Goal: Task Accomplishment & Management: Use online tool/utility

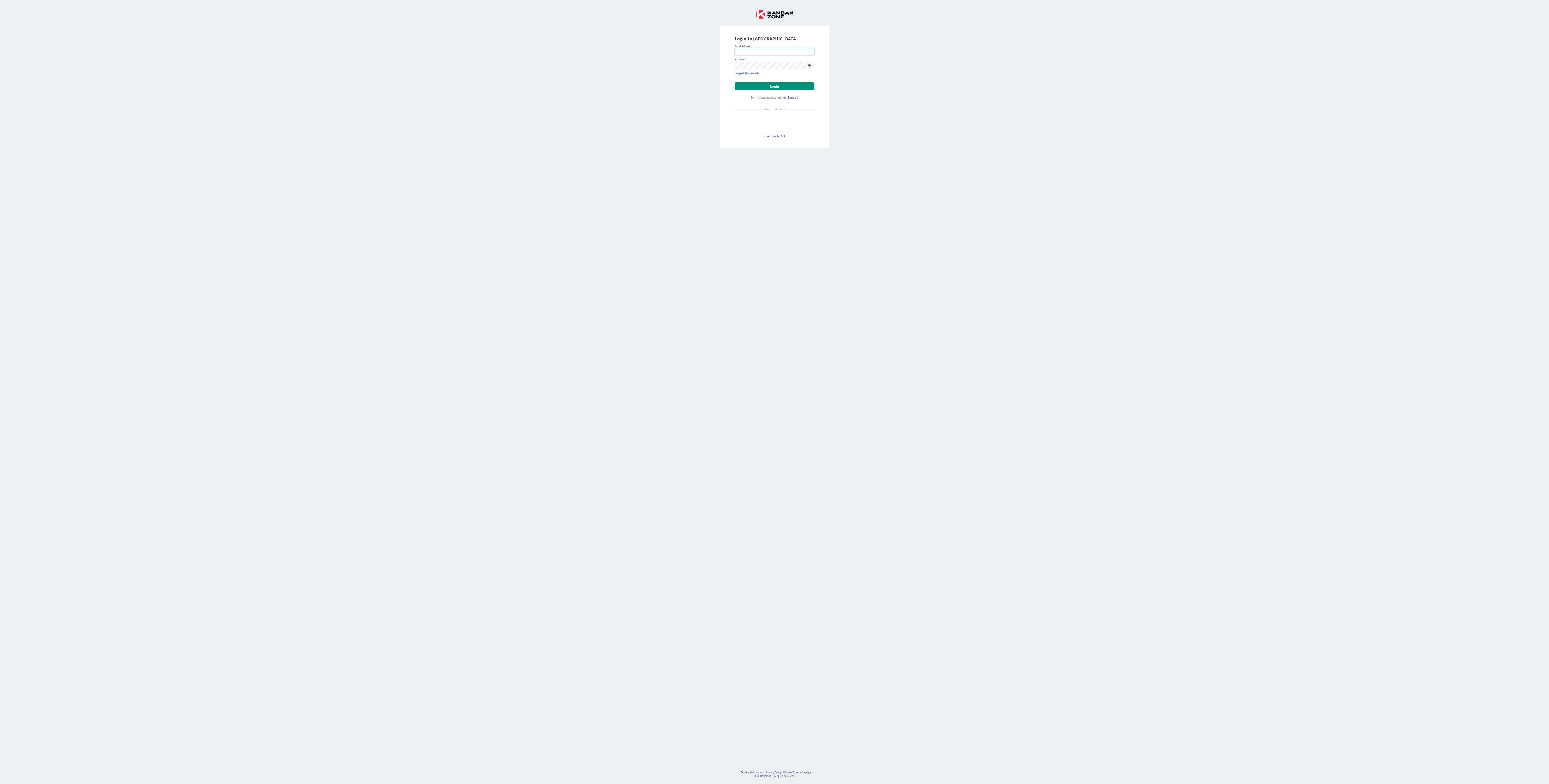
click at [783, 48] on input "email" at bounding box center [775, 52] width 79 height 7
type input "[PERSON_NAME][EMAIL_ADDRESS][DOMAIN_NAME]"
click at [792, 86] on button "Login" at bounding box center [775, 86] width 79 height 8
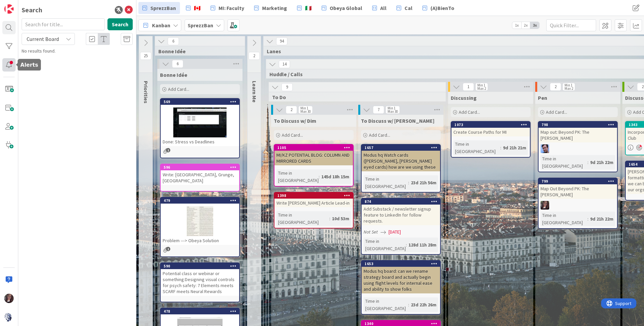
click at [8, 64] on div at bounding box center [8, 64] width 13 height 13
click at [9, 63] on div at bounding box center [8, 64] width 13 height 13
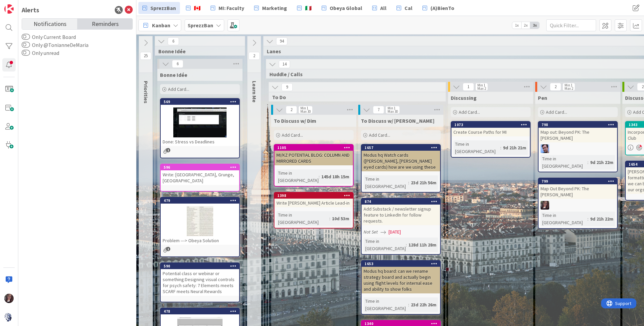
click at [106, 24] on span "Reminders" at bounding box center [105, 23] width 27 height 9
click at [51, 24] on span "Notifications" at bounding box center [50, 23] width 33 height 9
click at [27, 44] on button "Only @TonianneDeMaria" at bounding box center [26, 45] width 8 height 7
click at [94, 25] on span "Reminders" at bounding box center [101, 23] width 27 height 9
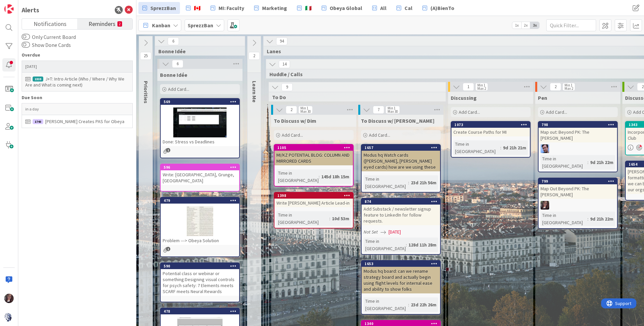
click at [66, 79] on div "J+T: Intro Article (Who / Where / Why We Are and What is coming next)" at bounding box center [77, 82] width 104 height 12
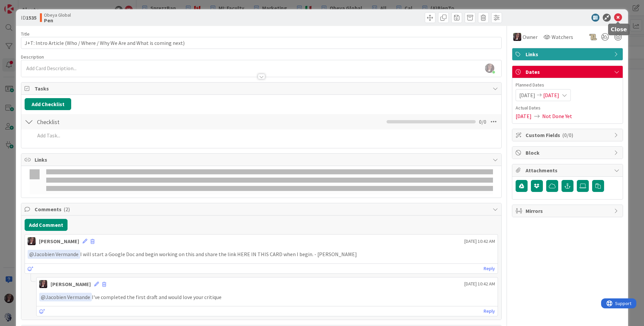
click at [620, 18] on icon at bounding box center [618, 18] width 8 height 8
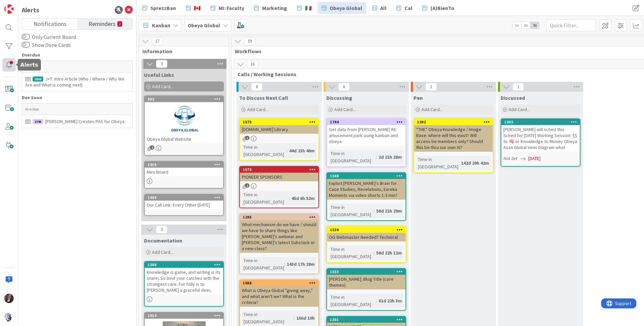
click at [6, 65] on div at bounding box center [8, 64] width 13 height 13
click at [6, 62] on div at bounding box center [8, 64] width 13 height 13
click at [97, 22] on span "Reminders" at bounding box center [101, 23] width 27 height 9
click at [10, 11] on img at bounding box center [8, 8] width 9 height 9
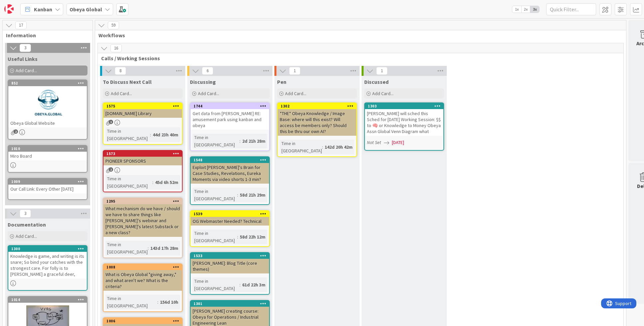
click at [40, 12] on span "Kanban" at bounding box center [43, 9] width 18 height 8
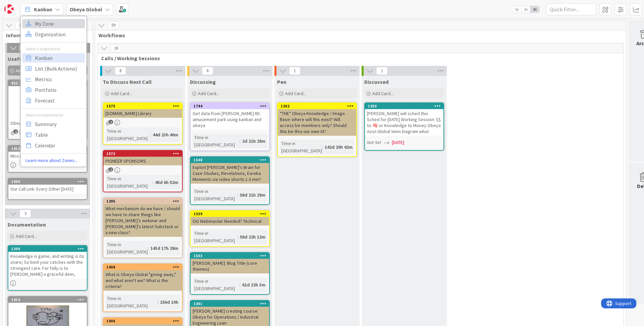
click at [45, 23] on span "My Zone" at bounding box center [59, 24] width 48 height 10
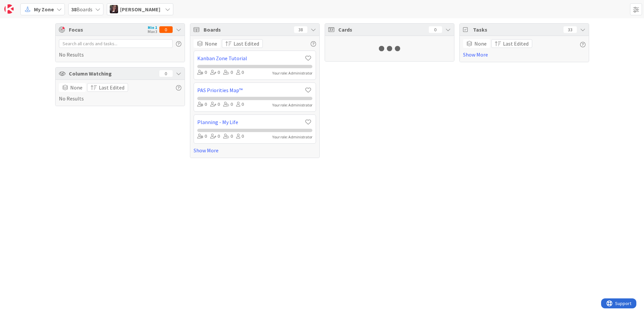
drag, startPoint x: 40, startPoint y: 12, endPoint x: 47, endPoint y: 10, distance: 7.2
click at [47, 10] on span "My Zone" at bounding box center [44, 9] width 20 height 8
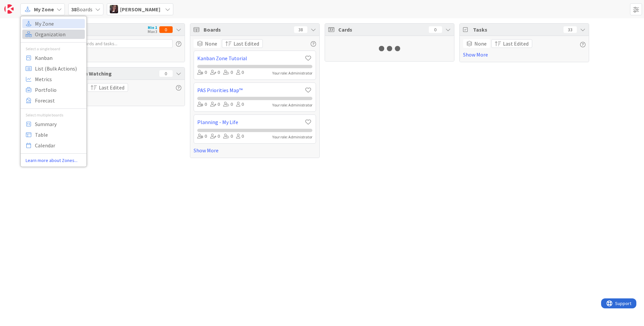
click at [50, 36] on span "Organization" at bounding box center [59, 34] width 48 height 10
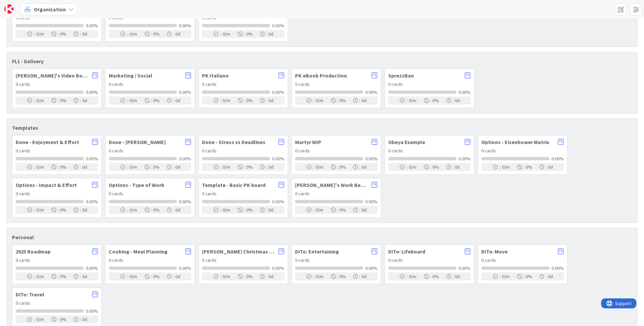
scroll to position [130, 0]
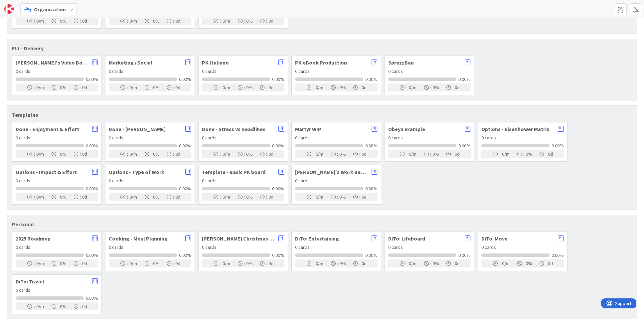
drag, startPoint x: 47, startPoint y: 10, endPoint x: 318, endPoint y: 172, distance: 315.6
click at [318, 172] on span "[PERSON_NAME]'s Work Behavior Decoder" at bounding box center [331, 171] width 73 height 5
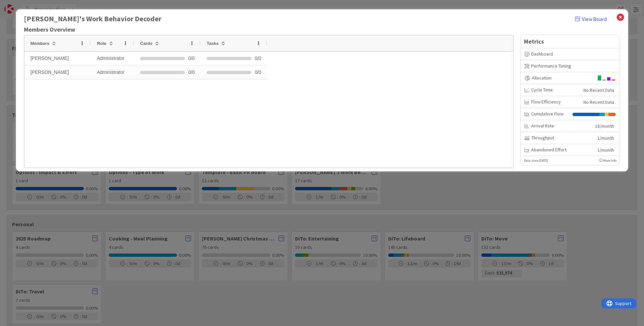
click at [593, 19] on link "View Board" at bounding box center [591, 19] width 32 height 8
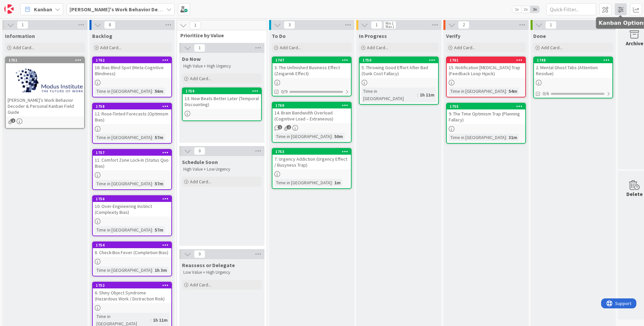
click at [619, 11] on span at bounding box center [621, 9] width 12 height 12
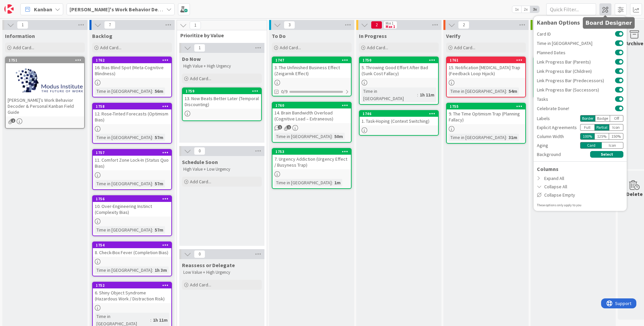
click at [606, 10] on span at bounding box center [605, 9] width 12 height 12
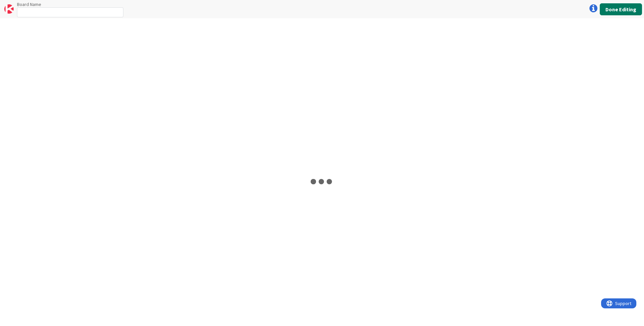
type input "[PERSON_NAME]'s Work Behavior Decoder"
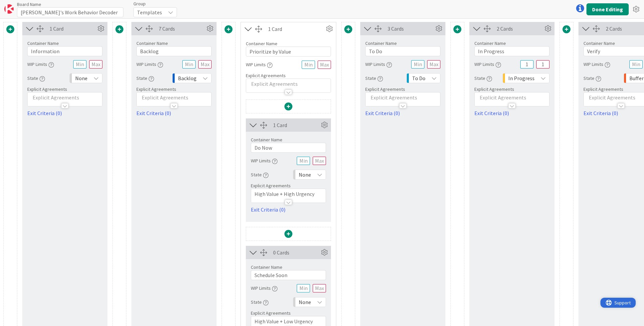
click at [623, 305] on span "Support" at bounding box center [622, 303] width 16 height 8
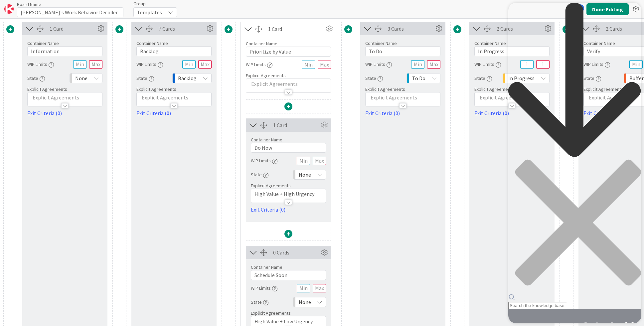
click at [544, 38] on div "Resource Center Header" at bounding box center [574, 156] width 133 height 306
type input "background image"
click at [533, 326] on span "Board Background" at bounding box center [529, 332] width 42 height 7
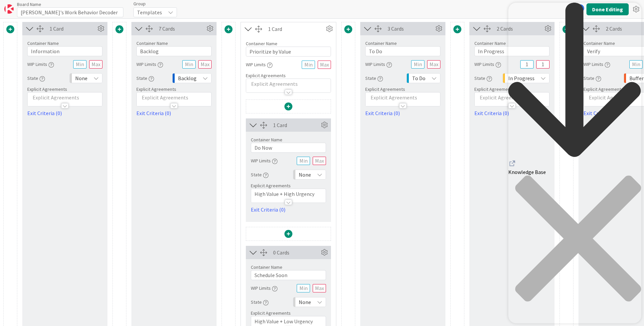
drag, startPoint x: 632, startPoint y: 12, endPoint x: 632, endPoint y: 6, distance: 6.3
click at [632, 175] on icon "close resource center" at bounding box center [578, 238] width 126 height 126
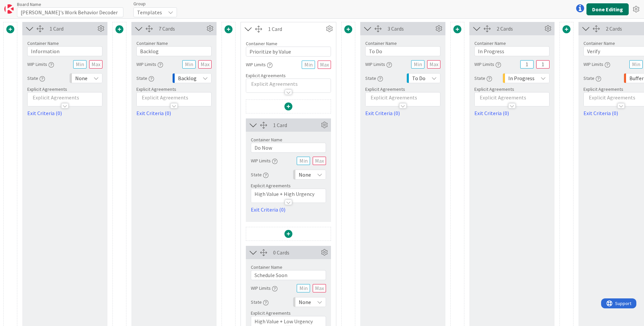
click at [614, 10] on button "Done Editing" at bounding box center [607, 9] width 42 height 12
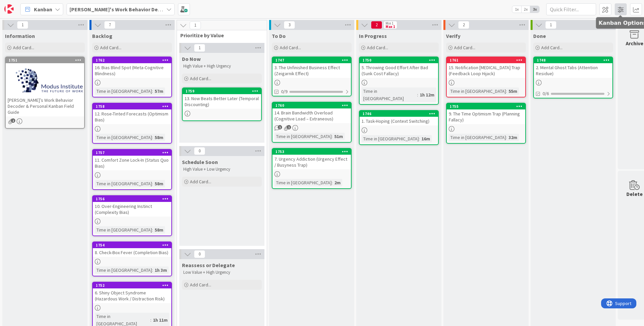
click at [617, 8] on span at bounding box center [621, 9] width 12 height 12
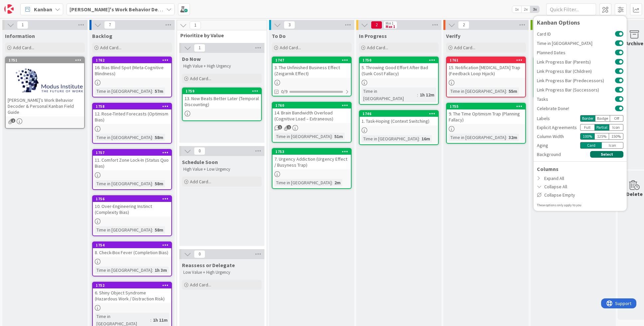
click at [603, 154] on button "Select" at bounding box center [606, 154] width 33 height 7
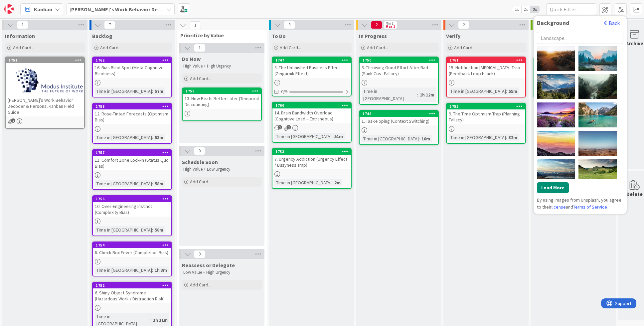
drag, startPoint x: 550, startPoint y: 35, endPoint x: 546, endPoint y: 36, distance: 3.7
click at [549, 35] on input "text" at bounding box center [580, 38] width 86 height 12
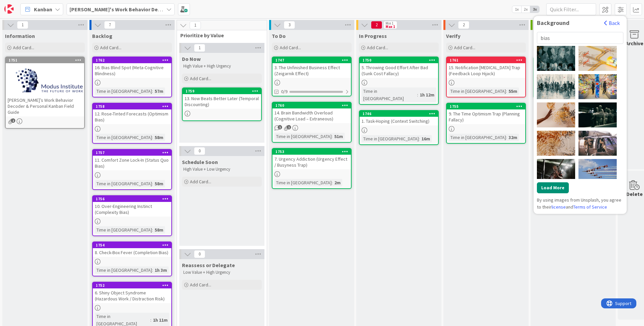
drag, startPoint x: 554, startPoint y: 36, endPoint x: 549, endPoint y: 31, distance: 7.3
click at [549, 31] on div "bias Jr Korpa Google DeepMind Jr Korpa Victoriano Izquierdo Google DeepMind Chr…" at bounding box center [580, 120] width 86 height 181
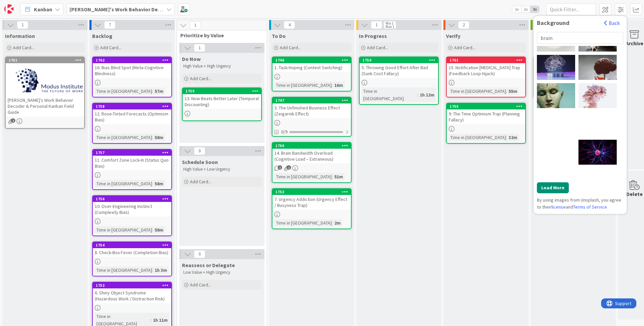
scroll to position [108, 0]
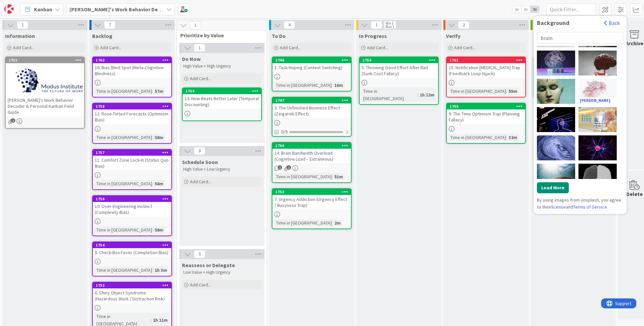
click at [597, 90] on div "Pawel Czerwinski" at bounding box center [597, 91] width 38 height 25
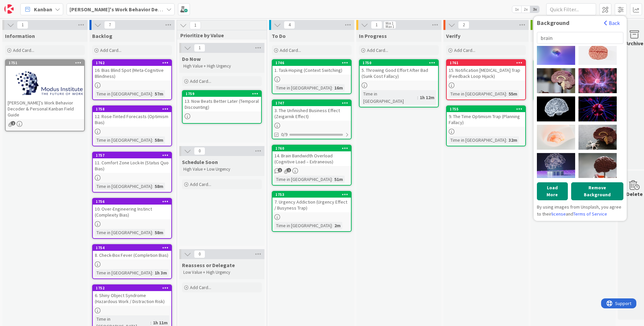
scroll to position [0, 0]
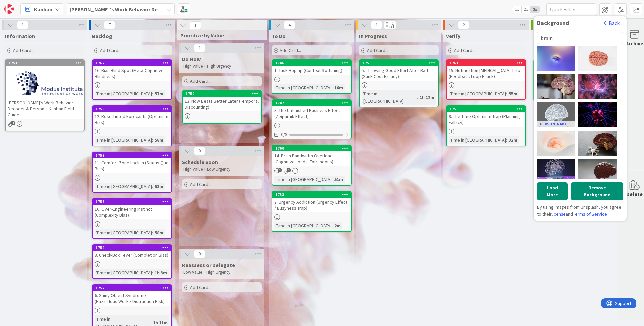
click at [552, 112] on div "Shawn Day" at bounding box center [556, 114] width 38 height 25
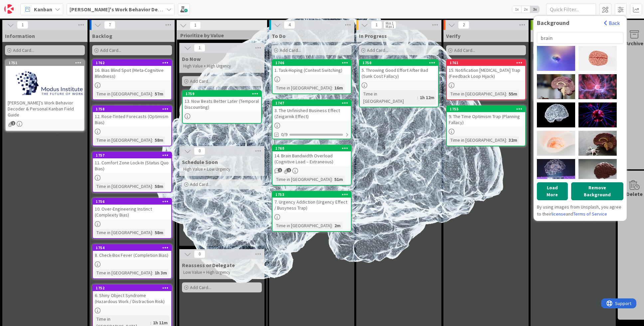
click at [88, 9] on b "[PERSON_NAME]'s Work Behavior Decoder" at bounding box center [121, 9] width 102 height 7
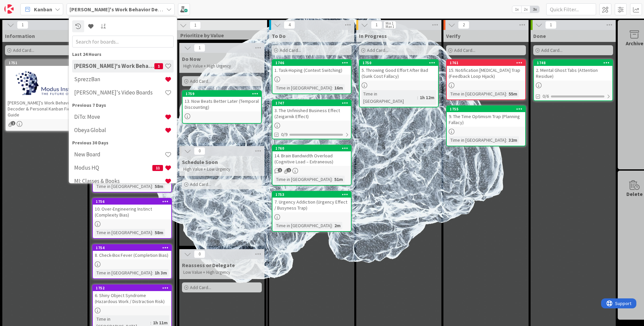
click at [88, 9] on b "[PERSON_NAME]'s Work Behavior Decoder" at bounding box center [121, 9] width 102 height 7
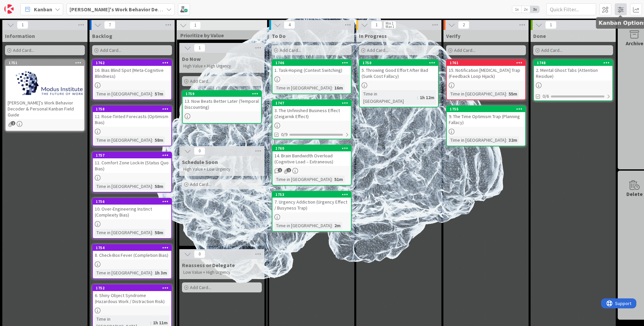
click at [621, 8] on span at bounding box center [621, 9] width 12 height 12
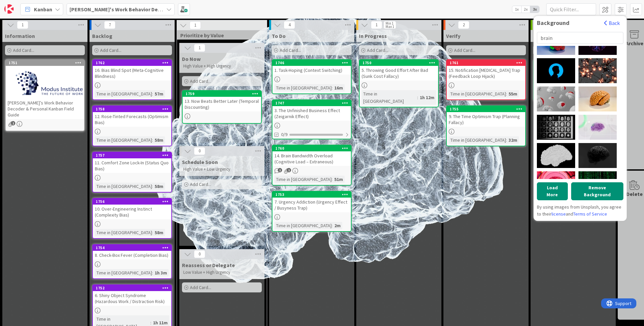
scroll to position [275, 0]
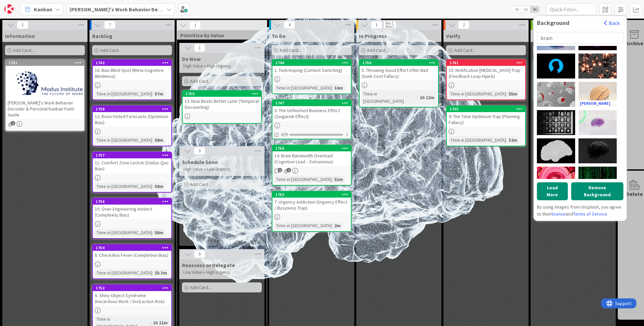
click at [596, 95] on div "Natasha Connell" at bounding box center [597, 94] width 38 height 25
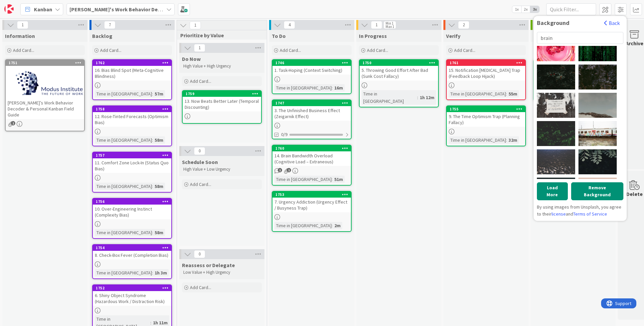
scroll to position [406, 0]
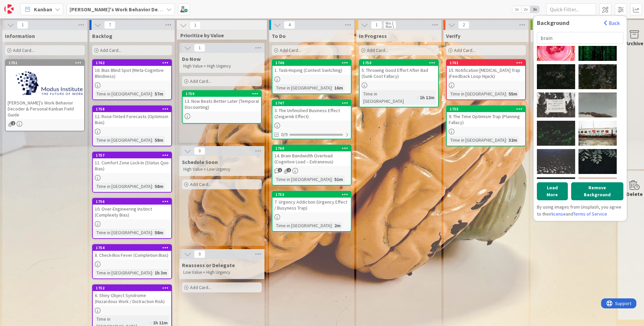
click at [316, 66] on div "1. Task-Hoping (Context Switching)" at bounding box center [311, 70] width 79 height 9
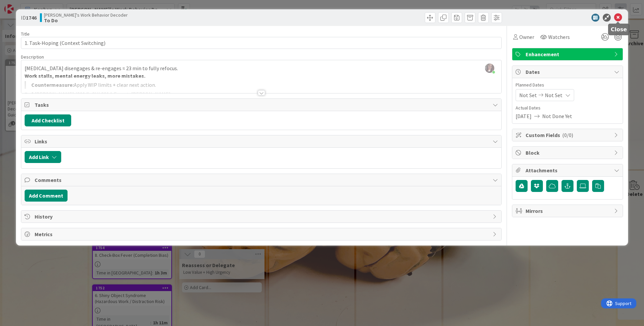
click at [618, 15] on icon at bounding box center [618, 18] width 8 height 8
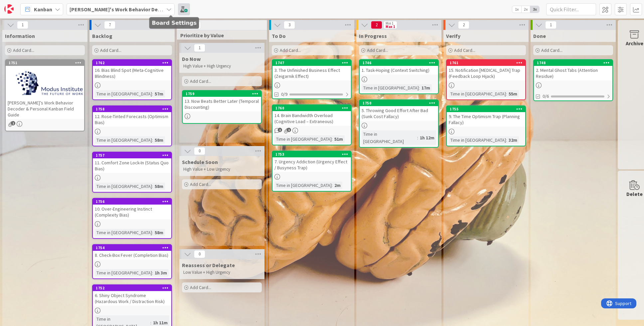
click at [178, 8] on span at bounding box center [184, 9] width 12 height 12
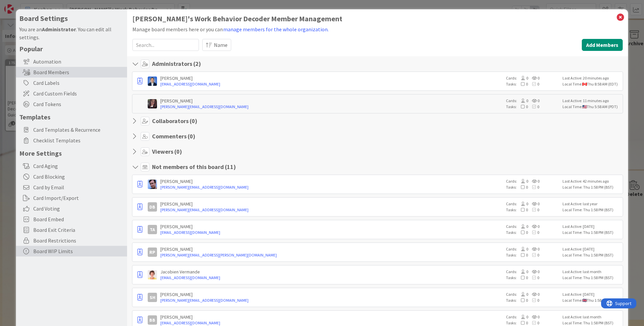
click at [51, 252] on div "Board WIP Limits" at bounding box center [71, 251] width 111 height 11
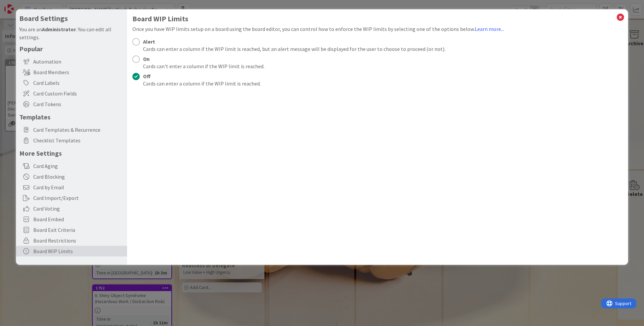
click at [136, 40] on div at bounding box center [135, 41] width 7 height 7
click at [618, 16] on icon at bounding box center [620, 17] width 9 height 9
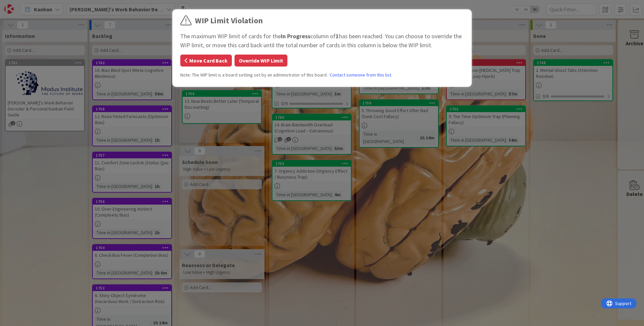
click at [209, 60] on button "Move Card Back" at bounding box center [206, 61] width 52 height 12
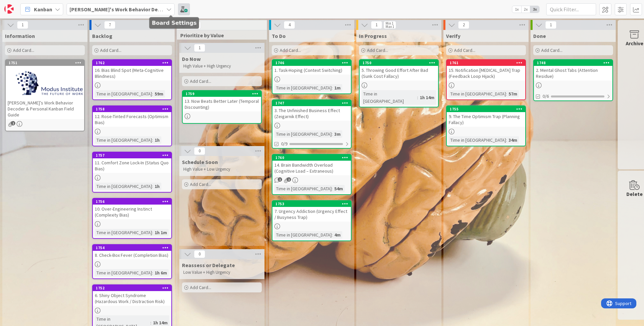
click at [178, 12] on span at bounding box center [184, 9] width 12 height 12
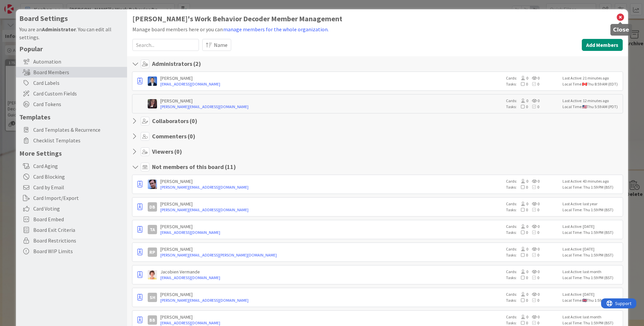
click at [621, 18] on icon at bounding box center [620, 17] width 9 height 9
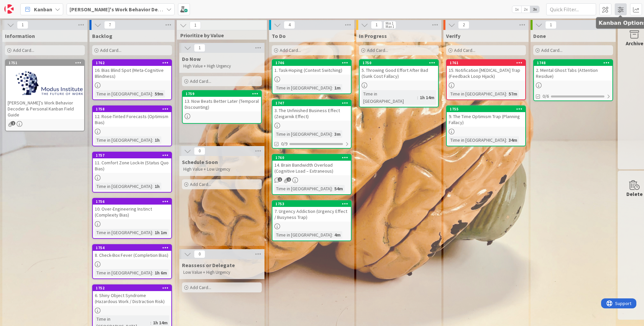
click at [623, 9] on span at bounding box center [621, 9] width 12 height 12
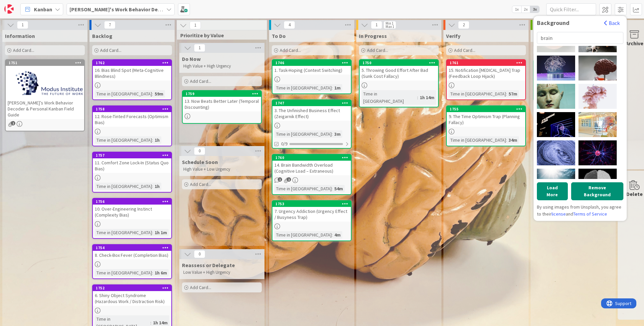
scroll to position [97, 0]
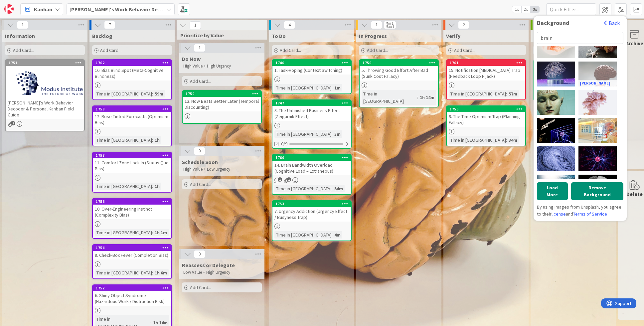
click at [599, 74] on div "Robina Weermeijer" at bounding box center [597, 74] width 38 height 25
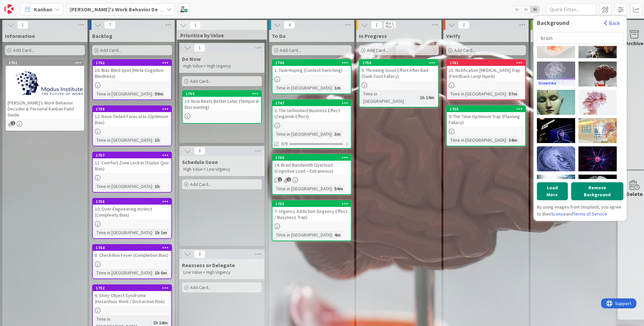
click at [559, 72] on div "Growtika" at bounding box center [556, 74] width 38 height 25
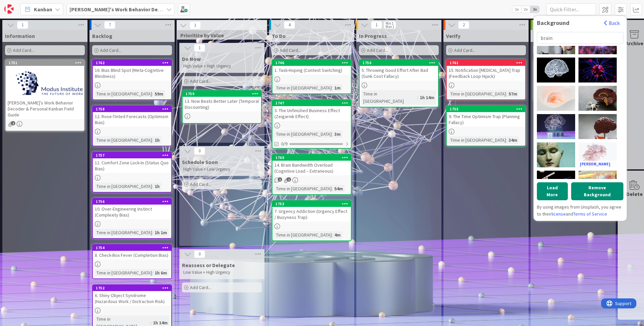
scroll to position [27, 0]
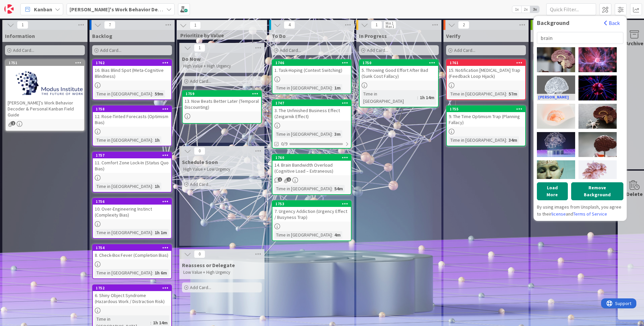
click at [554, 93] on div "Shawn Day" at bounding box center [556, 88] width 38 height 25
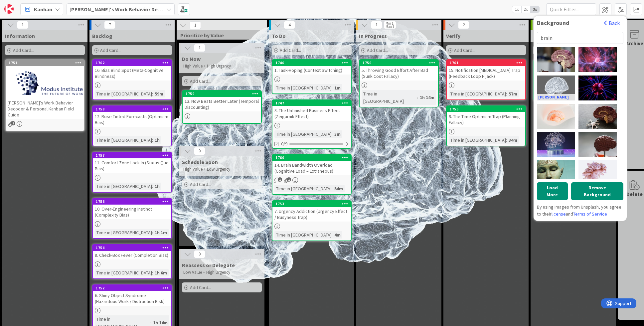
scroll to position [0, 0]
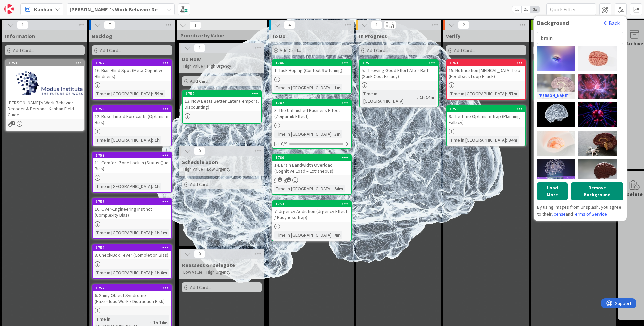
click at [567, 86] on div "Robina Weermeijer" at bounding box center [556, 86] width 38 height 25
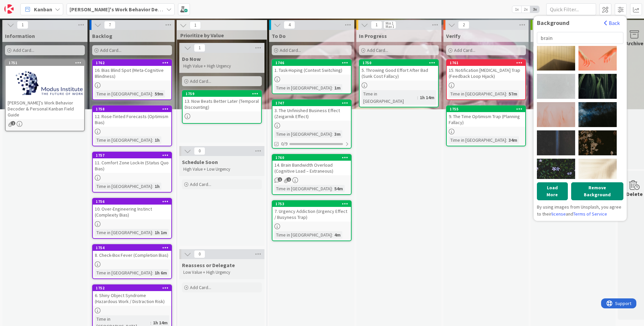
scroll to position [712, 0]
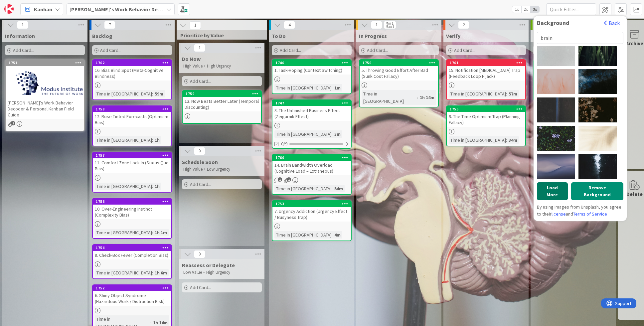
click at [547, 189] on button "Load More" at bounding box center [552, 191] width 31 height 18
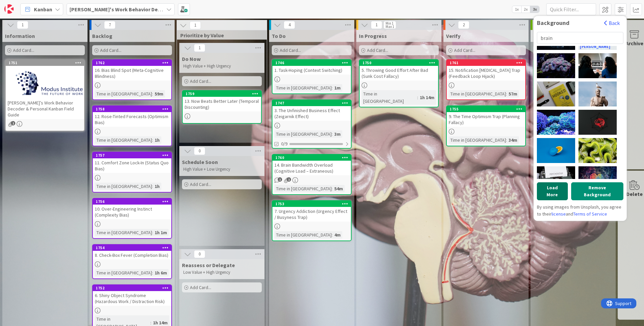
scroll to position [1136, 0]
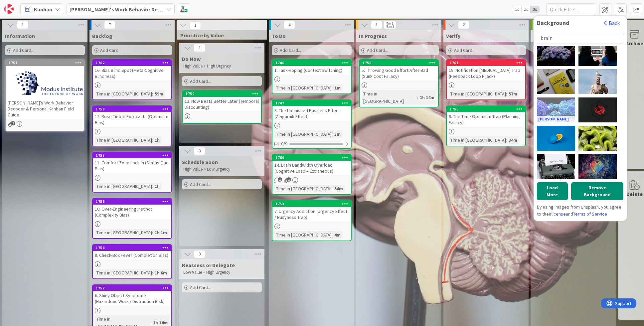
click at [549, 113] on div "David Clode" at bounding box center [556, 109] width 38 height 25
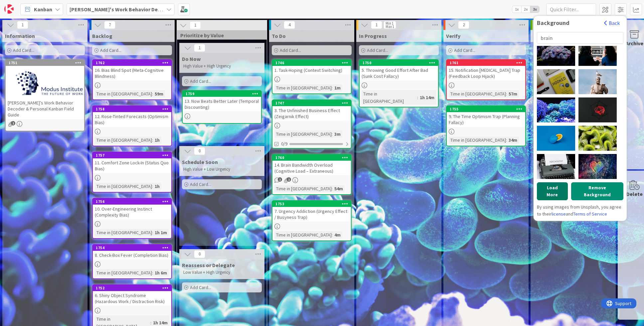
click at [550, 188] on button "Load More" at bounding box center [552, 191] width 31 height 18
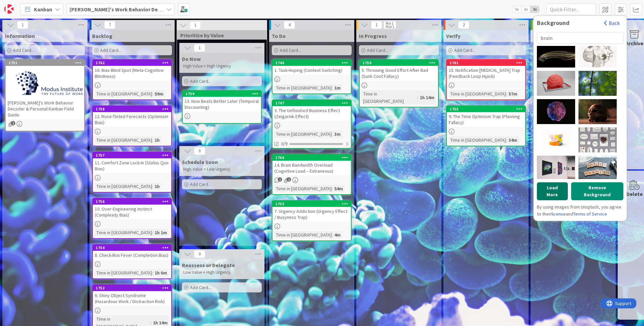
scroll to position [1361, 0]
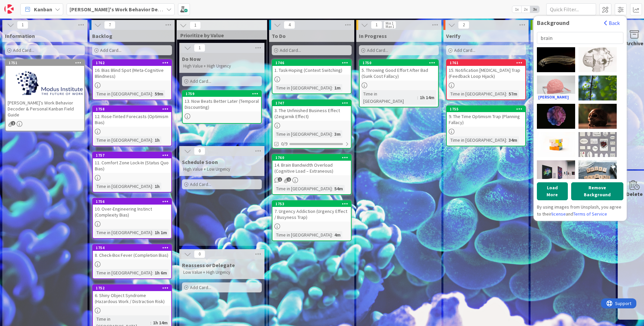
click at [556, 84] on div "Ibrahim Jonathan" at bounding box center [556, 88] width 38 height 25
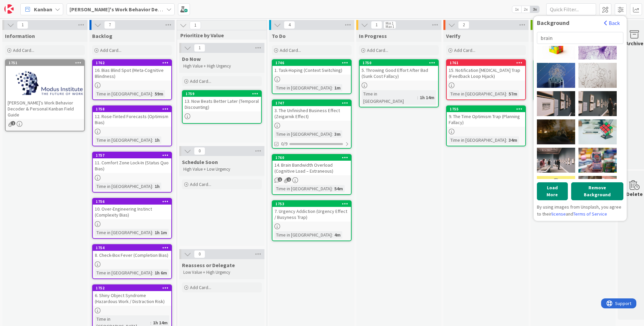
scroll to position [1560, 0]
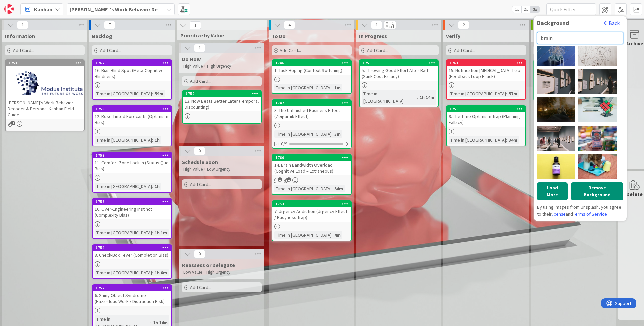
click at [562, 38] on input "brain" at bounding box center [580, 38] width 86 height 12
type input "brain beautiful"
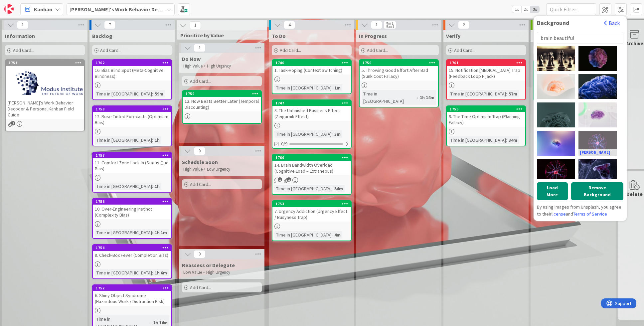
click at [595, 142] on div "Stefano Bucciarelli" at bounding box center [597, 143] width 38 height 25
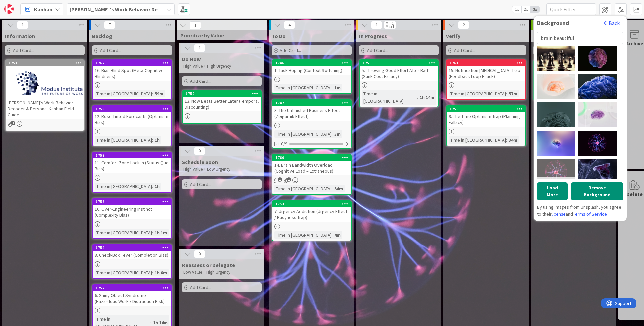
click at [552, 169] on div "Moritz Mentges" at bounding box center [556, 171] width 38 height 25
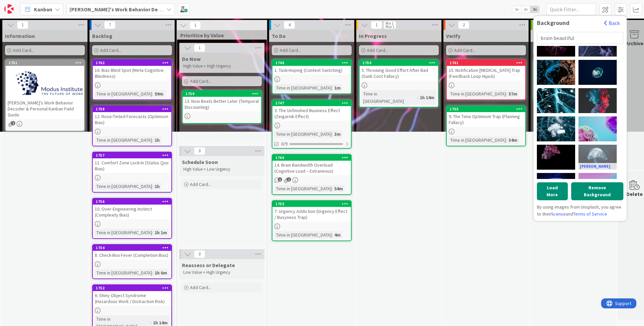
scroll to position [127, 0]
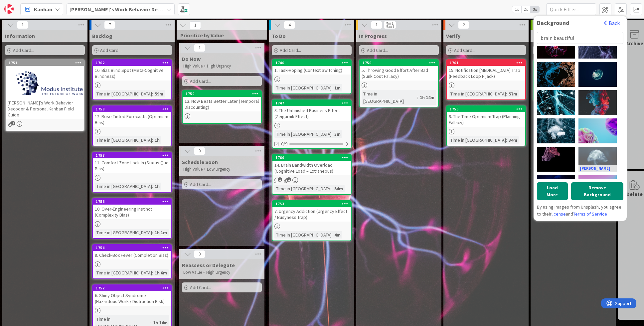
click at [595, 151] on div "Marek Piwnicki" at bounding box center [597, 159] width 38 height 25
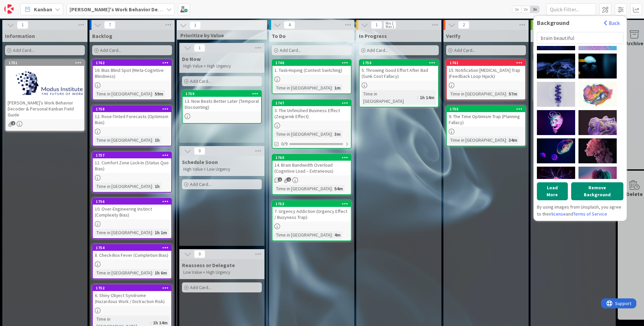
scroll to position [288, 0]
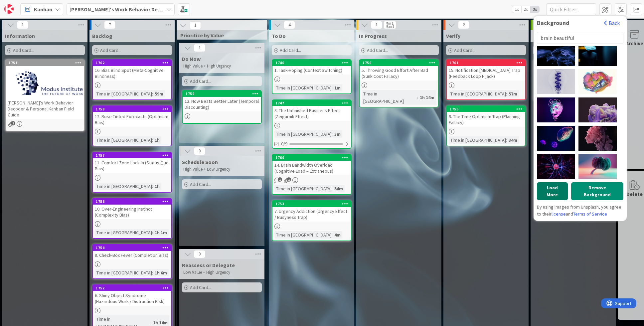
click at [552, 188] on button "Load More" at bounding box center [552, 191] width 31 height 18
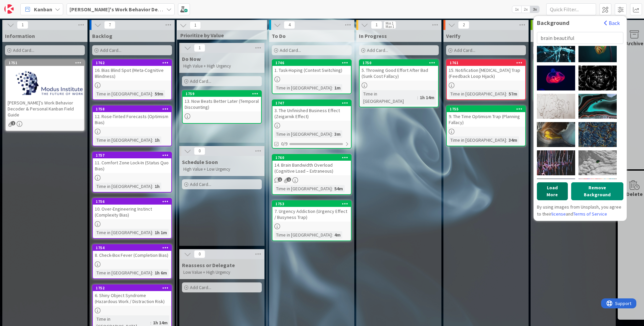
scroll to position [467, 0]
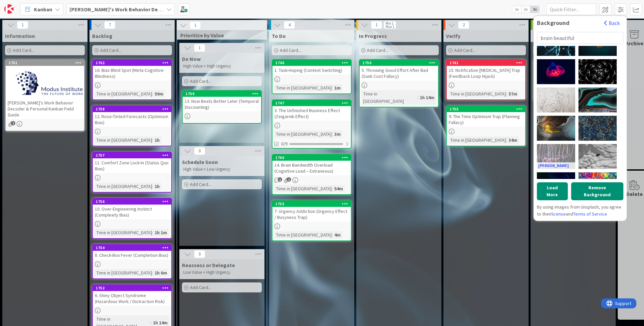
click at [560, 154] on div "Dayne Topkin" at bounding box center [556, 156] width 38 height 25
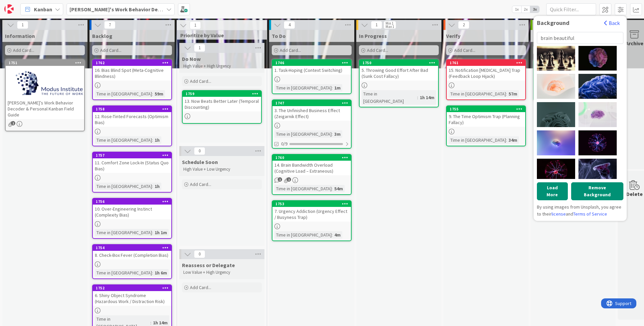
scroll to position [0, 0]
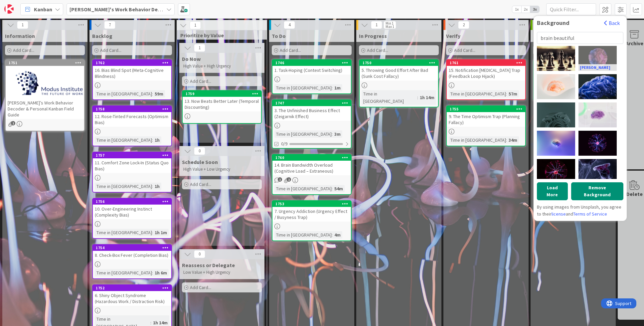
click at [603, 57] on div "Pawel Czerwinski" at bounding box center [597, 58] width 38 height 25
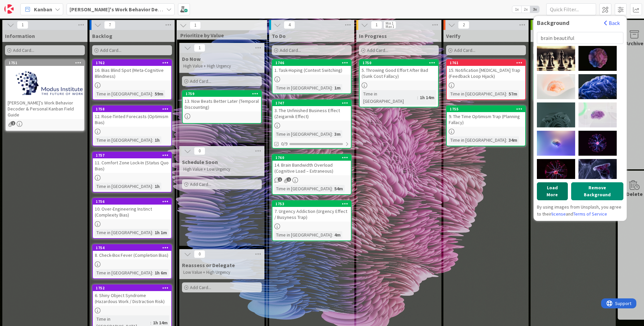
click at [544, 189] on button "Load More" at bounding box center [552, 191] width 31 height 18
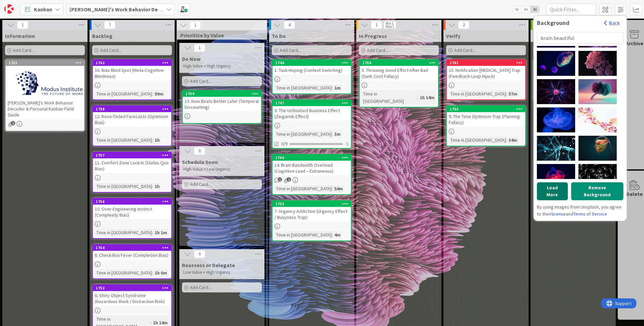
scroll to position [521, 0]
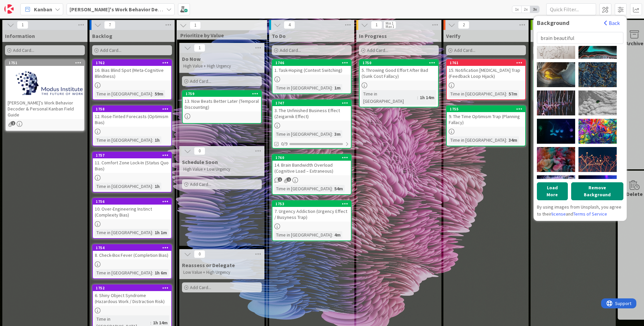
click at [515, 228] on div "Verify Add Card... 1761 15. Notification Dopamine Trap (Feedback Loop Hijack) T…" at bounding box center [485, 243] width 85 height 426
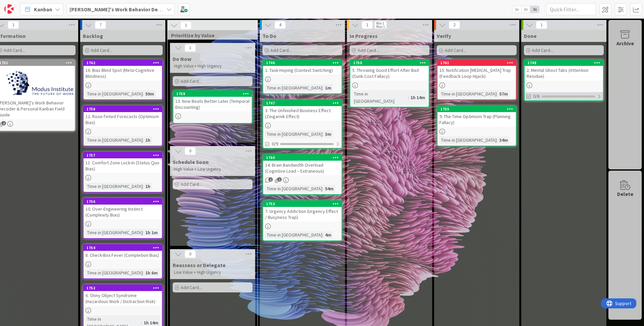
scroll to position [0, 7]
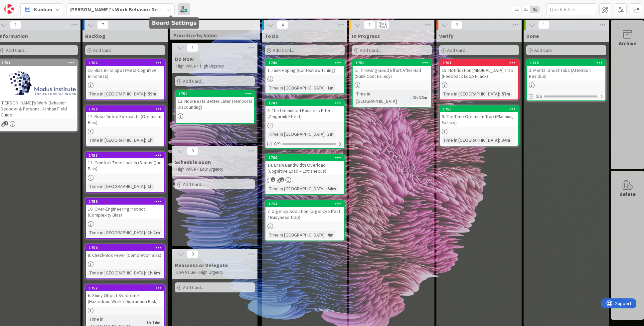
click at [178, 12] on span at bounding box center [184, 9] width 12 height 12
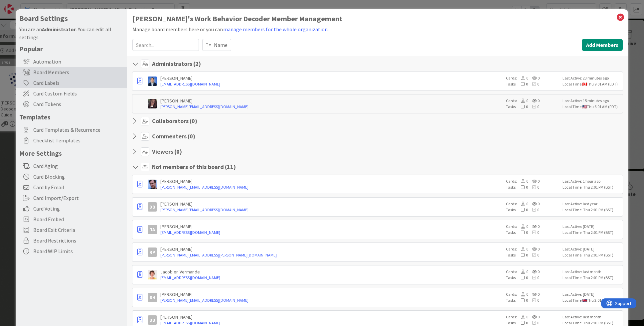
click at [44, 80] on div "Card Labels" at bounding box center [71, 83] width 111 height 11
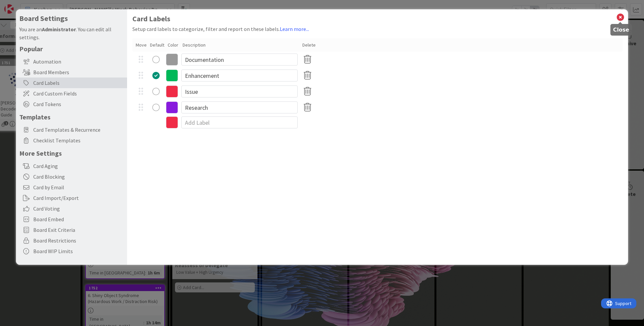
click at [620, 17] on icon at bounding box center [620, 17] width 9 height 9
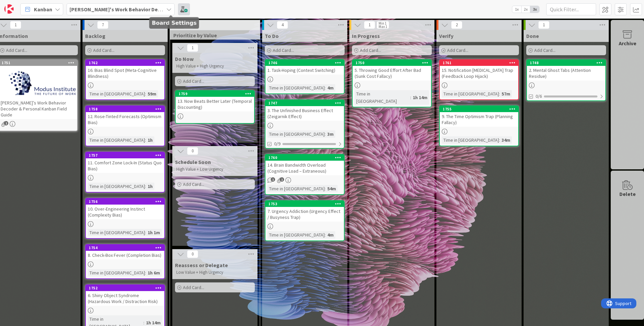
click at [178, 9] on span at bounding box center [184, 9] width 12 height 12
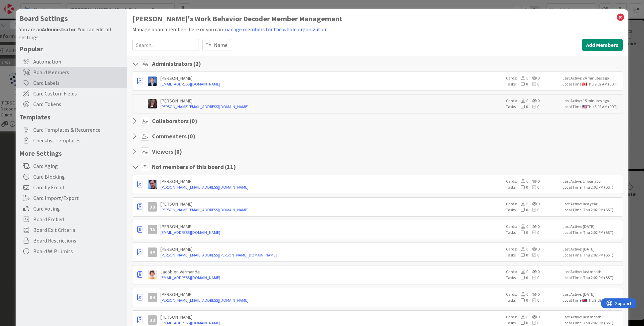
click at [35, 82] on div "Card Labels" at bounding box center [71, 83] width 111 height 11
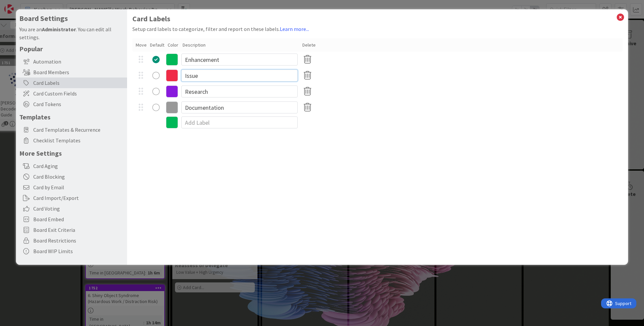
drag, startPoint x: 208, startPoint y: 77, endPoint x: 182, endPoint y: 77, distance: 25.6
click at [182, 77] on input "Issue" at bounding box center [239, 76] width 116 height 12
type input "Move to Done"
click at [225, 58] on input "Enhancement" at bounding box center [239, 60] width 116 height 12
drag, startPoint x: 223, startPoint y: 58, endPoint x: 184, endPoint y: 59, distance: 38.6
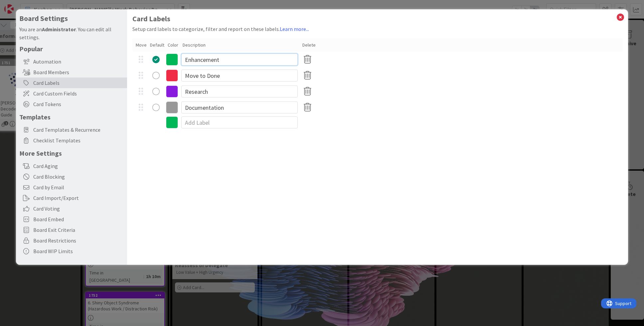
click at [184, 59] on input "Enhancement" at bounding box center [239, 60] width 116 height 12
type input "B"
type input "Cog Bias"
click at [204, 90] on input "Research" at bounding box center [239, 91] width 116 height 12
drag, startPoint x: 205, startPoint y: 92, endPoint x: 185, endPoint y: 92, distance: 20.6
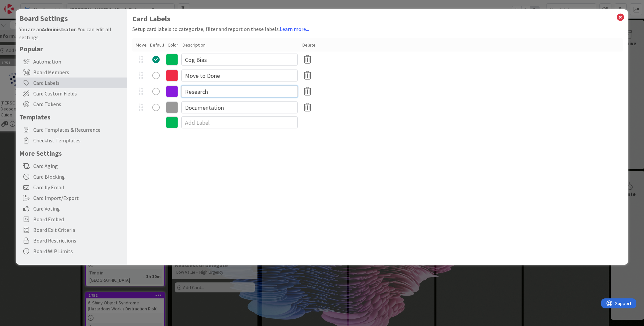
click at [185, 93] on input "Research" at bounding box center [239, 91] width 116 height 12
click at [366, 94] on div "Research" at bounding box center [377, 91] width 490 height 16
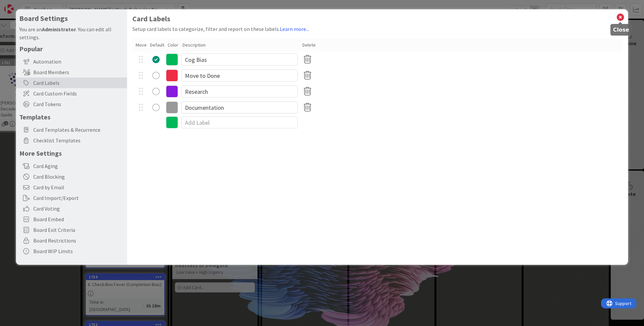
click at [621, 18] on icon at bounding box center [620, 17] width 9 height 9
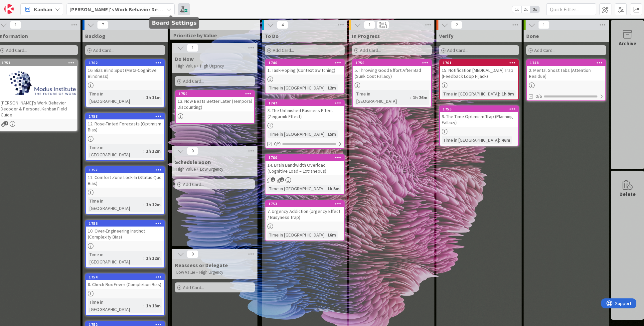
click at [178, 7] on span at bounding box center [184, 9] width 12 height 12
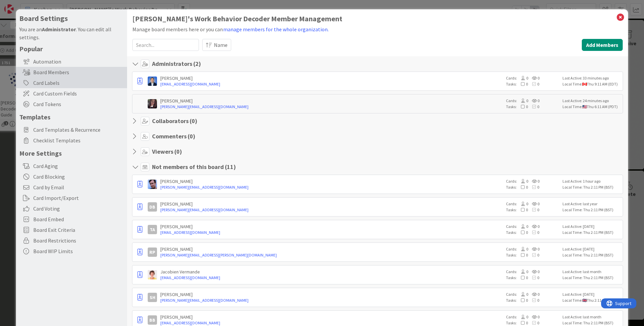
click at [50, 81] on div "Card Labels" at bounding box center [71, 83] width 111 height 11
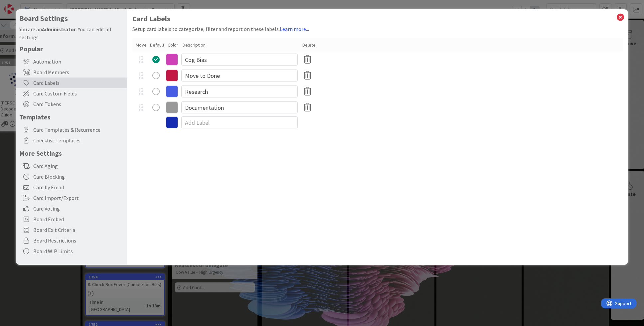
click at [175, 91] on icon at bounding box center [172, 91] width 12 height 12
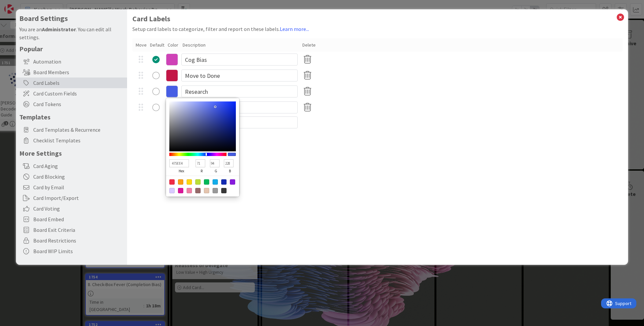
type input "465DE4"
type input "70"
type input "93"
type input "485EE2"
type input "72"
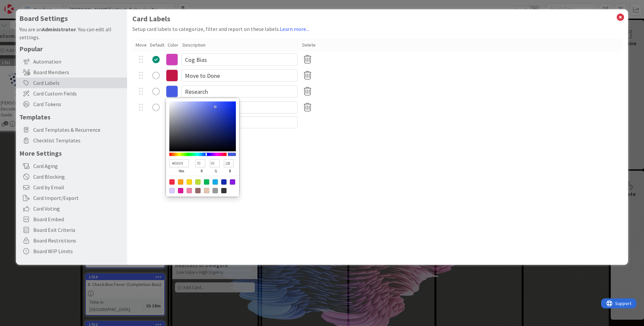
type input "94"
type input "226"
type input "4A5FDF"
type input "74"
type input "95"
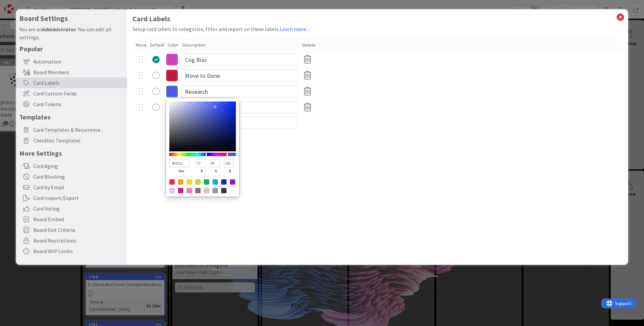
type input "223"
type input "4A5FDD"
type input "221"
type input "4C60DA"
type input "76"
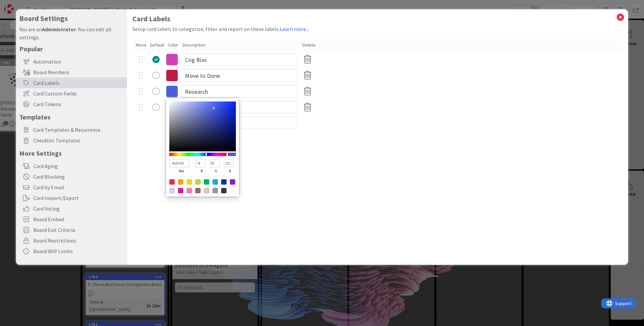
type input "96"
type input "218"
type input "4C60D8"
type input "216"
type input "4C60D6"
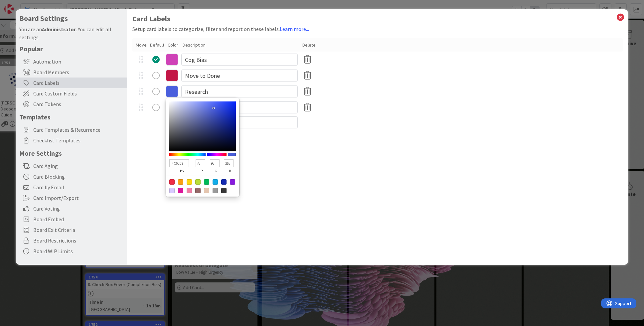
type input "214"
type input "4C60D4"
type input "212"
type input "4C60D3"
type input "211"
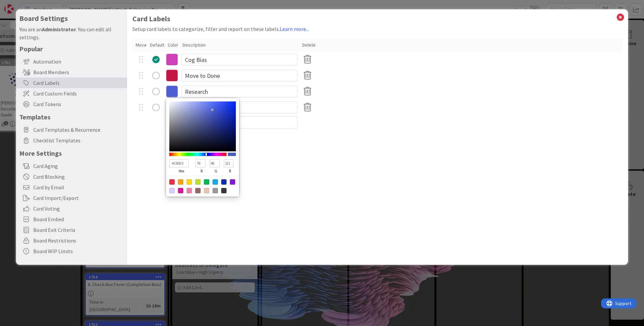
type input "4B5FCF"
type input "75"
type input "95"
type input "207"
type input "4B5FCE"
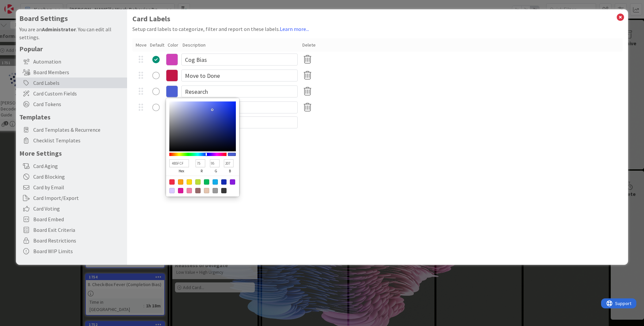
type input "206"
type input "4B5FCC"
type input "204"
type input "4A5ECA"
type input "74"
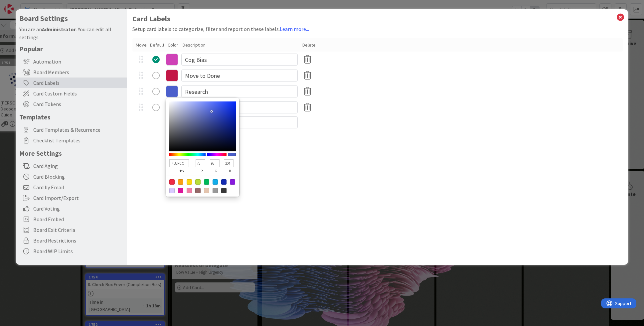
type input "94"
type input "202"
type input "4B5FCA"
type input "75"
type input "95"
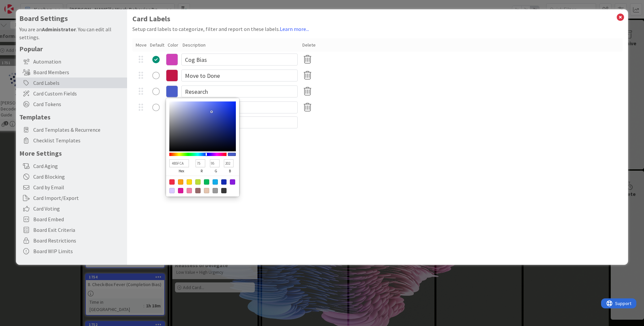
type input "4B5EC7"
type input "94"
type input "199"
type input "4C5EC3"
type input "76"
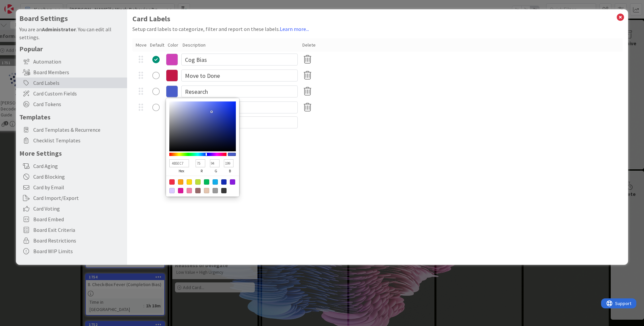
type input "195"
type input "4B5DC0"
type input "75"
type input "93"
type input "192"
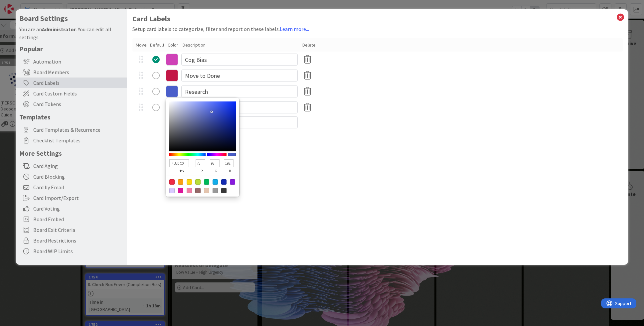
type input "4D5EBE"
type input "77"
type input "94"
type input "190"
type input "4E5EBB"
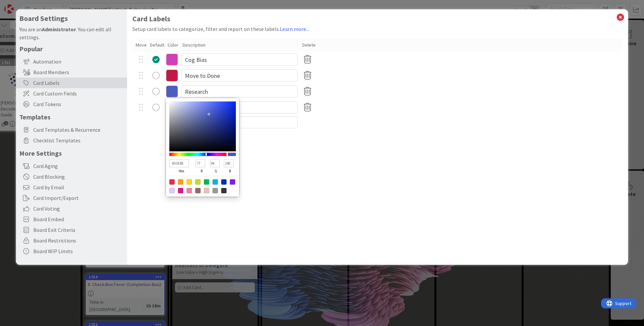
type input "78"
type input "187"
type input "4F5FB8"
type input "79"
type input "95"
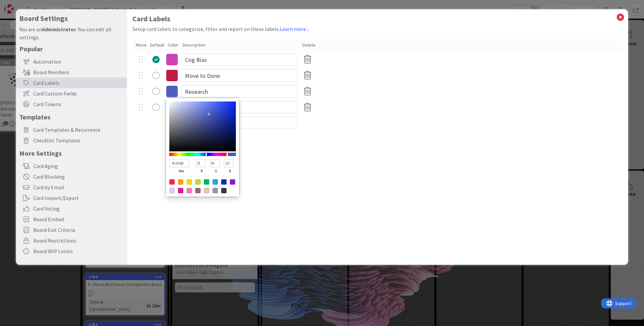
type input "184"
type input "5060B6"
type input "80"
type input "96"
type input "182"
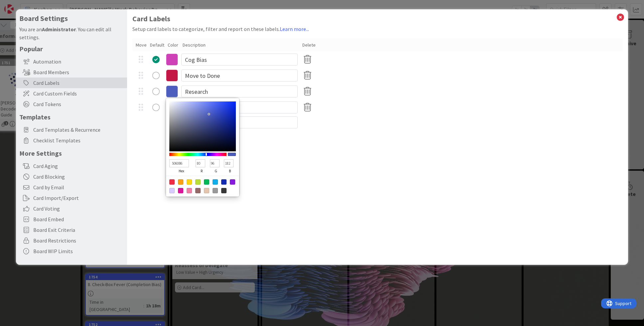
type input "505FB3"
type input "95"
type input "179"
type input "5160B3"
type input "81"
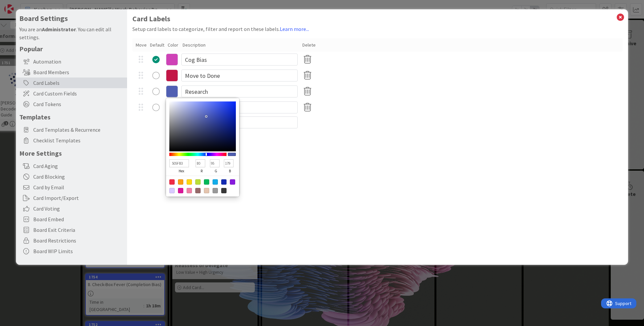
type input "96"
type input "515FB1"
type input "95"
type input "177"
type input "525FAF"
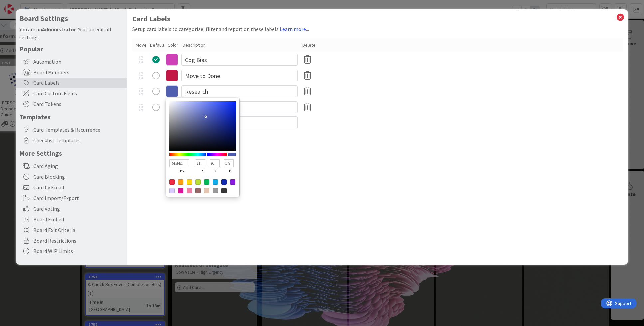
type input "82"
type input "175"
type input "5360AF"
type input "83"
type input "96"
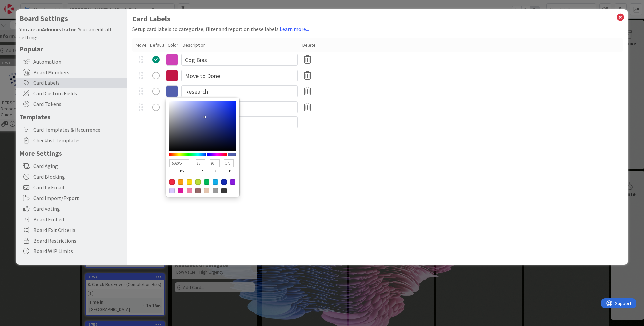
type input "4C5AAF"
type input "76"
type input "90"
type input "4454B1"
type input "68"
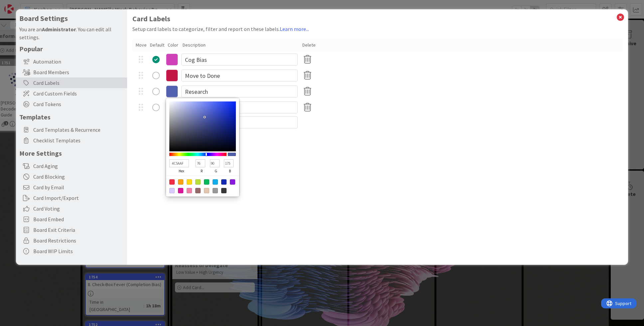
type input "84"
type input "177"
type input "4252B1"
type input "66"
type input "82"
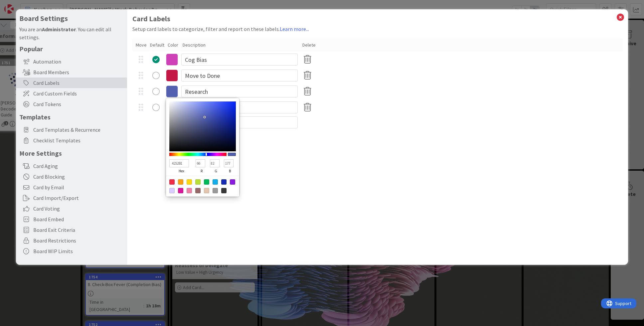
type input "4151B1"
type input "65"
type input "81"
type input "4050B1"
type input "64"
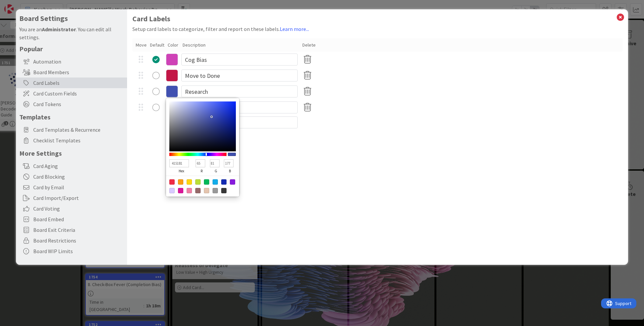
type input "80"
type input "3F4FB1"
type input "63"
type input "79"
type input "3D4EB1"
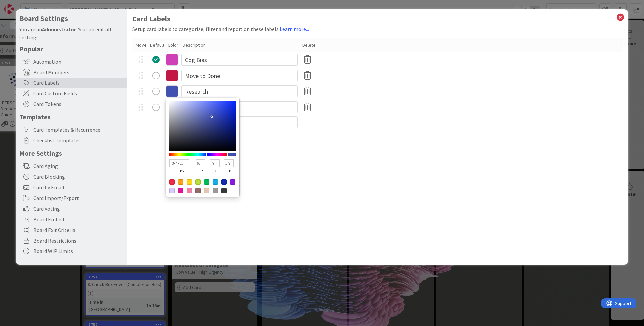
type input "61"
type input "78"
type input "3B4DB3"
type input "59"
type input "77"
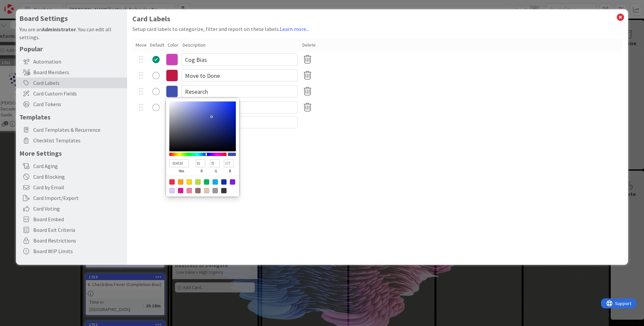
type input "179"
type input "394BB3"
type input "57"
type input "75"
type input "3749B3"
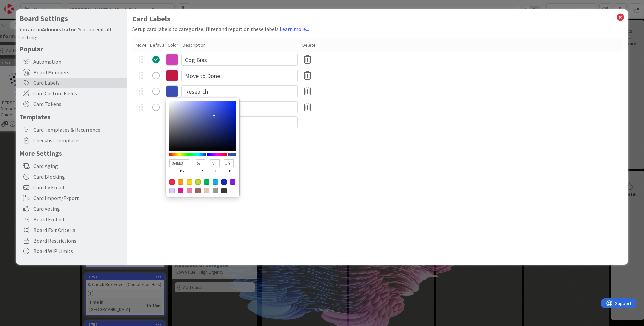
type input "55"
type input "73"
type input "3649B4"
type input "54"
type input "180"
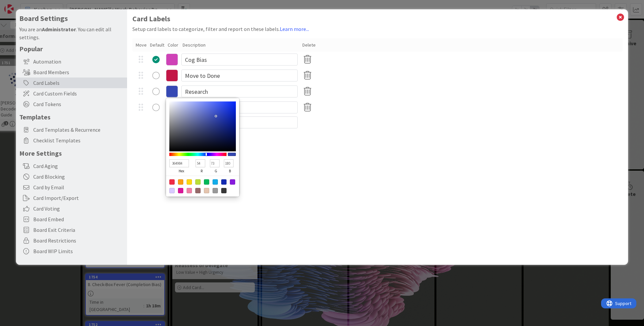
type input "3548B4"
type input "53"
type input "72"
type input "3447B4"
type input "52"
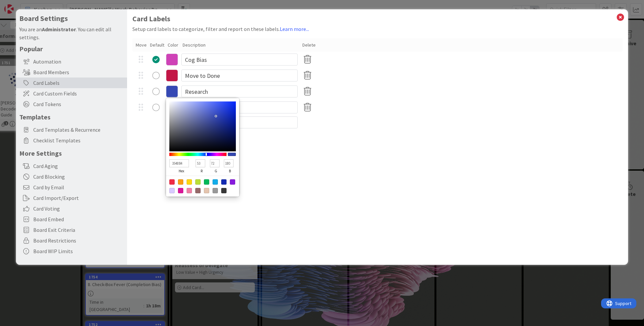
type input "71"
type input "3347B6"
type input "51"
type input "182"
type input "3246B6"
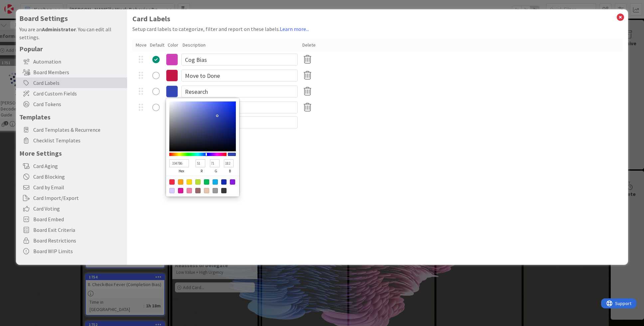
type input "50"
type input "70"
type input "3347B8"
type input "51"
type input "71"
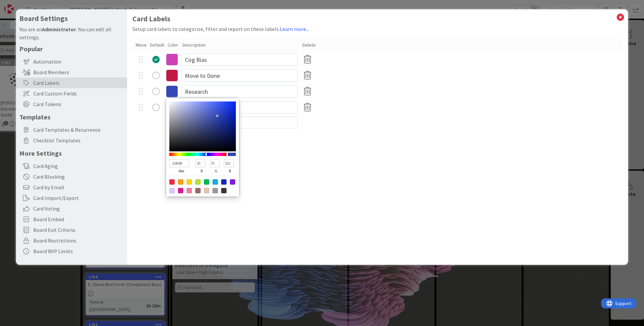
type input "184"
type input "3246B8"
type input "50"
type input "70"
type input "3145B8"
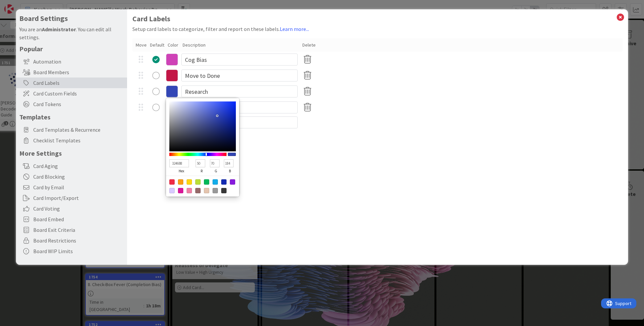
type input "49"
type input "69"
type input "3044B8"
type input "48"
type input "68"
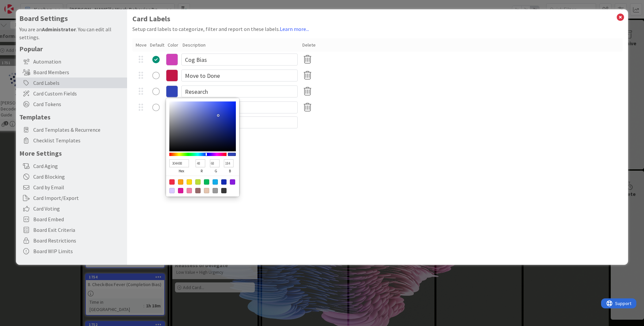
type input "3145B9"
type input "49"
type input "69"
type input "185"
type input "3044B9"
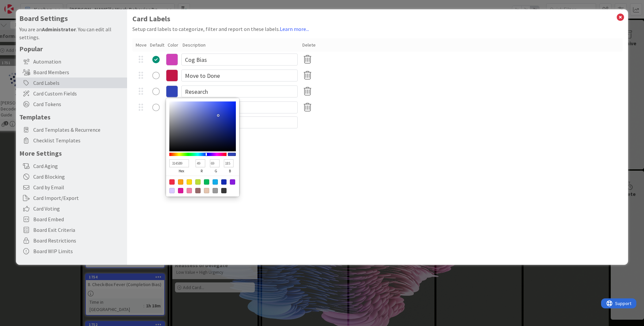
type input "48"
type input "68"
type input "2F44BB"
type input "47"
type input "187"
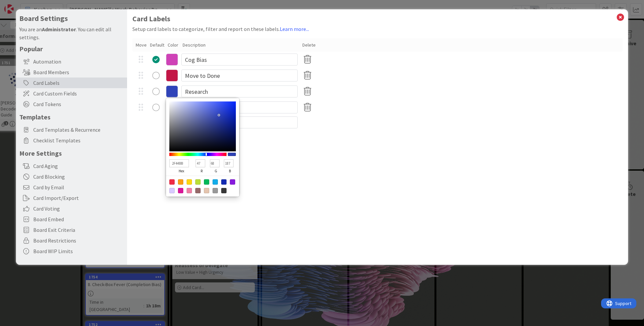
type input "2E43BB"
type input "46"
type input "67"
type input "2F44BD"
type input "47"
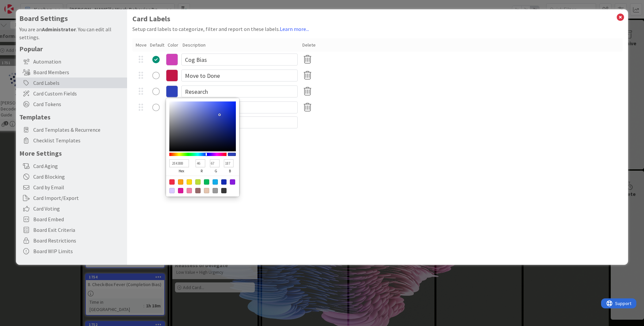
type input "68"
type input "189"
drag, startPoint x: 216, startPoint y: 107, endPoint x: 220, endPoint y: 114, distance: 8.6
click at [220, 114] on div at bounding box center [219, 114] width 1 height 1
click at [270, 153] on div "Card Labels Setup card labels to categorize, filter and report on these labels.…" at bounding box center [377, 136] width 501 height 255
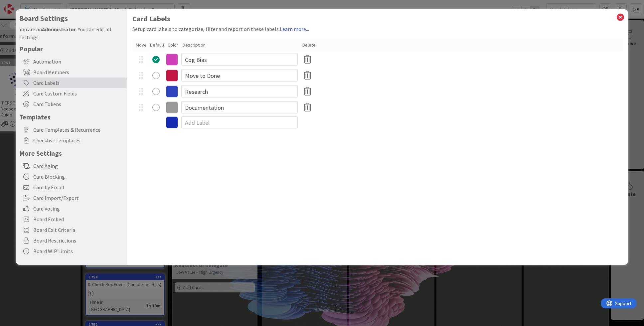
click at [171, 77] on icon at bounding box center [172, 76] width 12 height 12
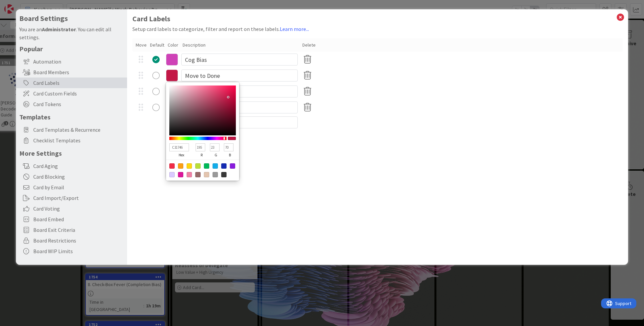
type input "C31444"
type input "20"
type input "68"
type input "C01443"
type input "192"
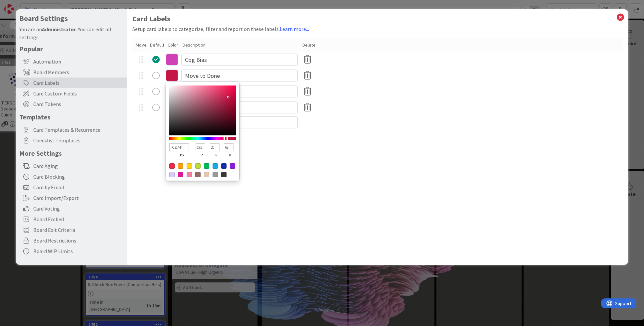
type input "67"
type input "BE1342"
type input "190"
type input "19"
type input "66"
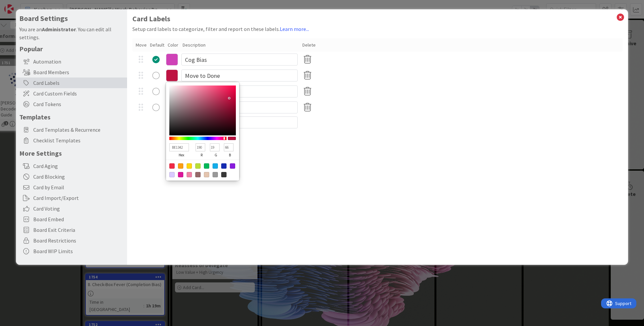
type input "BD1342"
type input "189"
type input "B91341"
type input "185"
type input "65"
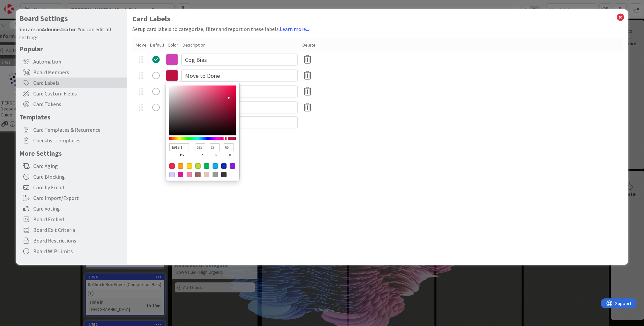
type input "B81340"
type input "184"
type input "64"
type input "B6133F"
type input "182"
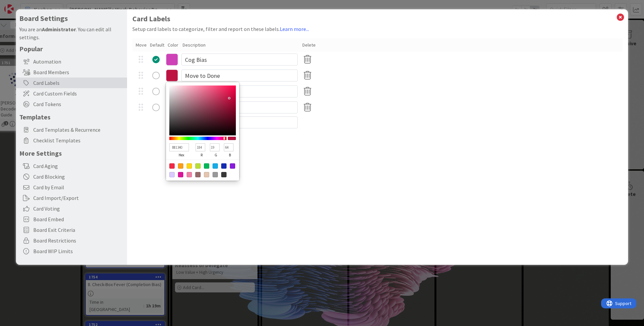
type input "63"
type input "B4113D"
type input "180"
type input "17"
type input "61"
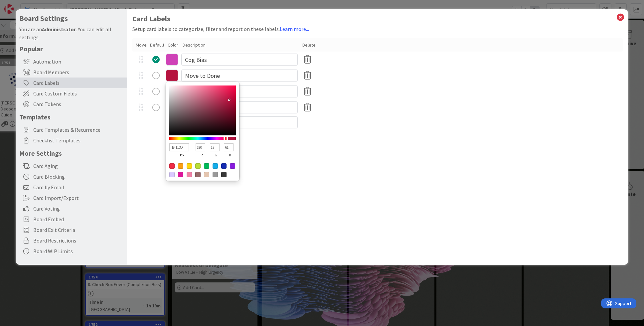
type input "B3113D"
type input "179"
type input "B1113D"
type input "177"
type input "AF103C"
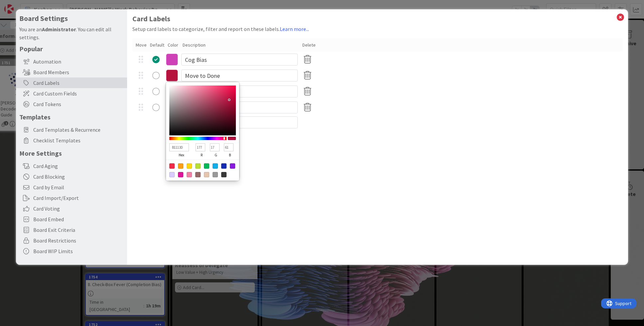
type input "175"
type input "16"
type input "60"
type input "AD0F3B"
type input "173"
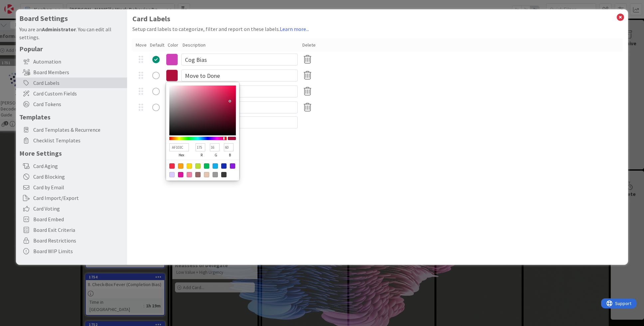
type input "15"
type input "59"
drag, startPoint x: 229, startPoint y: 97, endPoint x: 230, endPoint y: 102, distance: 5.0
click at [231, 102] on div at bounding box center [231, 102] width 1 height 1
click at [266, 150] on div "Card Labels Setup card labels to categorize, filter and report on these labels.…" at bounding box center [377, 136] width 501 height 255
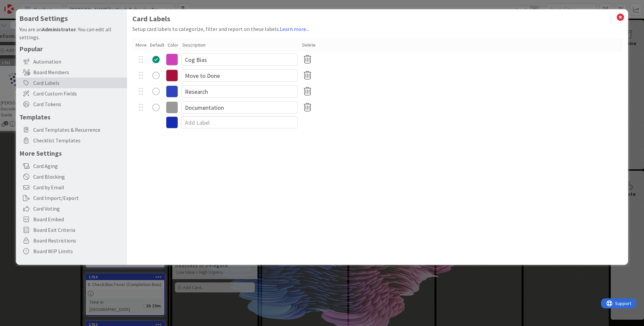
click at [172, 108] on icon at bounding box center [172, 107] width 12 height 12
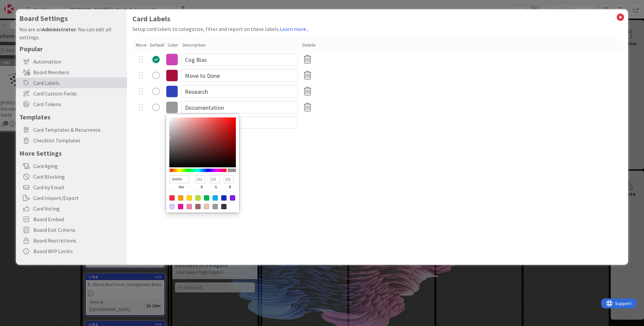
click at [205, 196] on div at bounding box center [206, 197] width 5 height 5
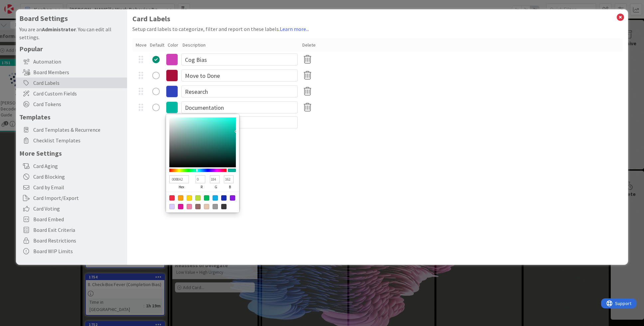
click at [197, 170] on div at bounding box center [197, 170] width 1 height 3
drag, startPoint x: 234, startPoint y: 132, endPoint x: 223, endPoint y: 138, distance: 12.8
click at [223, 138] on div at bounding box center [202, 142] width 67 height 50
click at [618, 17] on icon at bounding box center [620, 17] width 9 height 9
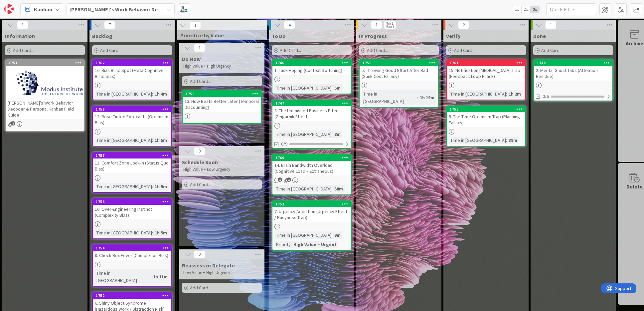
click at [130, 65] on div "1762" at bounding box center [134, 63] width 76 height 5
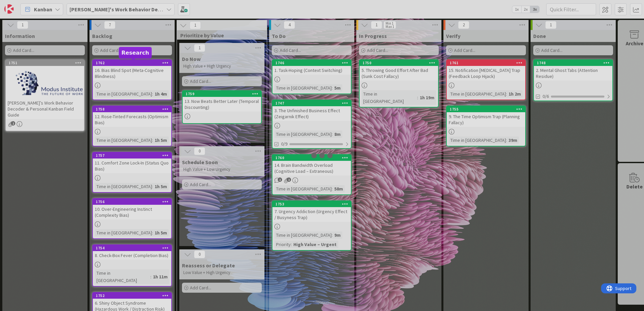
click at [130, 65] on div "1 Information Add Card... 1751 [PERSON_NAME]’s Work Behavior Decoder & Personal…" at bounding box center [322, 164] width 644 height 292
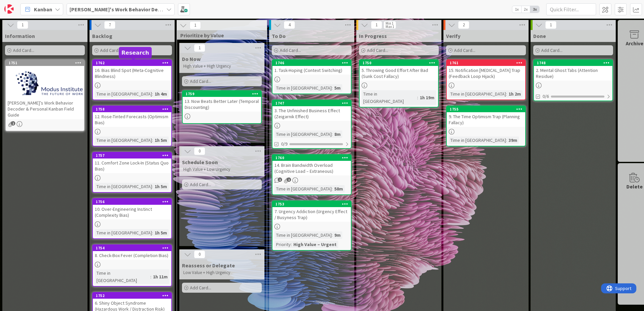
scroll to position [1, 0]
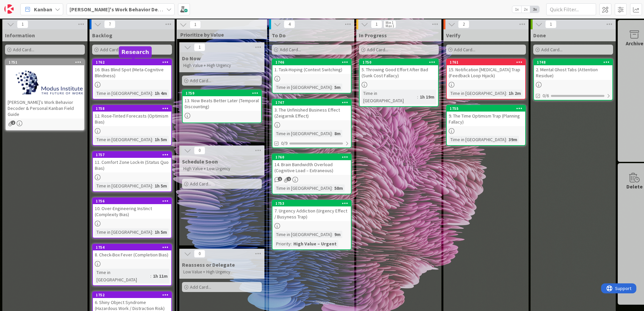
click at [130, 65] on div "1762" at bounding box center [132, 62] width 79 height 6
click at [123, 80] on link "1762 16. Bias Blind Spot (Meta-Cognitive Blindness) Time in Column : 1h 4m" at bounding box center [132, 79] width 80 height 41
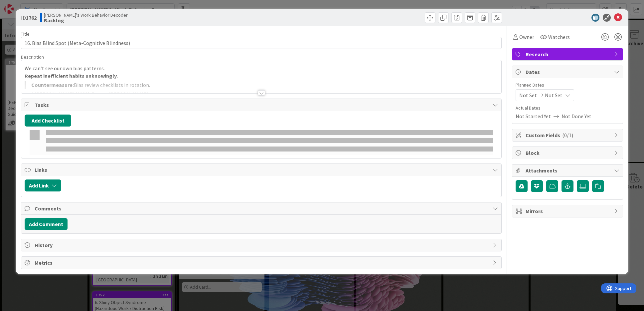
type input "16. Bias Blind Spot (Meta-Cognitive Blindness)"
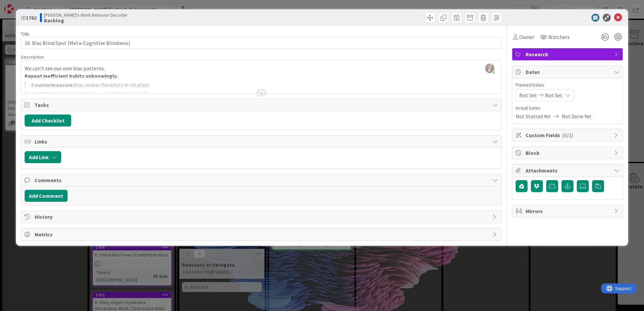
drag, startPoint x: 349, startPoint y: 78, endPoint x: 336, endPoint y: 72, distance: 14.5
click at [349, 78] on div at bounding box center [261, 84] width 480 height 17
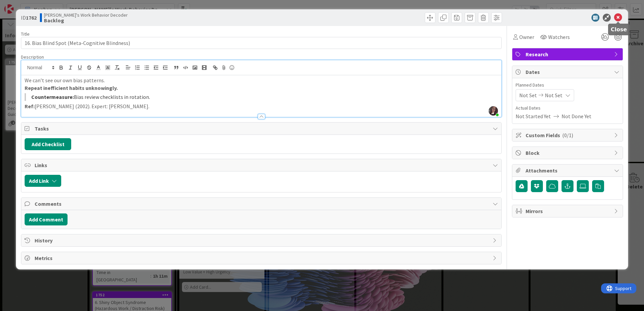
click at [617, 17] on icon at bounding box center [618, 18] width 8 height 8
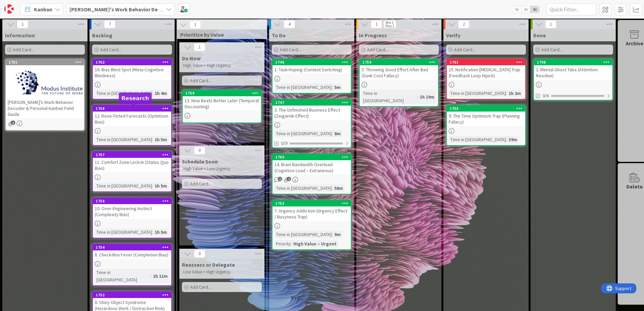
click at [118, 110] on div "1758" at bounding box center [134, 108] width 76 height 5
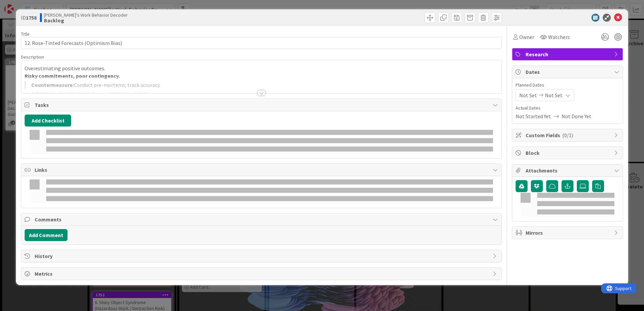
click at [121, 120] on div "Add Checklist" at bounding box center [261, 120] width 473 height 12
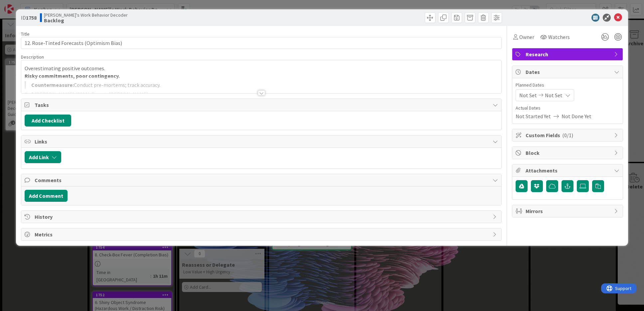
type input "12. Rose-Tinted Forecasts (Optimism Bias)"
click at [135, 82] on div at bounding box center [261, 84] width 480 height 17
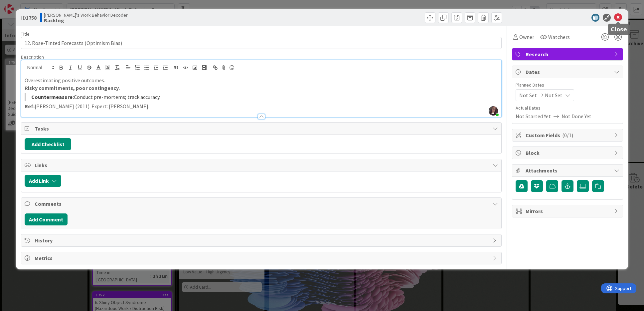
click at [619, 18] on icon at bounding box center [618, 18] width 8 height 8
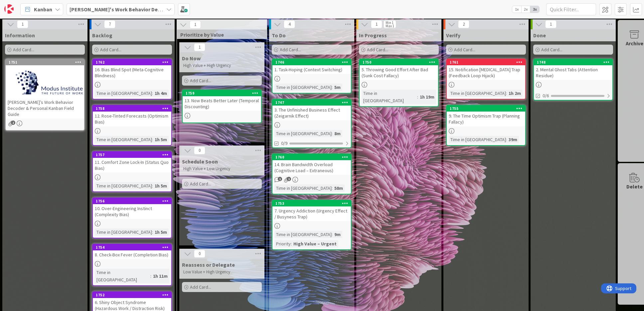
click at [128, 161] on div "11. Comfort Zone Lock-In (Status Quo Bias)" at bounding box center [132, 165] width 79 height 15
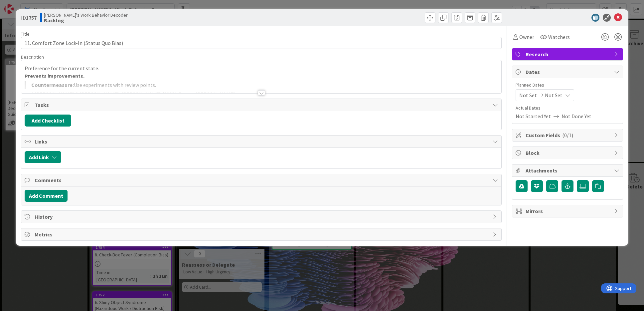
type input "11. Comfort Zone Lock-In (Status Quo Bias)"
click at [260, 92] on div at bounding box center [261, 92] width 7 height 5
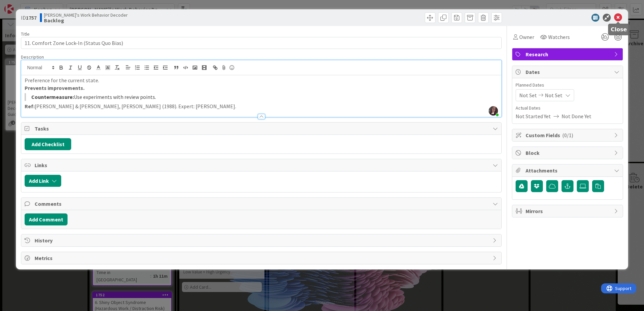
click at [616, 16] on icon at bounding box center [618, 18] width 8 height 8
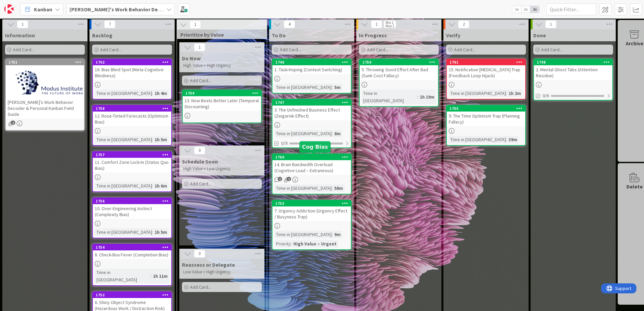
click at [299, 158] on div "1760" at bounding box center [313, 157] width 76 height 5
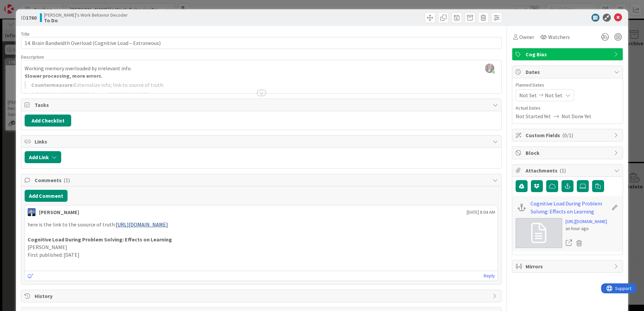
click at [261, 92] on div at bounding box center [261, 92] width 7 height 5
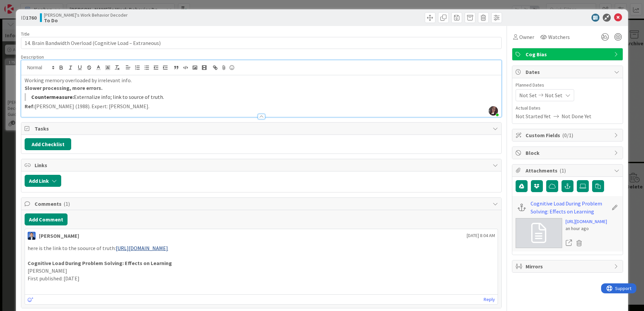
click at [39, 166] on span "Links" at bounding box center [262, 165] width 454 height 8
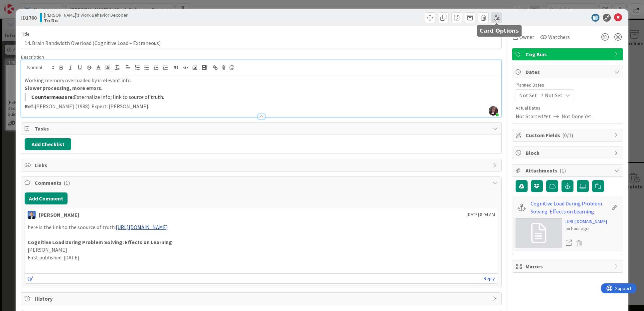
click at [499, 17] on span at bounding box center [496, 17] width 11 height 11
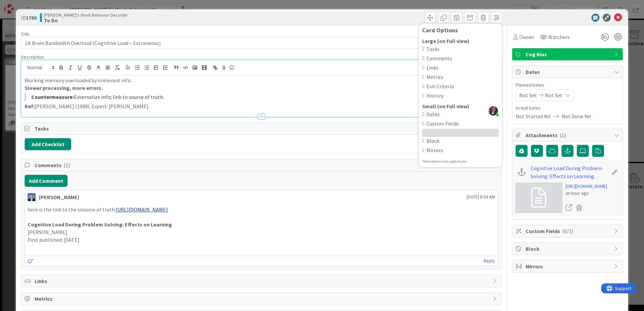
type input "14. Brain Bandwidth Overload (Cognitive Load – Extraneous)"
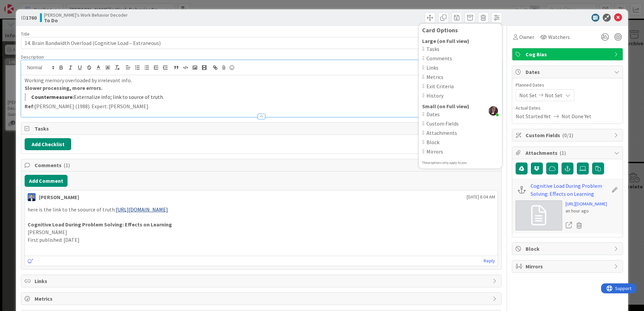
scroll to position [0, 0]
click at [618, 16] on icon at bounding box center [618, 17] width 8 height 8
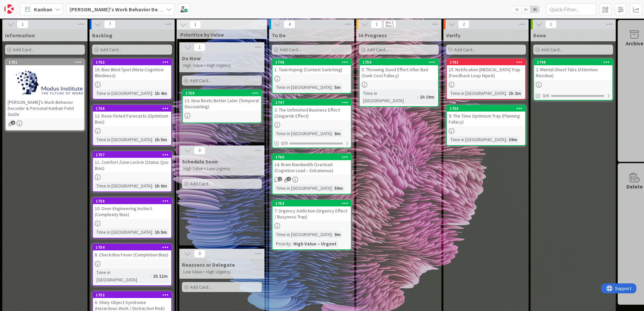
click at [310, 242] on div "High Value – Urgent" at bounding box center [315, 243] width 47 height 7
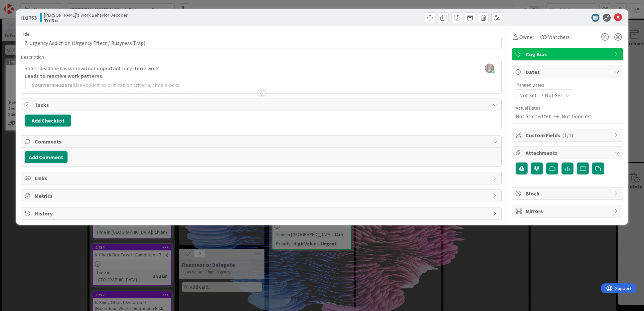
click at [617, 72] on icon at bounding box center [616, 71] width 5 height 5
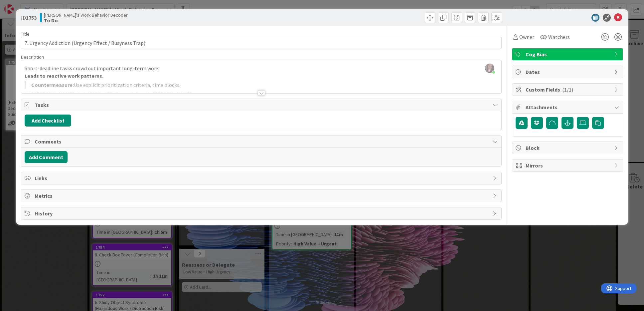
click at [612, 89] on div "Custom Fields ( 1/1 )" at bounding box center [567, 89] width 110 height 12
type input "7. Urgency Addiction (Urgency Effect / Busyness Trap)"
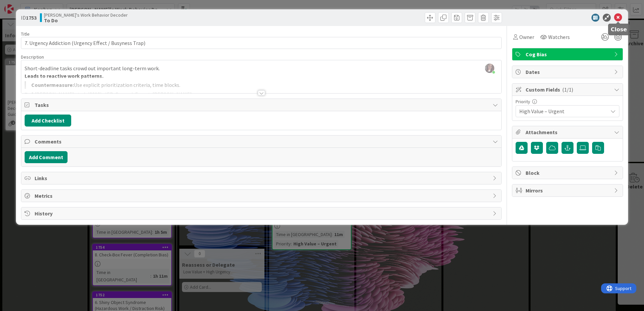
click at [617, 18] on icon at bounding box center [618, 18] width 8 height 8
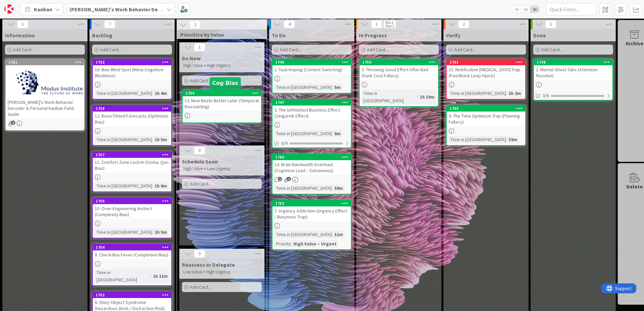
click at [219, 95] on div "1759" at bounding box center [224, 93] width 76 height 5
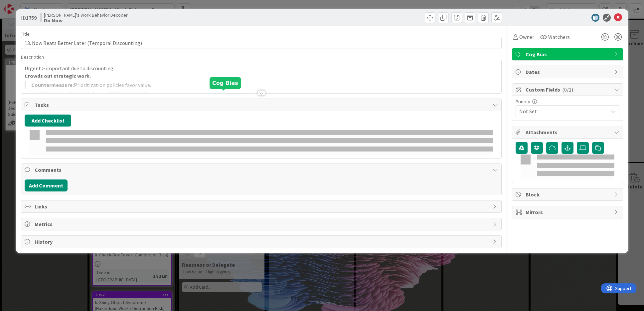
type input "13. Now Beats Better Later (Temporal Discounting)"
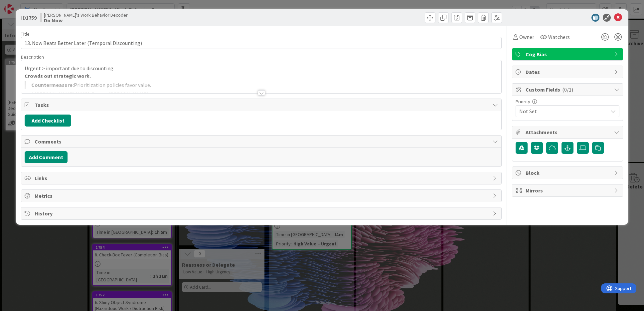
click at [71, 85] on div at bounding box center [261, 84] width 480 height 17
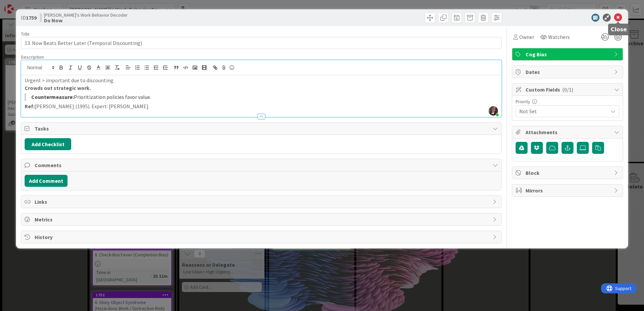
click at [617, 18] on icon at bounding box center [618, 18] width 8 height 8
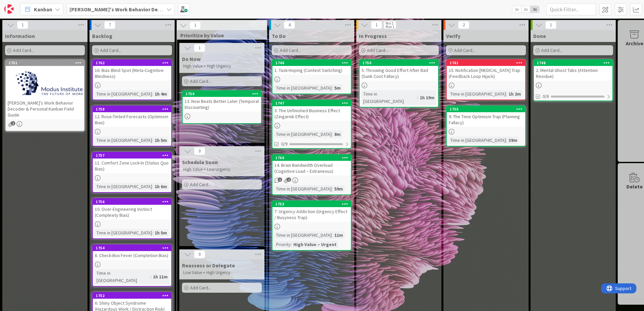
scroll to position [0, 1]
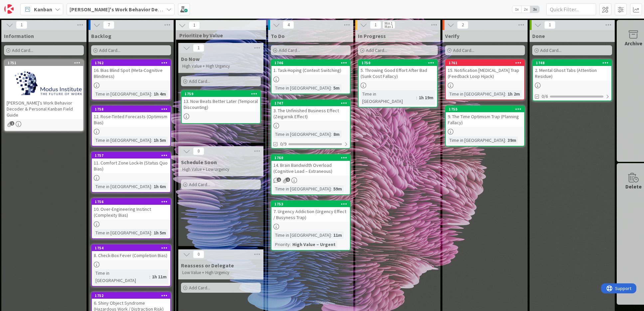
click at [557, 74] on div "2. Mental Ghost Tabs (Attention Residue)" at bounding box center [572, 73] width 79 height 15
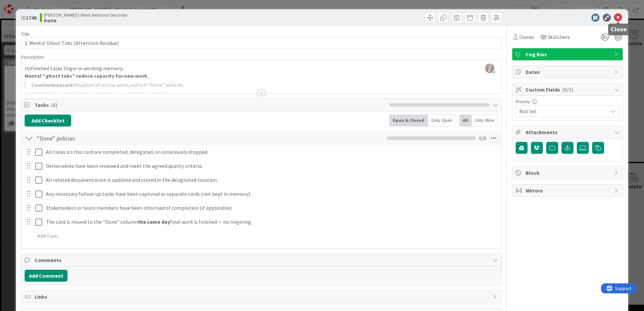
click at [618, 18] on icon at bounding box center [618, 18] width 8 height 8
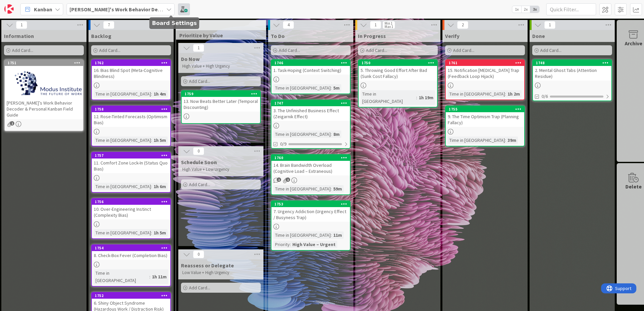
click at [178, 9] on span at bounding box center [184, 9] width 12 height 12
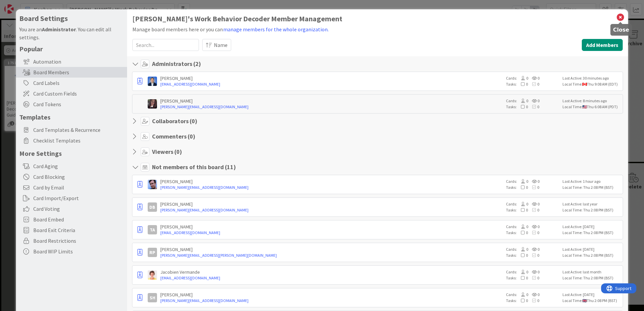
click at [619, 19] on icon at bounding box center [620, 17] width 9 height 9
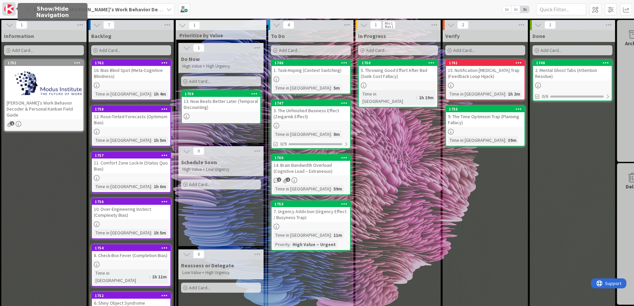
click at [11, 8] on img at bounding box center [8, 8] width 9 height 9
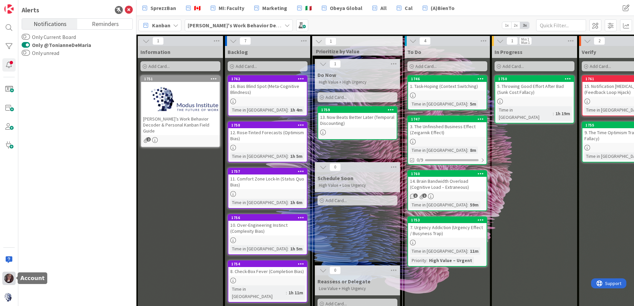
click at [9, 277] on img at bounding box center [8, 277] width 9 height 9
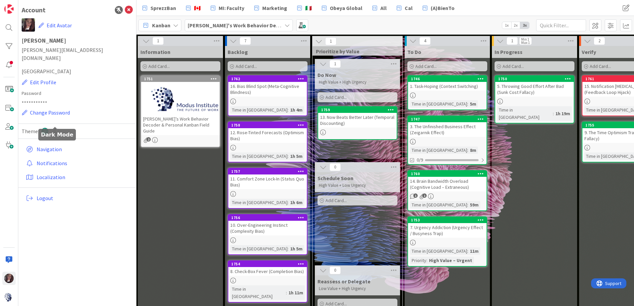
click at [55, 127] on icon at bounding box center [55, 130] width 7 height 7
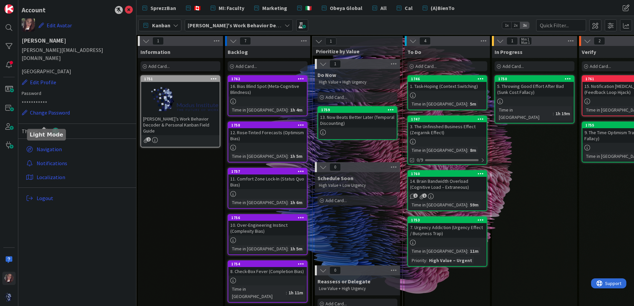
click at [43, 127] on icon at bounding box center [44, 130] width 7 height 7
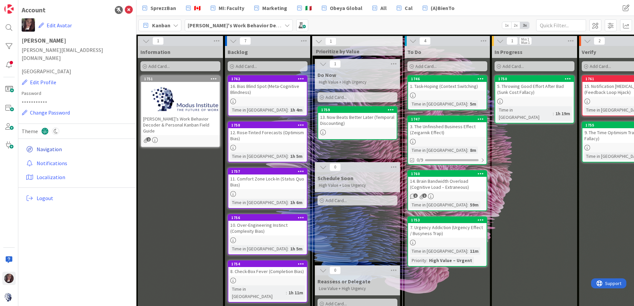
click at [45, 143] on link "Navigation" at bounding box center [77, 149] width 109 height 12
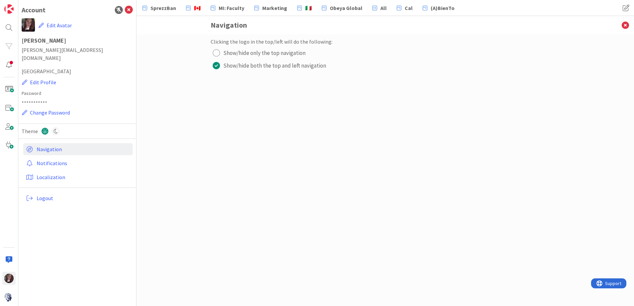
click at [214, 53] on div "radio" at bounding box center [216, 52] width 7 height 7
click at [626, 25] on icon at bounding box center [624, 25] width 17 height 18
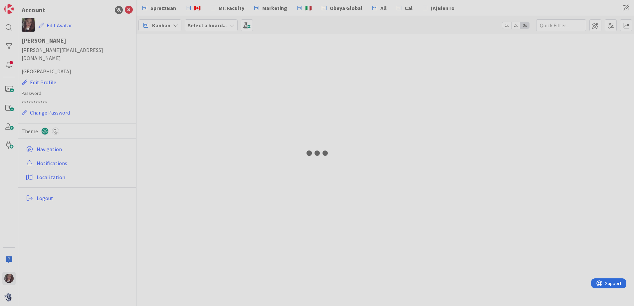
click at [5, 8] on div at bounding box center [317, 153] width 634 height 306
click at [10, 9] on div at bounding box center [317, 153] width 634 height 306
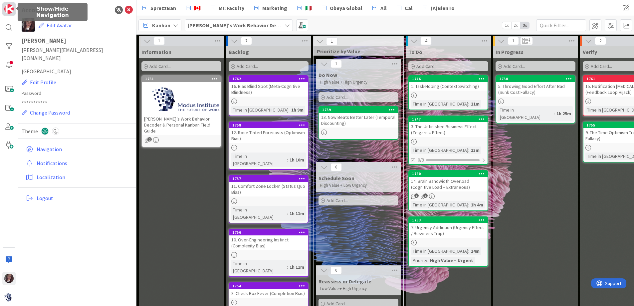
click at [10, 9] on img at bounding box center [8, 8] width 9 height 9
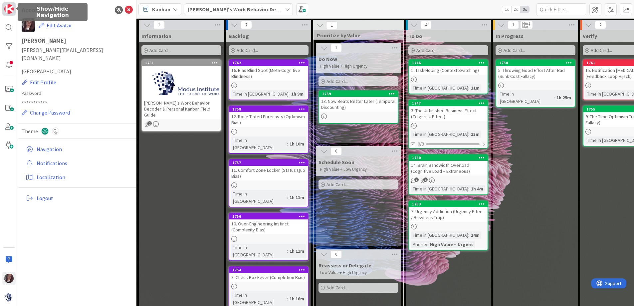
click at [10, 9] on img at bounding box center [8, 8] width 9 height 9
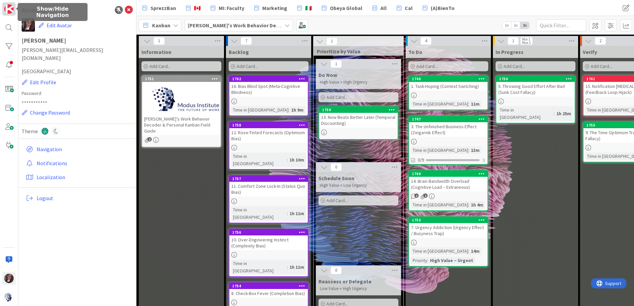
click at [11, 9] on img at bounding box center [8, 8] width 9 height 9
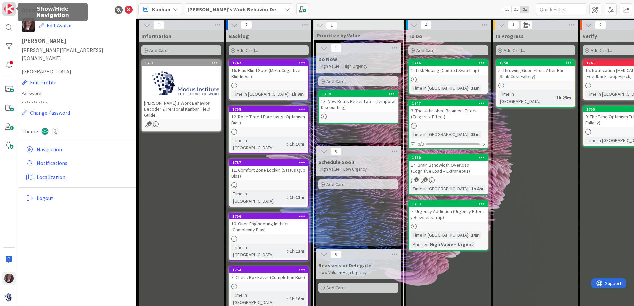
click at [10, 9] on img at bounding box center [8, 8] width 9 height 9
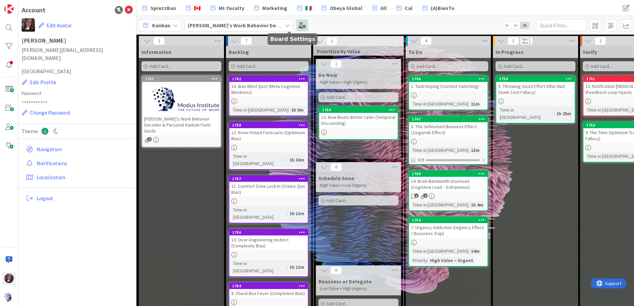
click at [296, 26] on span at bounding box center [302, 25] width 12 height 12
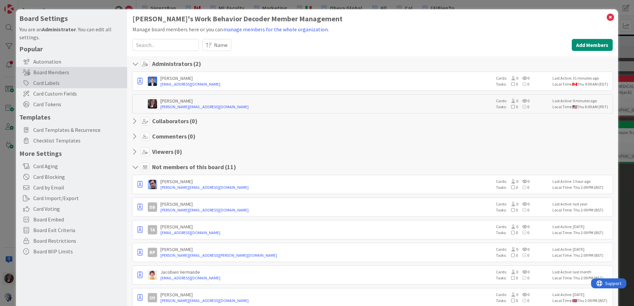
click at [50, 82] on div "Card Labels" at bounding box center [71, 83] width 111 height 11
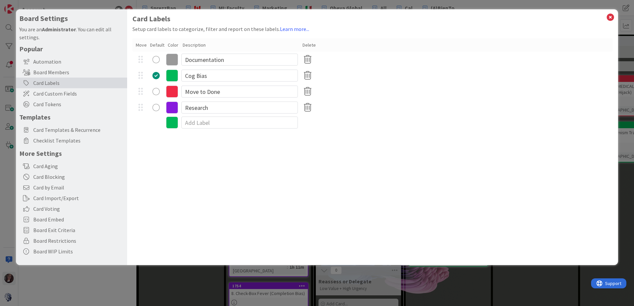
click at [175, 74] on icon at bounding box center [172, 76] width 12 height 12
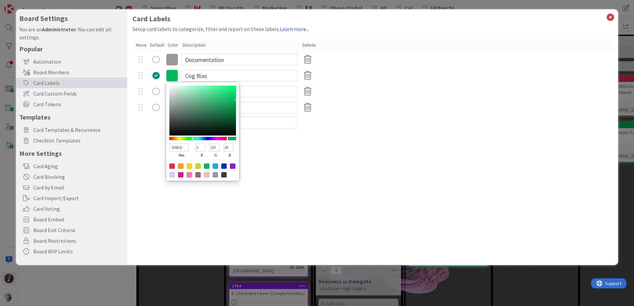
type input "00B85A"
type input "90"
drag, startPoint x: 193, startPoint y: 138, endPoint x: 196, endPoint y: 135, distance: 3.8
click at [193, 138] on div at bounding box center [192, 138] width 1 height 3
type input "08BB60"
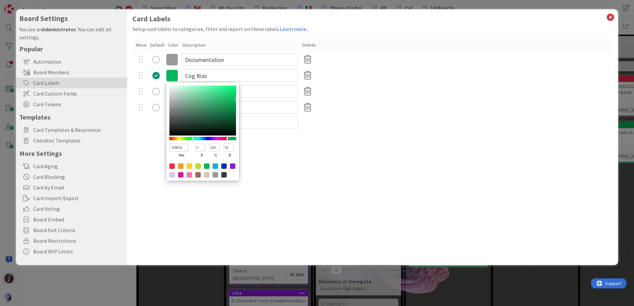
type input "8"
type input "187"
type input "96"
type input "08B95F"
type input "185"
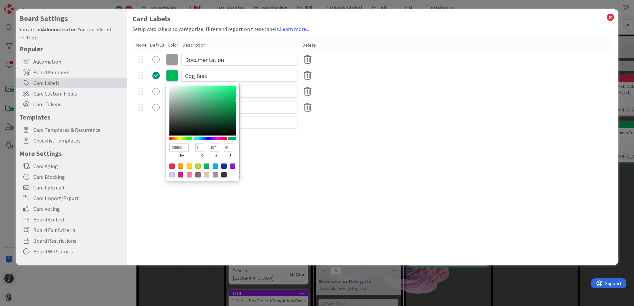
type input "95"
type input "0CAF5C"
type input "12"
type input "175"
type input "92"
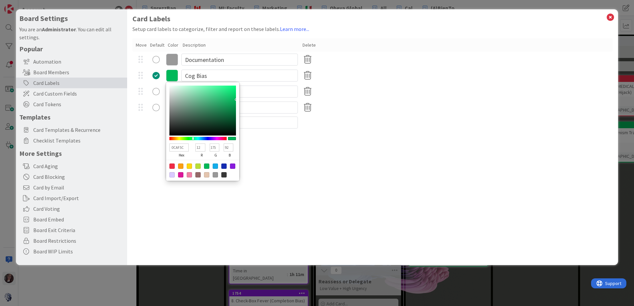
type input "0EA85A"
type input "14"
type input "168"
type input "90"
type input "0FA75A"
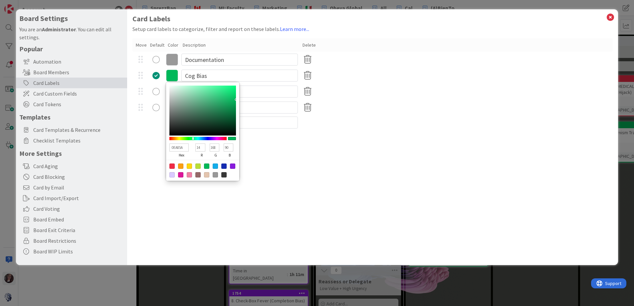
type input "15"
type input "167"
type input "0FA559"
type input "165"
type input "89"
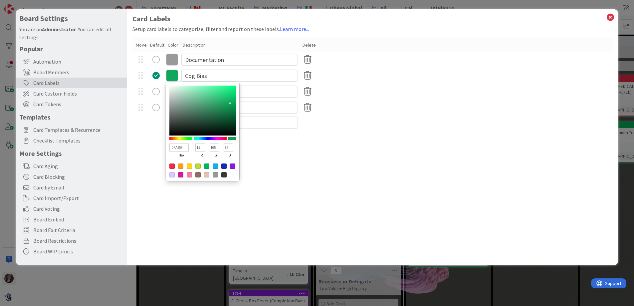
type input "10A359"
type input "16"
type input "163"
type input "129955"
type input "18"
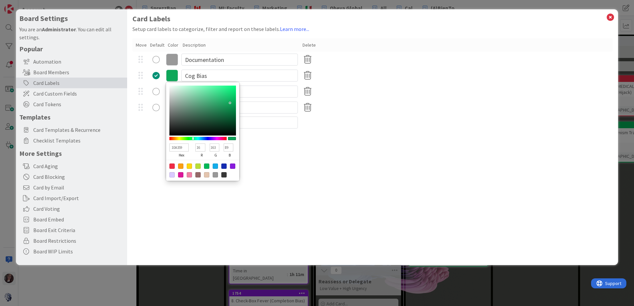
type input "153"
type input "85"
type input "139654"
type input "19"
type input "150"
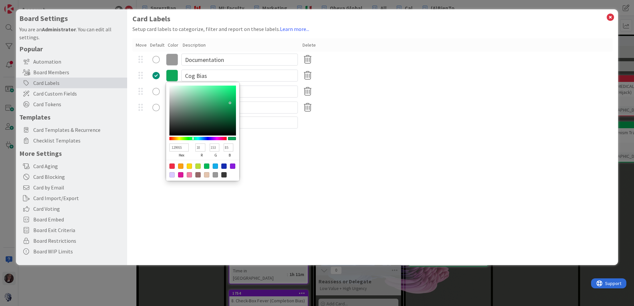
type input "84"
type input "149453"
type input "20"
type input "148"
type input "83"
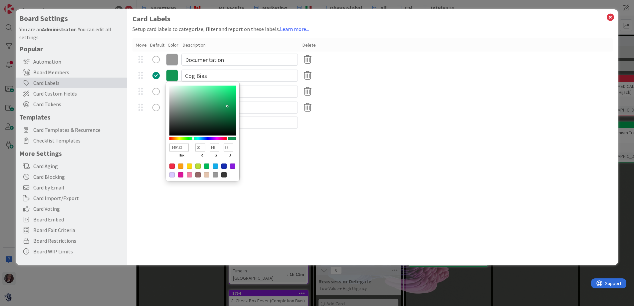
type input "158F51"
type input "21"
type input "143"
type input "81"
type input "158B4F"
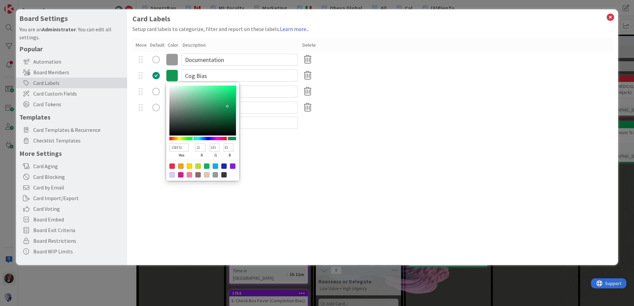
type input "139"
type input "79"
type input "16864D"
type input "22"
type input "134"
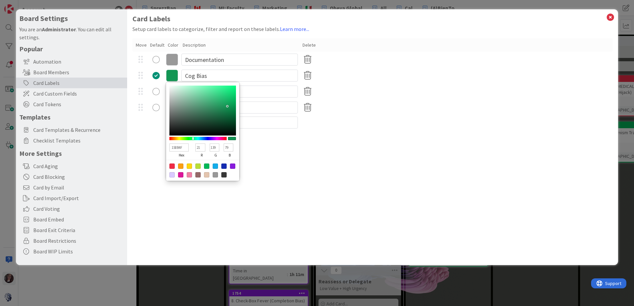
type input "77"
type input "16834B"
type input "131"
type input "75"
type input "18884F"
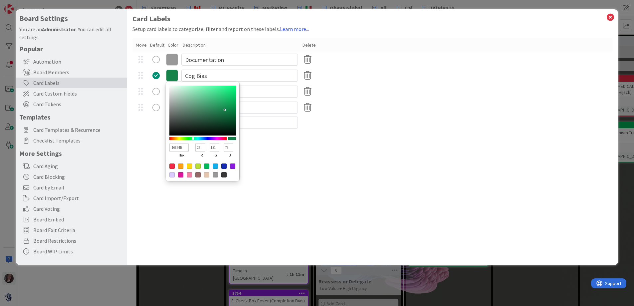
type input "24"
type input "136"
type input "79"
type input "1B8F54"
type input "27"
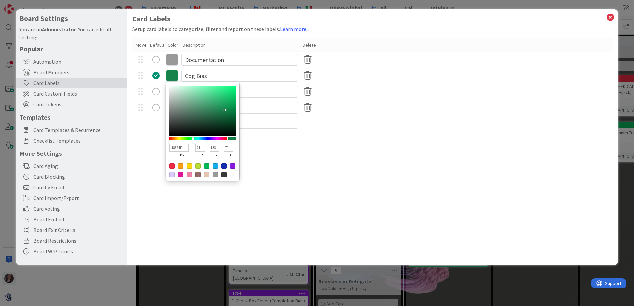
type input "143"
type input "84"
type input "239C5F"
type input "35"
type input "156"
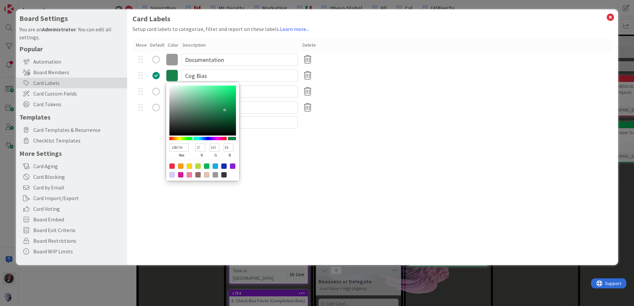
type input "95"
type input "2AA768"
type input "42"
type input "167"
type input "104"
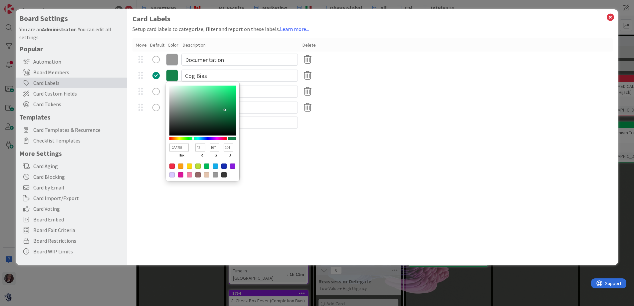
type input "2BA869"
type input "43"
type input "168"
type input "105"
type input "2DAA6B"
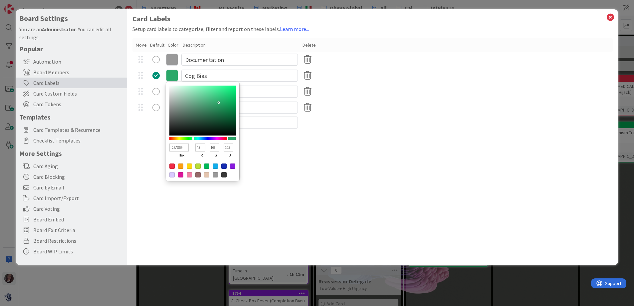
type input "45"
type input "170"
type input "107"
type input "32AF70"
type input "50"
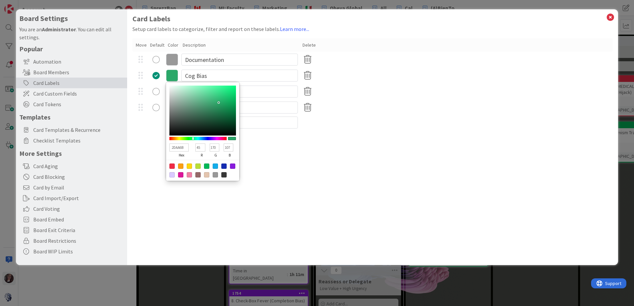
type input "175"
type input "112"
type input "35B373"
type input "53"
type input "179"
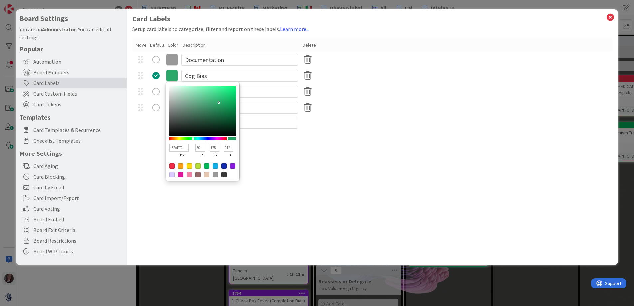
type input "115"
type input "37B374"
type input "55"
type input "116"
type input "39B476"
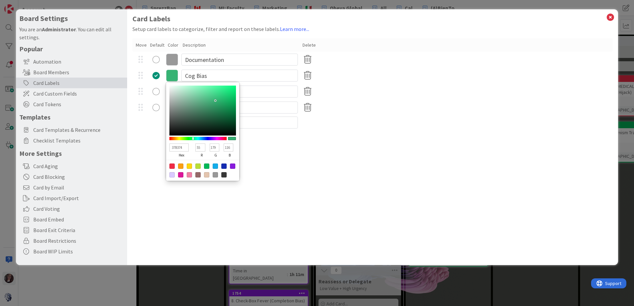
type input "57"
type input "180"
type input "118"
type input "3BB477"
type input "59"
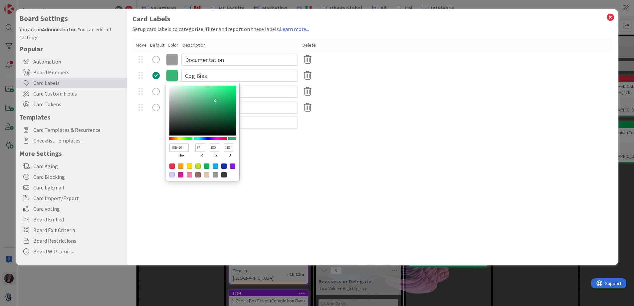
type input "119"
type input "3CB478"
type input "60"
type input "120"
type input "3DB479"
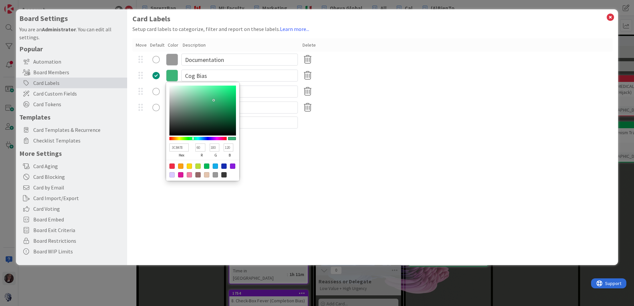
type input "61"
type input "121"
type input "3CB378"
type input "60"
type input "179"
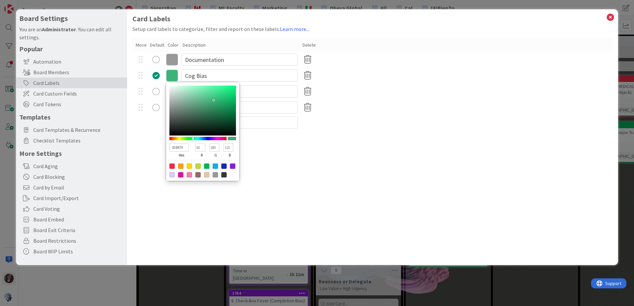
type input "120"
type input "3CAD75"
type input "173"
type input "117"
type input "3AA36F"
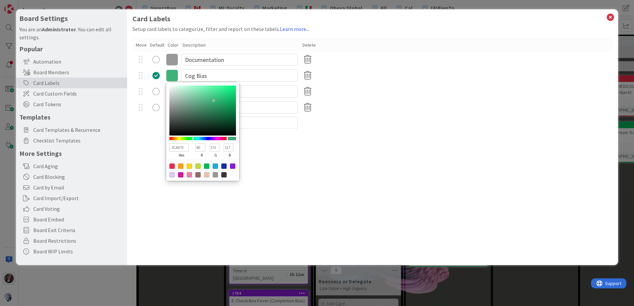
type input "58"
type input "163"
type input "111"
type input "38A06D"
type input "56"
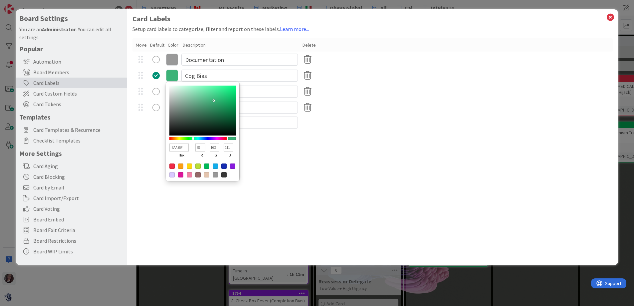
type input "160"
type input "109"
type input "389E6C"
type input "158"
type input "108"
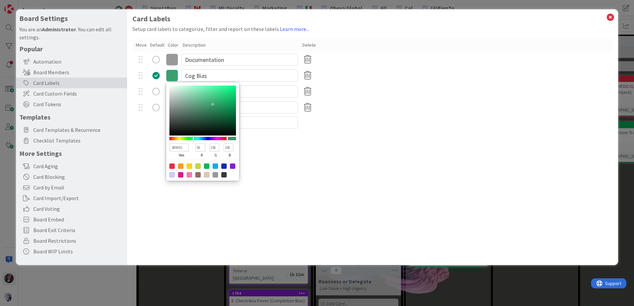
type input "399E6C"
type input "57"
type input "389C6B"
type input "56"
type input "156"
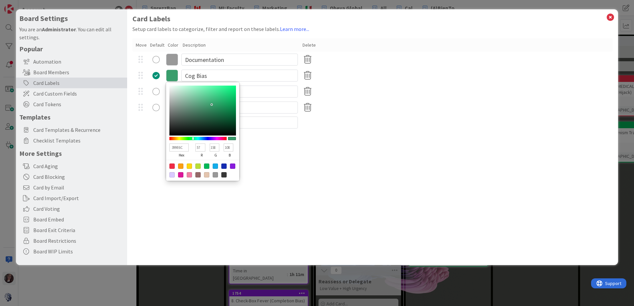
type input "107"
type input "389B6A"
type input "155"
type input "106"
type input "389969"
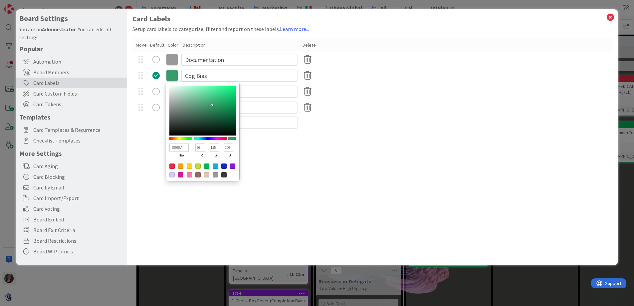
type input "153"
type input "105"
type input "379768"
type input "55"
type input "151"
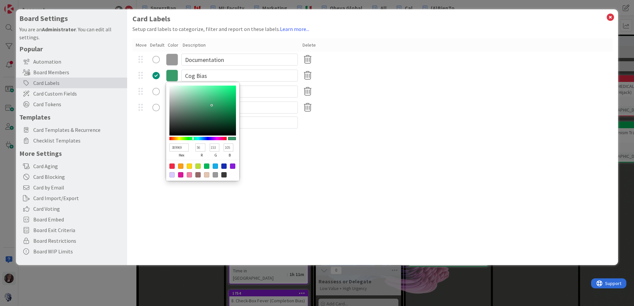
type input "104"
type input "369667"
type input "54"
type input "150"
type input "103"
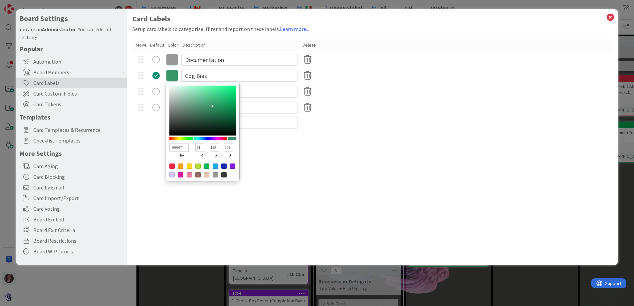
type input "369466"
type input "148"
type input "102"
type input "359265"
type input "53"
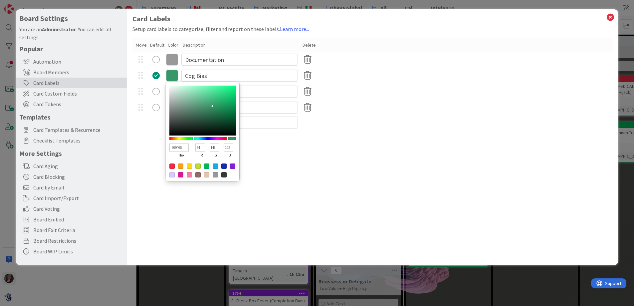
type input "146"
type input "101"
type input "359064"
type input "144"
type input "100"
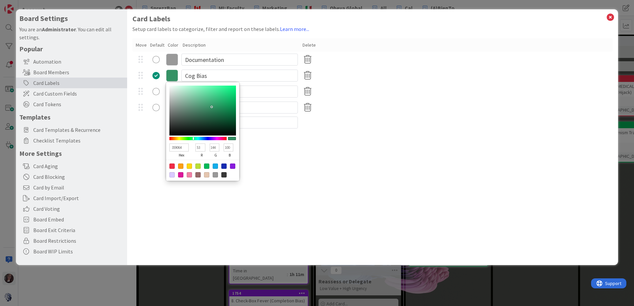
type input "358D62"
type input "141"
type input "98"
type input "348B61"
type input "52"
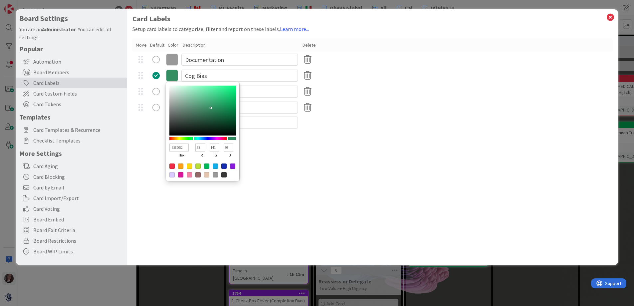
type input "139"
type input "97"
drag, startPoint x: 233, startPoint y: 99, endPoint x: 211, endPoint y: 108, distance: 23.4
click at [211, 108] on div at bounding box center [202, 110] width 67 height 50
type input "348B68"
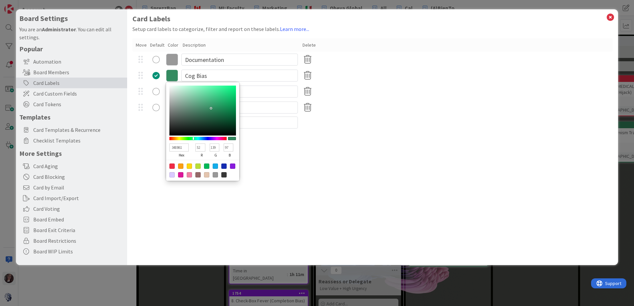
type input "104"
type input "348B6B"
type input "107"
type input "348B6E"
type input "110"
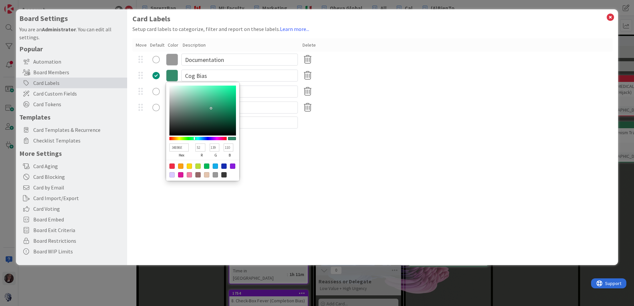
type input "348B71"
type input "113"
type input "348B7A"
type input "122"
type input "348B83"
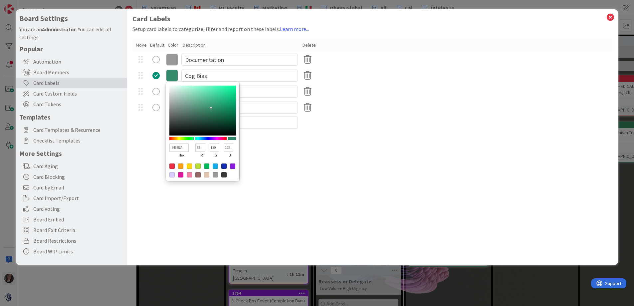
type input "131"
type input "348A8B"
type input "138"
type input "139"
type input "34818B"
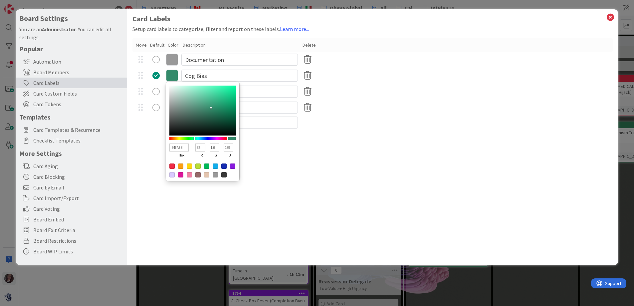
type input "129"
type input "347B8B"
type input "123"
type input "34728B"
type input "114"
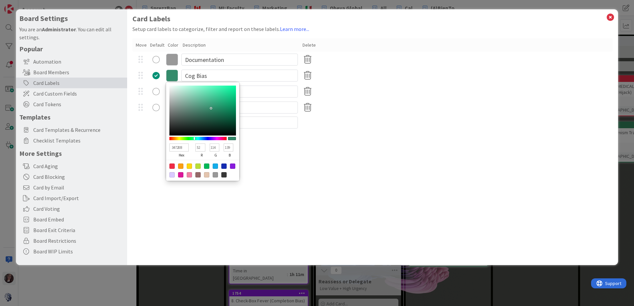
type input "346C8B"
type input "108"
type input "34688B"
type input "104"
type input "34658B"
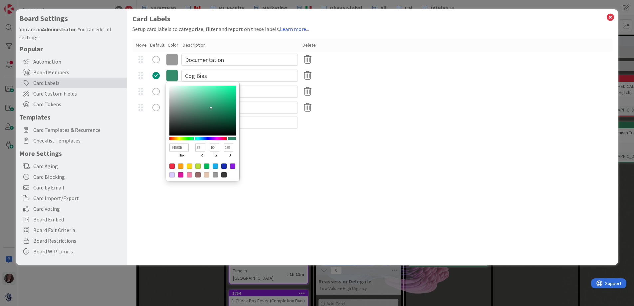
type input "101"
type input "345F8B"
type input "95"
type input "345C8B"
type input "92"
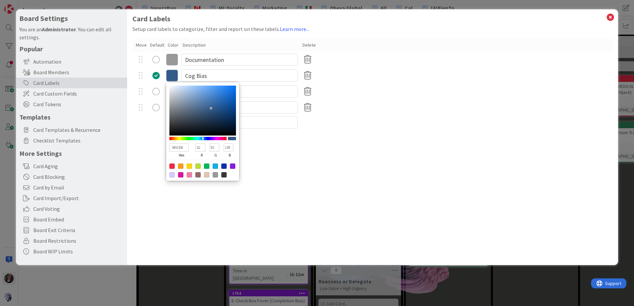
type input "34598B"
type input "89"
type input "34568B"
type input "86"
type input "34538B"
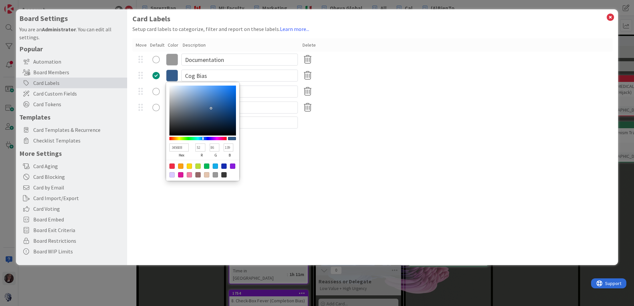
type input "83"
type input "34568B"
type input "86"
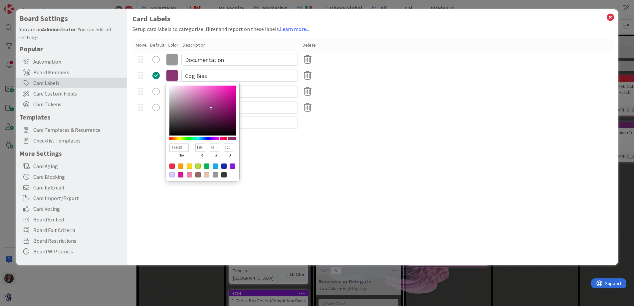
drag, startPoint x: 194, startPoint y: 138, endPoint x: 215, endPoint y: 129, distance: 22.8
click at [220, 137] on div at bounding box center [220, 138] width 1 height 3
drag, startPoint x: 212, startPoint y: 108, endPoint x: 214, endPoint y: 95, distance: 13.6
click at [215, 95] on div at bounding box center [202, 110] width 67 height 50
drag, startPoint x: 288, startPoint y: 146, endPoint x: 278, endPoint y: 145, distance: 10.0
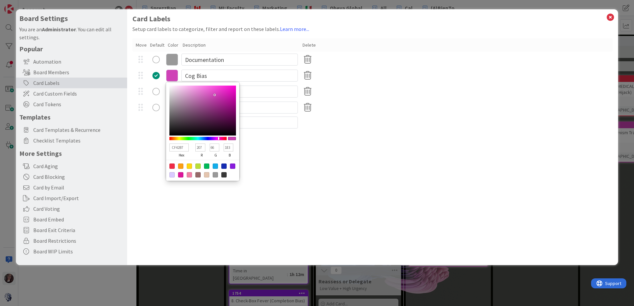
click at [288, 146] on div "Card Labels Setup card labels to categorize, filter and report on these labels.…" at bounding box center [372, 136] width 491 height 255
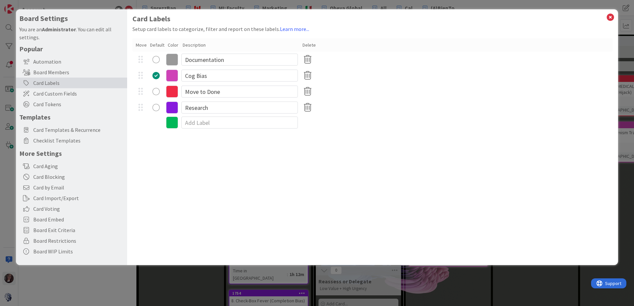
click at [172, 91] on icon at bounding box center [172, 91] width 12 height 12
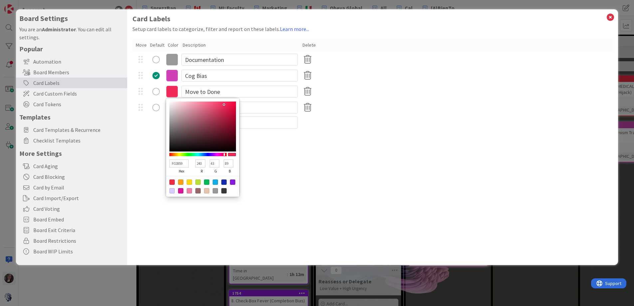
click at [224, 154] on div at bounding box center [224, 154] width 1 height 3
drag, startPoint x: 224, startPoint y: 104, endPoint x: 227, endPoint y: 112, distance: 9.0
click at [228, 113] on div at bounding box center [227, 112] width 1 height 1
click at [140, 98] on div "C51848 hex 197 r 24 g 72 b 100 a Move to Done" at bounding box center [372, 91] width 480 height 16
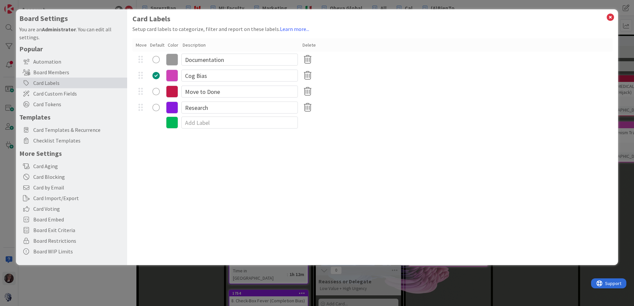
click at [176, 107] on icon at bounding box center [172, 107] width 12 height 12
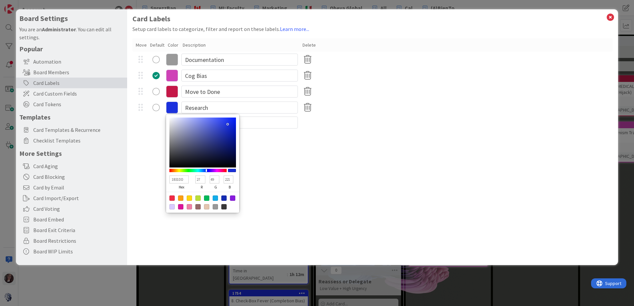
drag, startPoint x: 211, startPoint y: 170, endPoint x: 209, endPoint y: 164, distance: 6.3
click at [207, 169] on div at bounding box center [197, 170] width 57 height 3
drag, startPoint x: 227, startPoint y: 124, endPoint x: 216, endPoint y: 129, distance: 12.2
click at [215, 123] on div at bounding box center [215, 122] width 1 height 1
click at [171, 104] on icon at bounding box center [172, 107] width 12 height 12
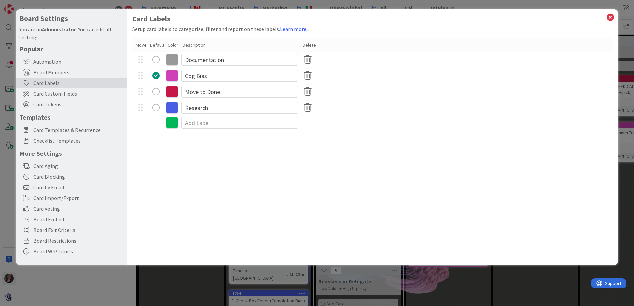
click at [173, 105] on icon at bounding box center [172, 107] width 12 height 12
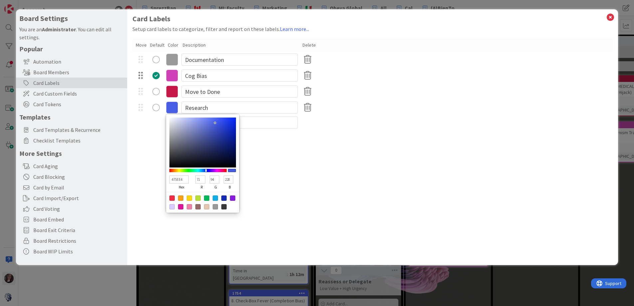
click at [136, 76] on div at bounding box center [140, 76] width 12 height 10
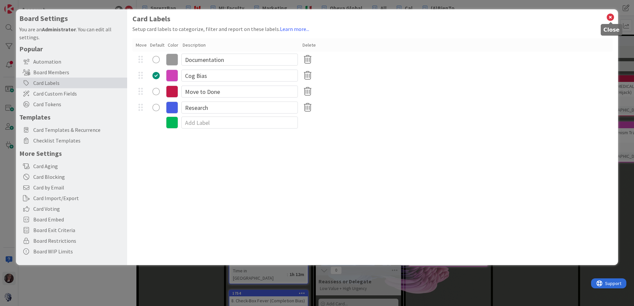
click at [609, 16] on icon at bounding box center [610, 17] width 9 height 9
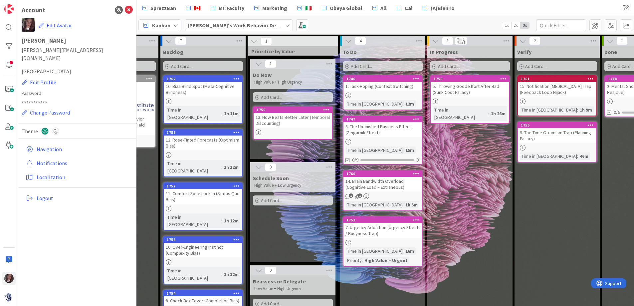
scroll to position [0, 65]
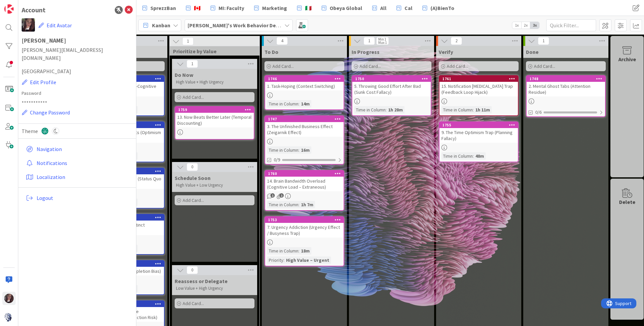
scroll to position [0, 146]
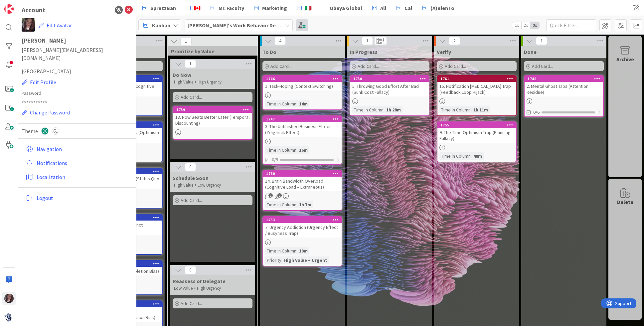
click at [296, 25] on span at bounding box center [302, 25] width 12 height 12
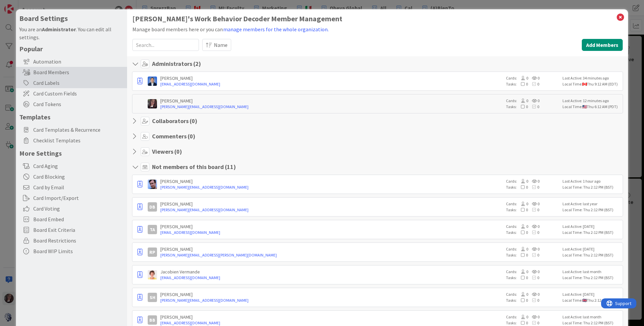
click at [52, 79] on div "Card Labels" at bounding box center [71, 83] width 111 height 11
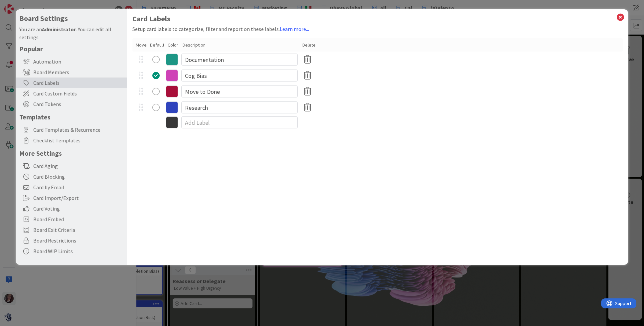
click at [172, 76] on icon at bounding box center [172, 76] width 12 height 12
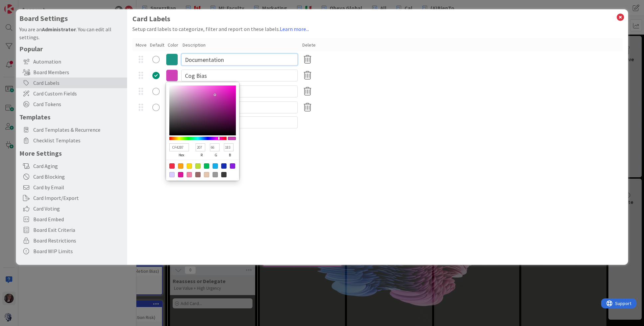
drag, startPoint x: 223, startPoint y: 60, endPoint x: 180, endPoint y: 61, distance: 42.9
click at [179, 61] on div "Documentation" at bounding box center [377, 60] width 490 height 16
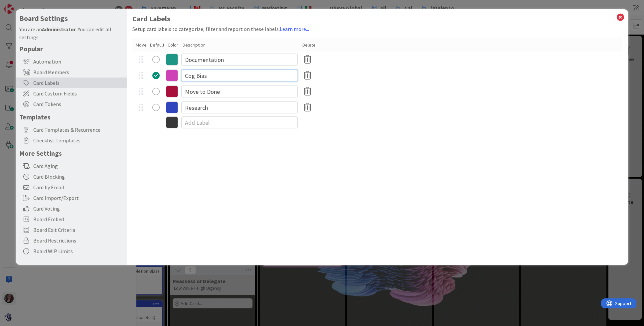
click at [212, 77] on input "Cog Bias" at bounding box center [239, 76] width 116 height 12
click at [173, 76] on icon at bounding box center [172, 76] width 12 height 12
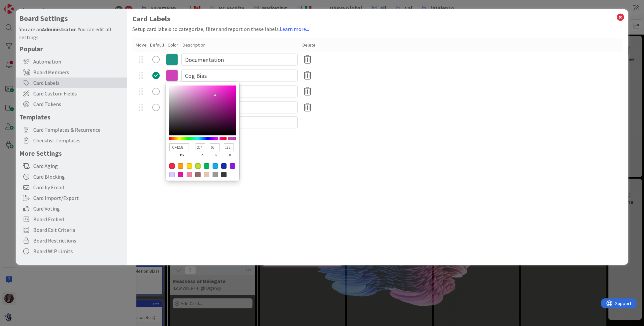
click at [177, 62] on icon at bounding box center [172, 60] width 12 height 12
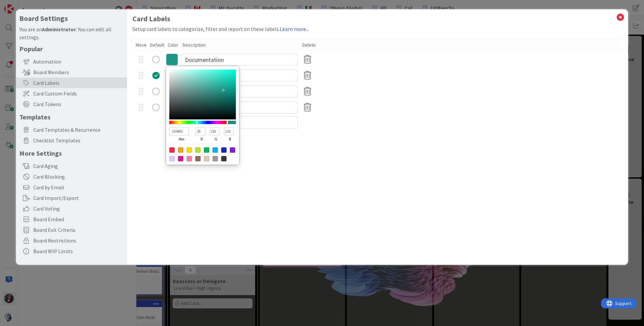
drag, startPoint x: 184, startPoint y: 131, endPoint x: 172, endPoint y: 132, distance: 12.0
click at [171, 132] on input "1D9685" at bounding box center [178, 131] width 19 height 8
click at [158, 88] on div "radio" at bounding box center [155, 91] width 7 height 7
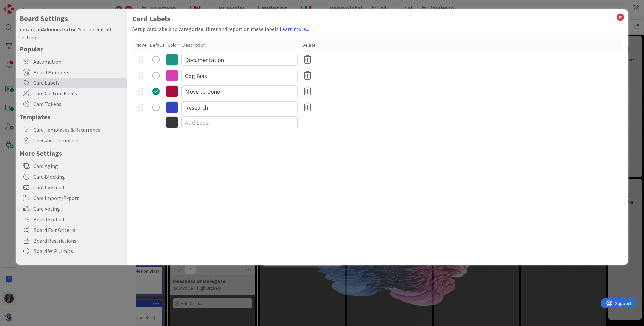
click at [173, 73] on icon at bounding box center [172, 76] width 12 height 12
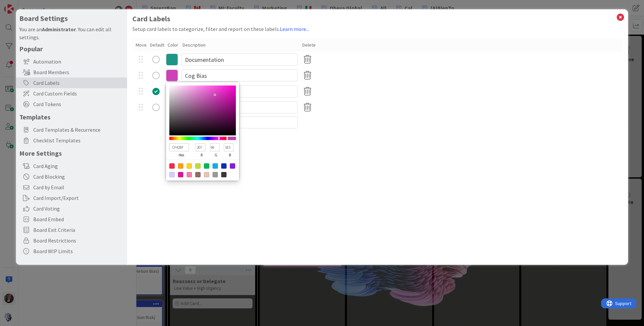
drag, startPoint x: 184, startPoint y: 147, endPoint x: 170, endPoint y: 148, distance: 13.7
click at [169, 148] on input "CF42B7" at bounding box center [178, 147] width 19 height 8
paste input "1D9685"
type input "1D9685"
type input "29"
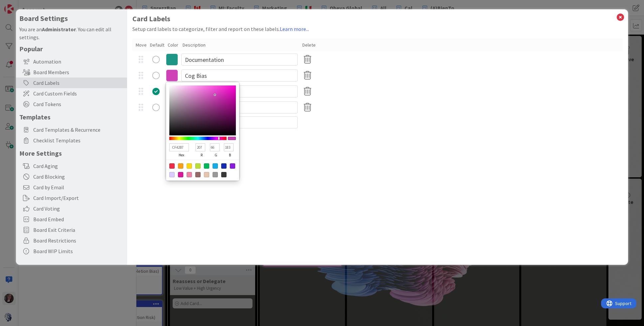
type input "150"
type input "133"
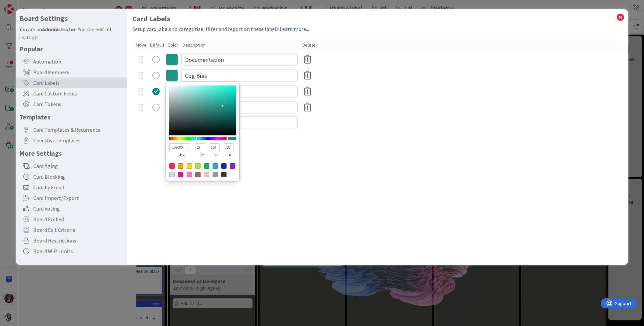
type input "1D9685"
click at [252, 133] on div "Card Labels Setup card labels to categorize, filter and report on these labels.…" at bounding box center [377, 136] width 501 height 255
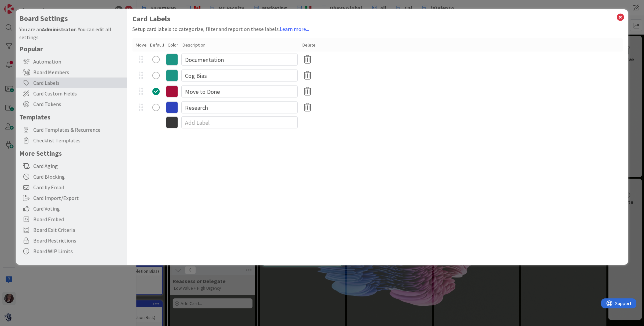
click at [172, 57] on icon at bounding box center [172, 60] width 12 height 12
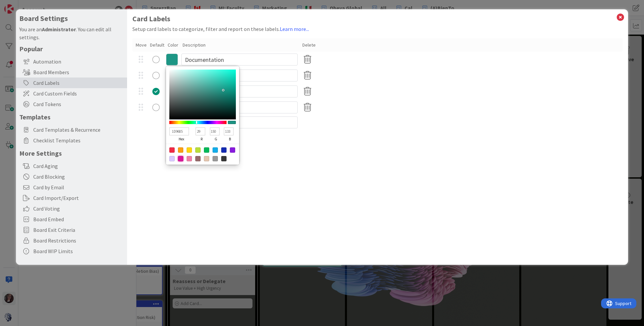
click at [180, 156] on div at bounding box center [180, 158] width 5 height 5
type input "DB169A"
type input "219"
type input "22"
type input "154"
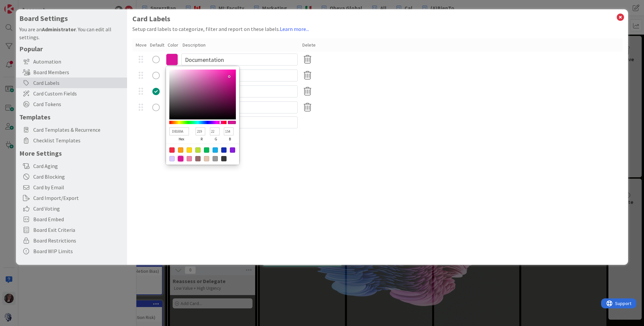
type input "D81999"
type input "216"
type input "25"
type input "153"
type input "D61897"
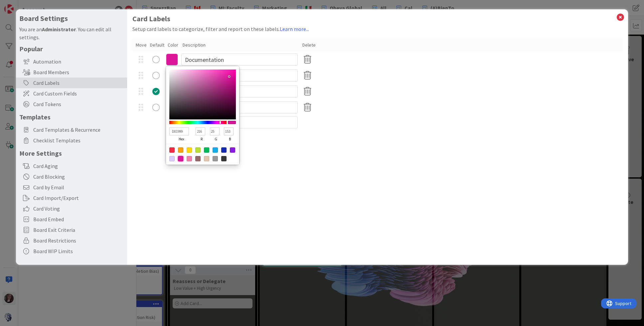
type input "214"
type input "24"
type input "151"
type input "D41796"
type input "212"
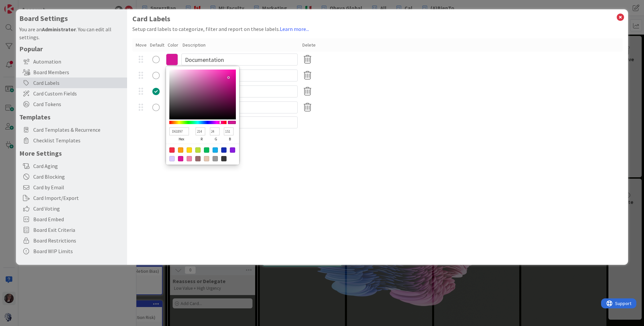
type input "23"
type input "150"
type input "CF1592"
type input "207"
type input "21"
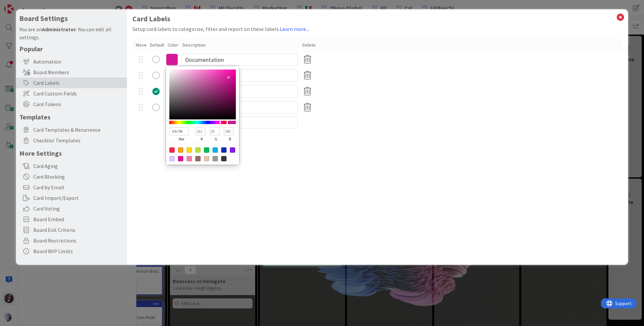
type input "146"
type input "CC1590"
type input "204"
type input "144"
type input "CA158F"
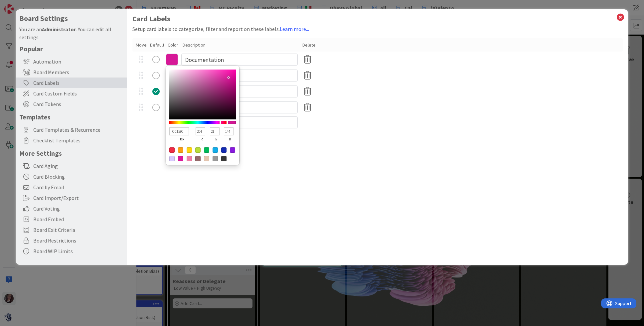
type input "202"
type input "143"
type input "C9148E"
type input "201"
type input "20"
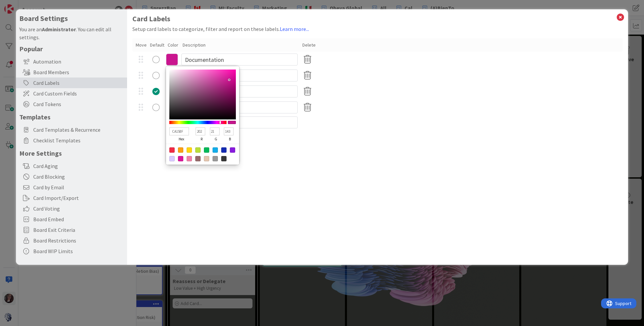
type input "142"
type input "C9138E"
type input "19"
type input "CA138F"
type input "202"
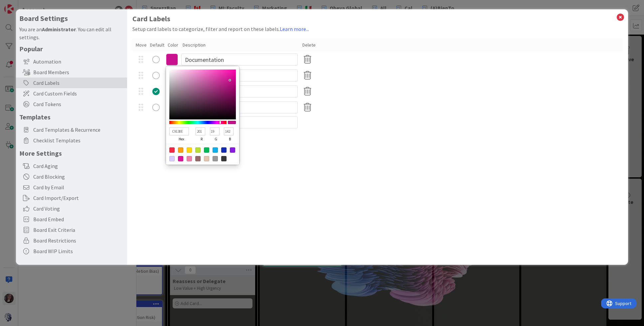
type input "143"
type input "CC1290"
type input "204"
type input "18"
type input "144"
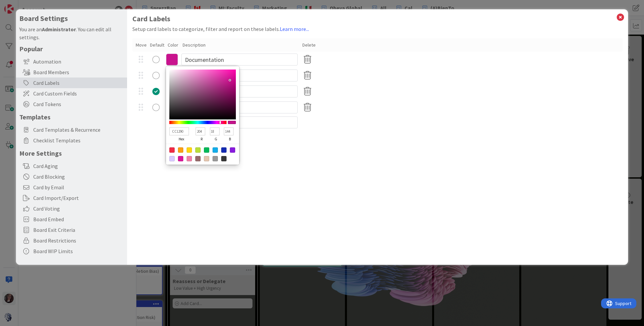
type input "CC1190"
type input "17"
type input "CE1091"
type input "206"
type input "16"
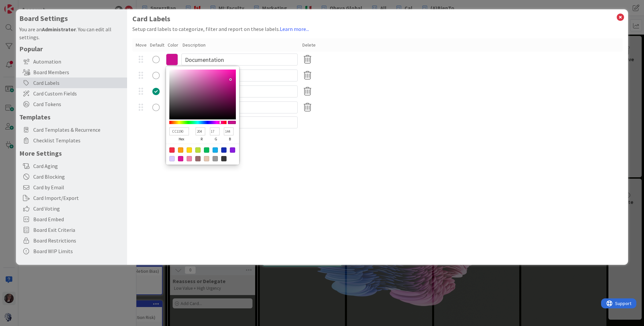
type input "145"
type input "CE0F90"
type input "15"
type input "144"
type input "CE0E8F"
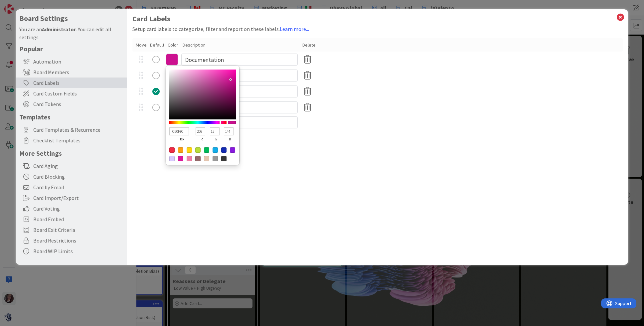
type input "14"
type input "143"
type input "CE0D8E"
type input "13"
type input "142"
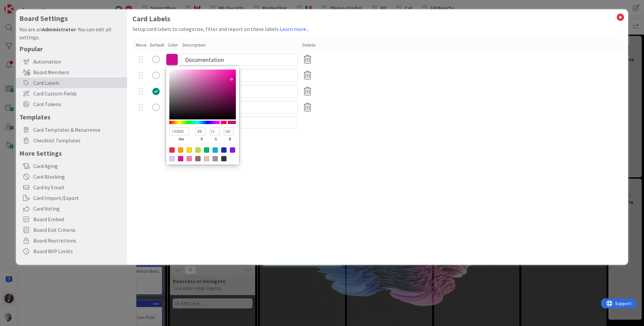
type input "CF0C8F"
type input "207"
type input "12"
type input "143"
type input "CF0B8F"
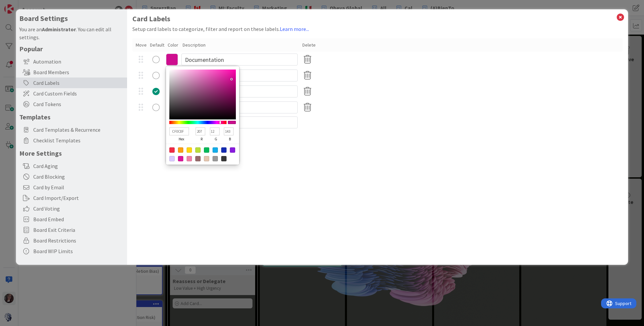
type input "11"
type input "CF0A8F"
type input "10"
type input "CF0B90"
type input "11"
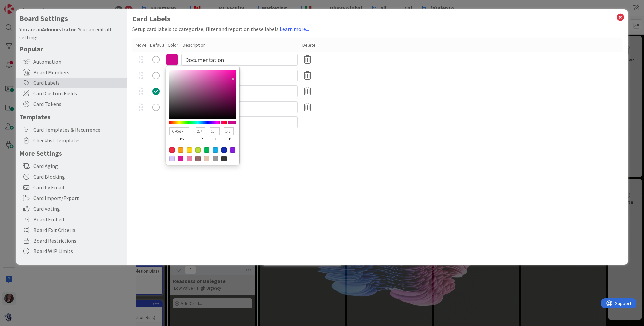
type input "144"
type input "CF0D91"
type input "13"
type input "145"
drag, startPoint x: 228, startPoint y: 77, endPoint x: 231, endPoint y: 80, distance: 3.8
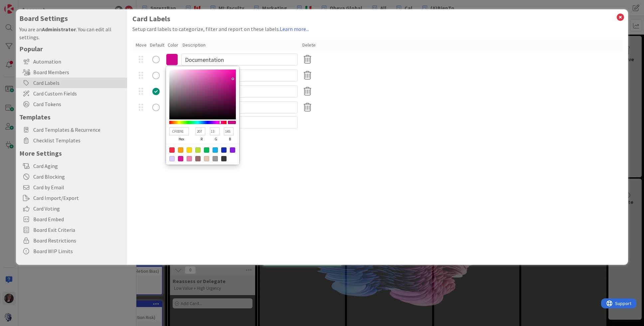
click at [232, 79] on div at bounding box center [202, 95] width 67 height 50
type input "CE0E90"
type input "206"
type input "14"
type input "144"
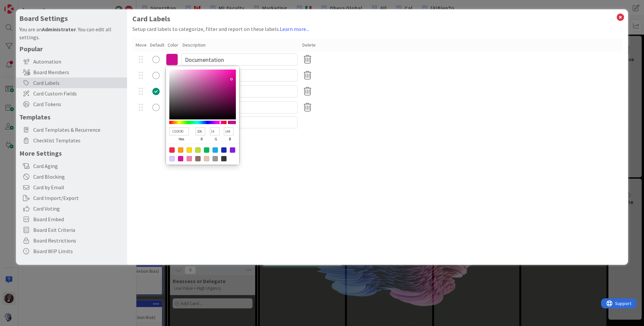
click at [275, 152] on div "Card Labels Setup card labels to categorize, filter and report on these labels.…" at bounding box center [377, 136] width 501 height 255
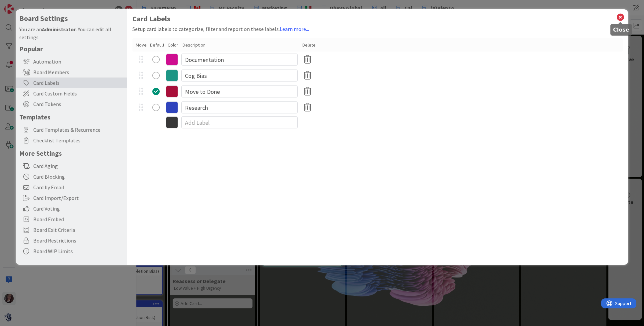
click at [618, 18] on icon at bounding box center [620, 17] width 9 height 9
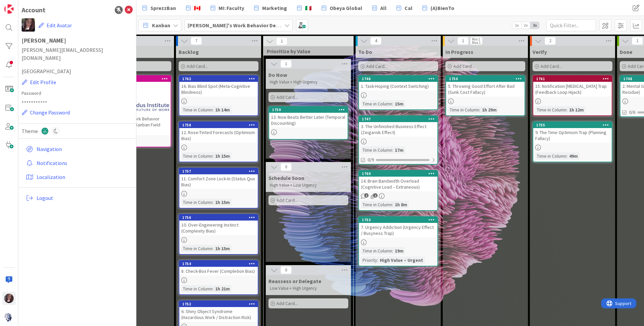
scroll to position [0, 0]
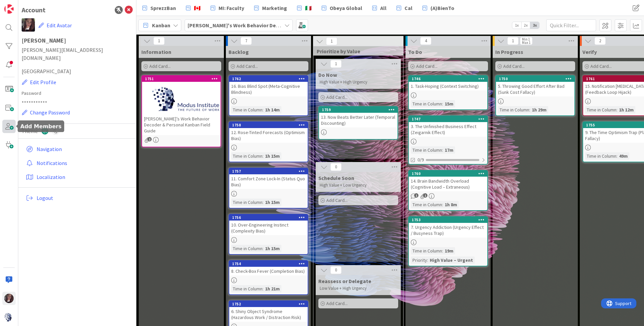
click at [10, 128] on span at bounding box center [8, 126] width 13 height 13
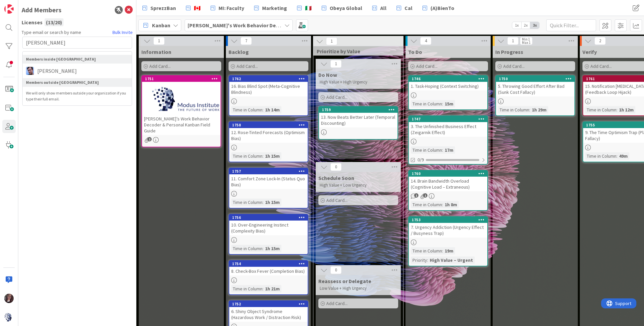
type input "jim@moduscooperandi.com"
click at [94, 41] on input "jim@moduscooperandi.com" at bounding box center [77, 43] width 110 height 12
click at [42, 72] on span "Jim Benson" at bounding box center [57, 71] width 46 height 8
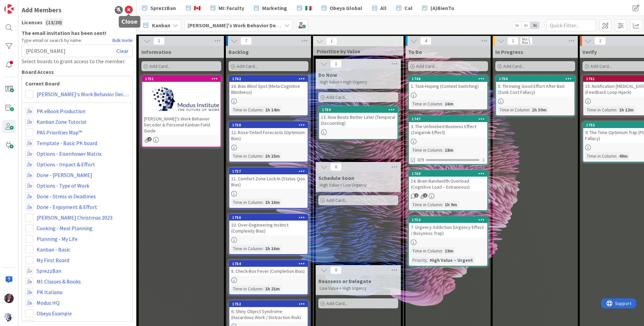
click at [129, 10] on icon at bounding box center [129, 10] width 8 height 8
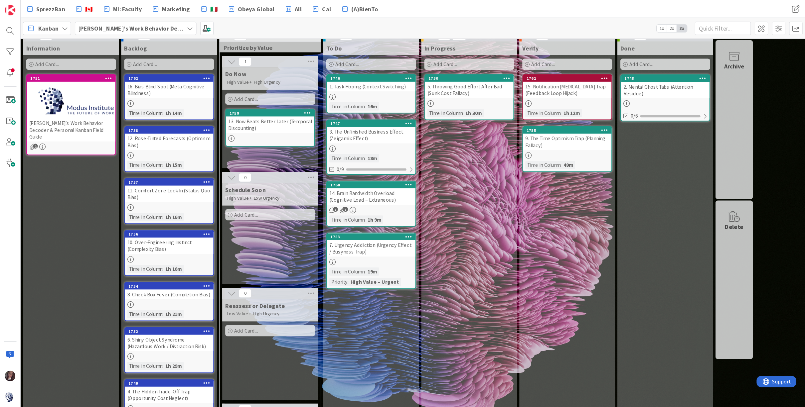
scroll to position [9, 0]
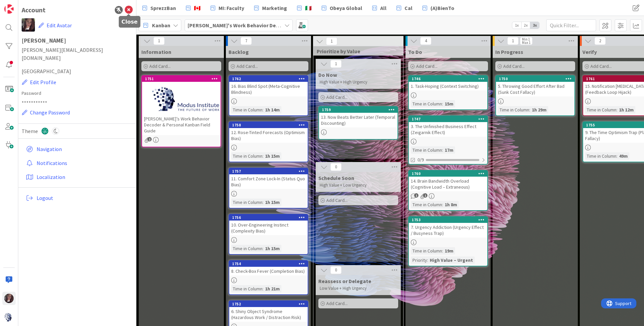
click at [128, 9] on icon at bounding box center [129, 10] width 8 height 8
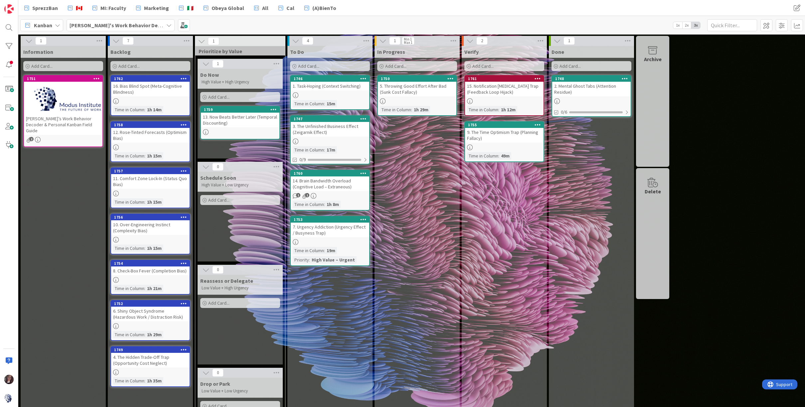
click at [583, 88] on div "2. Mental Ghost Tabs (Attention Residue)" at bounding box center [591, 89] width 79 height 15
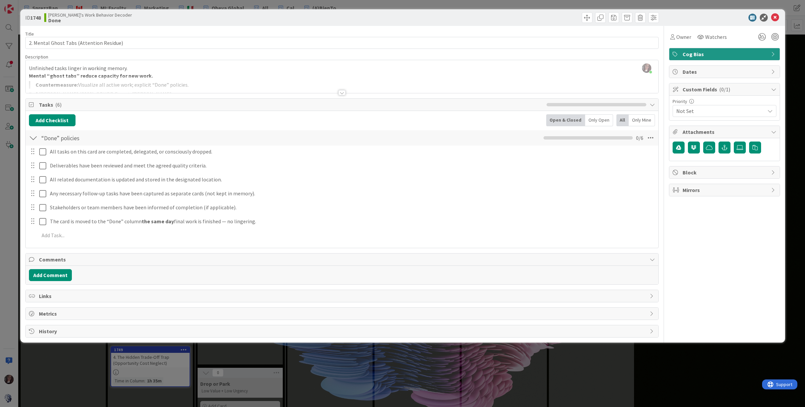
click at [95, 77] on div at bounding box center [342, 84] width 633 height 17
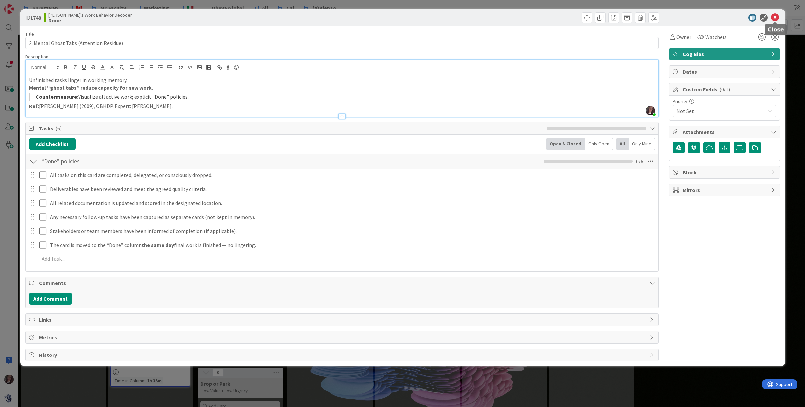
click at [633, 17] on icon at bounding box center [775, 18] width 8 height 8
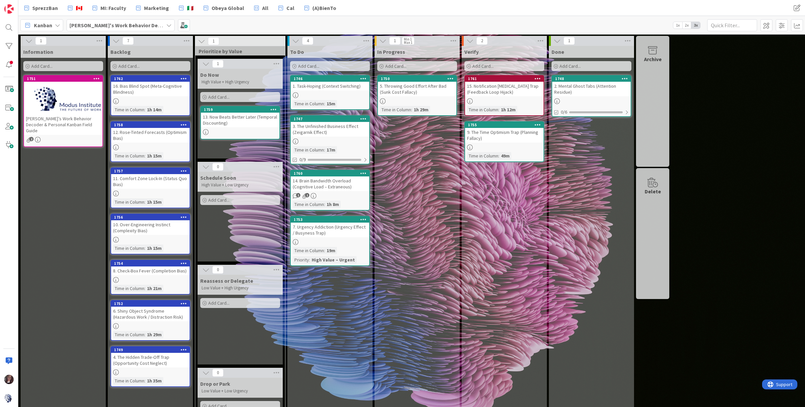
click at [487, 130] on div "9. The Time Optimism Trap (Planning Fallacy)" at bounding box center [504, 135] width 79 height 15
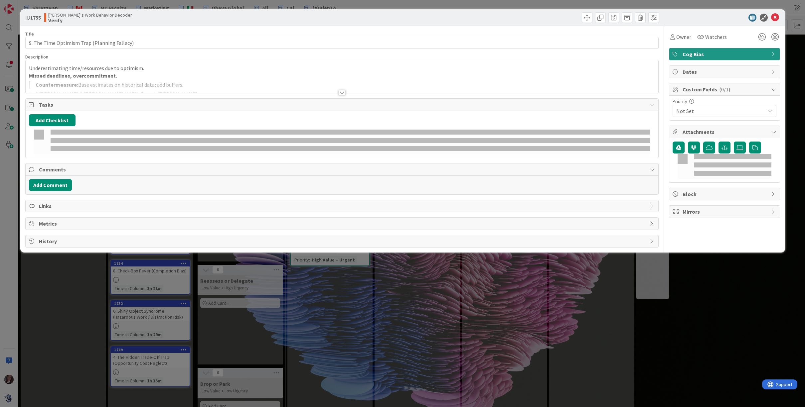
type input "9. The Time Optimism Trap (Planning Fallacy)"
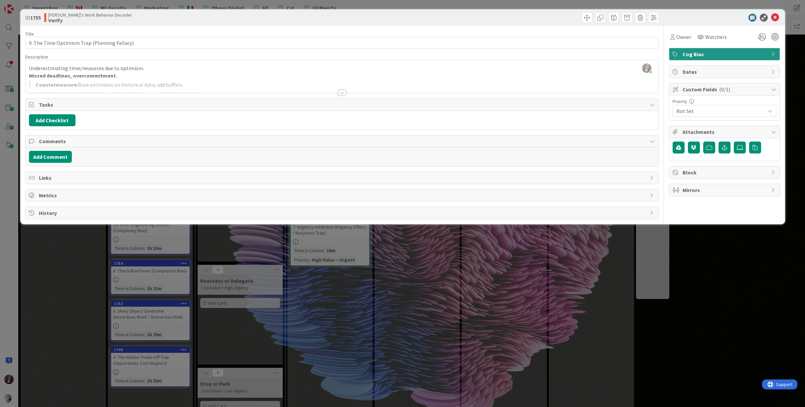
click at [93, 85] on div at bounding box center [342, 84] width 633 height 17
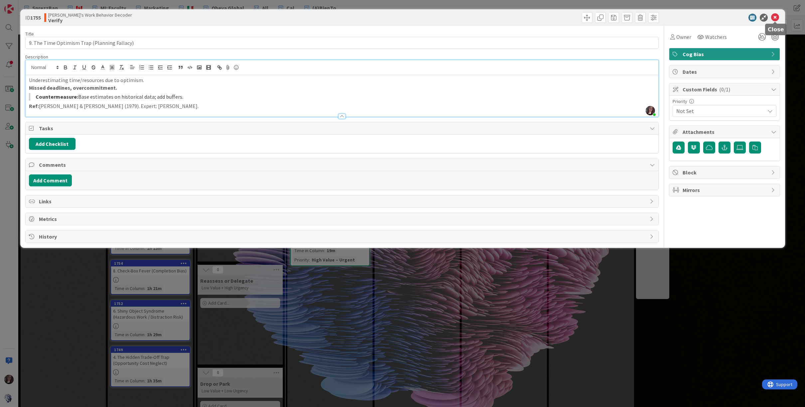
click at [633, 18] on icon at bounding box center [775, 18] width 8 height 8
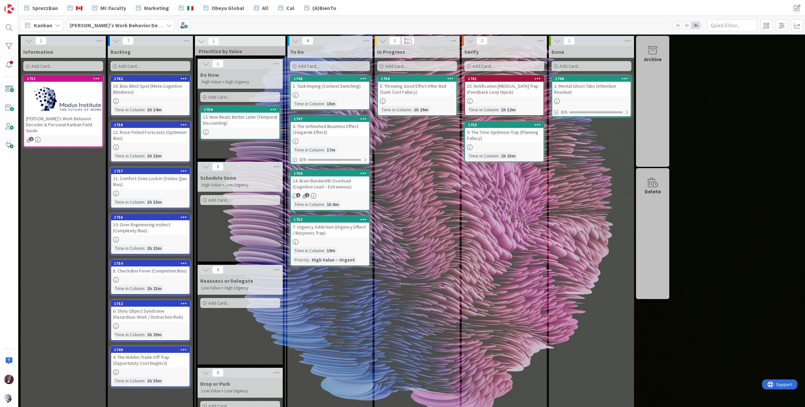
click at [416, 93] on div "5. Throwing Good Effort After Bad (Sunk Cost Fallacy)" at bounding box center [417, 89] width 79 height 15
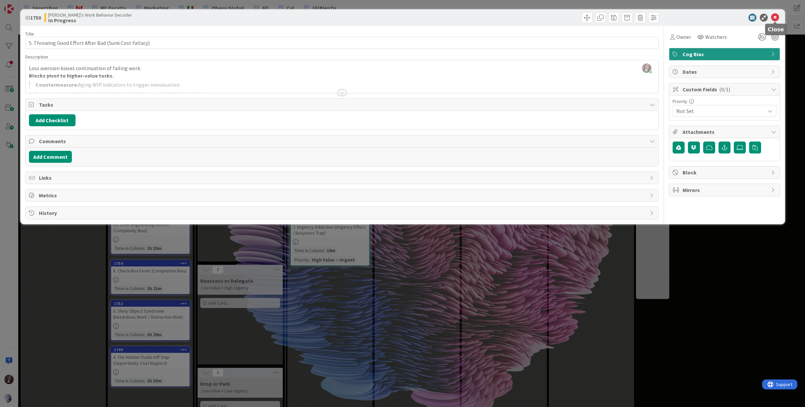
drag, startPoint x: 775, startPoint y: 16, endPoint x: 660, endPoint y: 52, distance: 121.2
click at [633, 16] on icon at bounding box center [775, 18] width 8 height 8
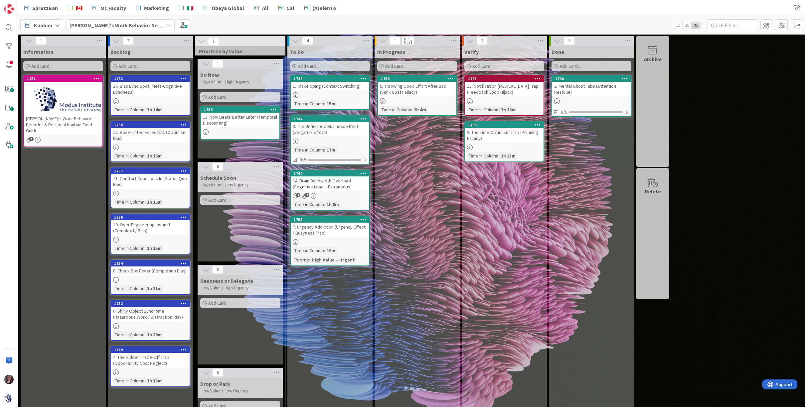
click at [338, 89] on div "1. Task-Hoping (Context Switching)" at bounding box center [330, 86] width 79 height 9
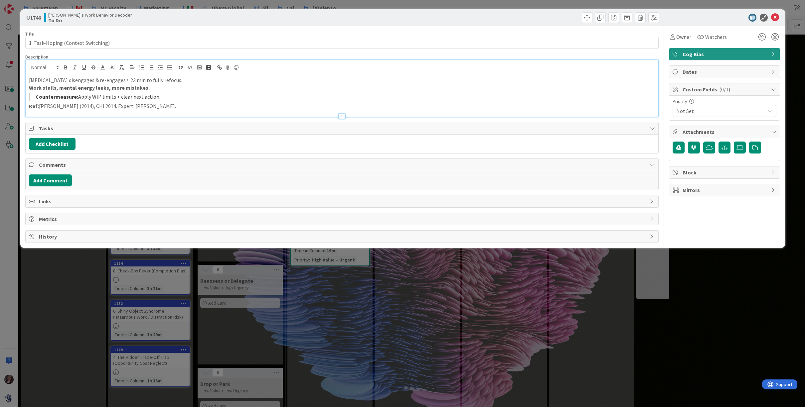
click at [89, 73] on div "[MEDICAL_DATA] disengages & re-engages ≈ 23 min to fully refocus. Work stalls, …" at bounding box center [342, 88] width 633 height 57
click at [633, 18] on icon at bounding box center [775, 18] width 8 height 8
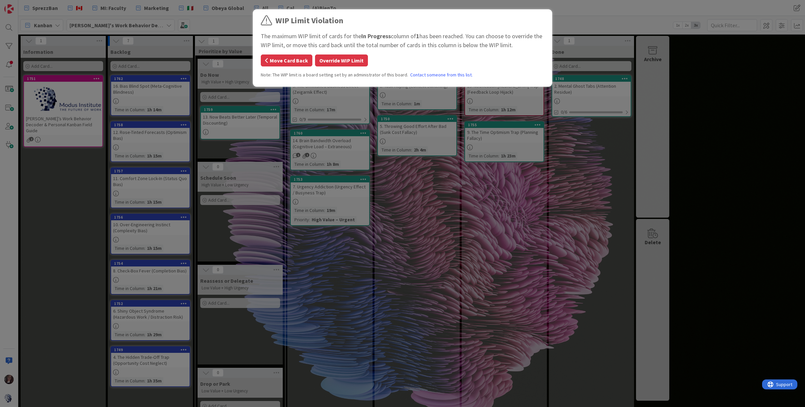
click at [305, 60] on button "Move Card Back" at bounding box center [287, 61] width 52 height 12
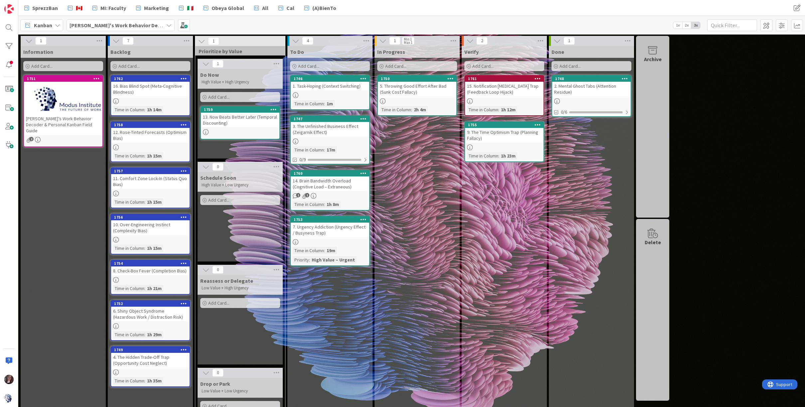
click at [409, 41] on div "Max 1" at bounding box center [408, 42] width 9 height 3
click at [328, 133] on div "3. The Unfinished Business Effect (Zeigarnik Effect)" at bounding box center [330, 129] width 79 height 15
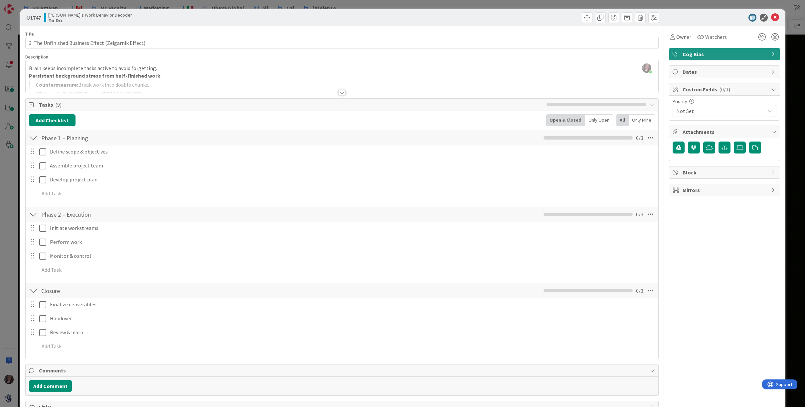
click at [114, 80] on div at bounding box center [342, 84] width 633 height 17
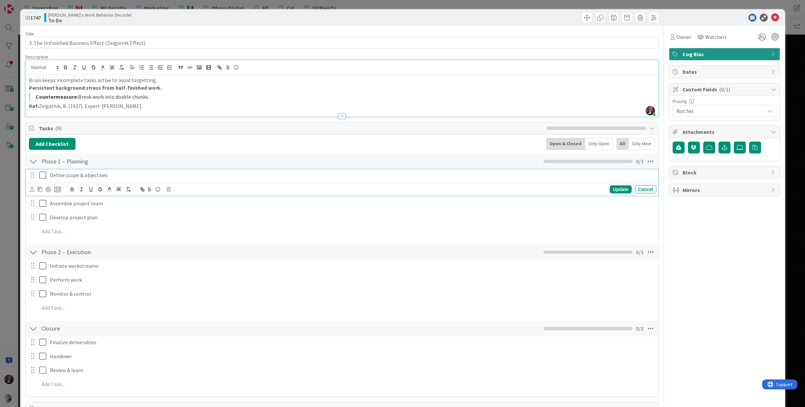
drag, startPoint x: 43, startPoint y: 176, endPoint x: 44, endPoint y: 180, distance: 3.5
click at [43, 176] on icon at bounding box center [44, 175] width 10 height 8
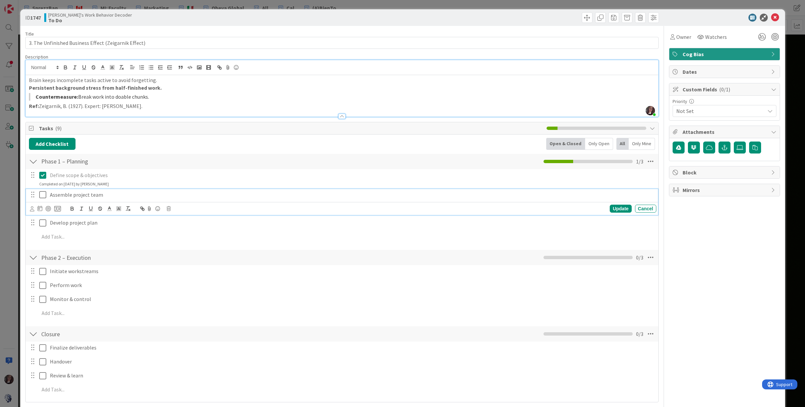
drag, startPoint x: 44, startPoint y: 192, endPoint x: 42, endPoint y: 197, distance: 5.5
click at [44, 192] on icon at bounding box center [44, 195] width 10 height 8
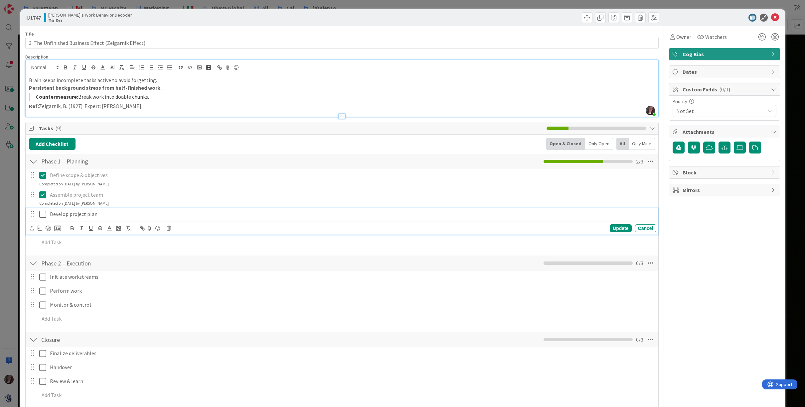
click at [42, 213] on icon at bounding box center [44, 215] width 10 height 8
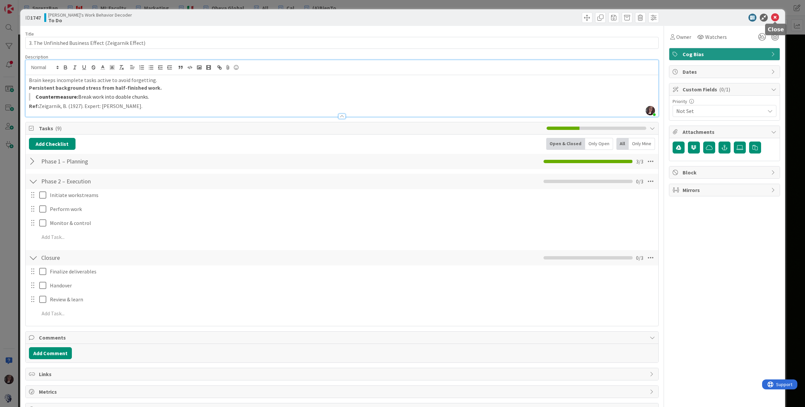
click at [633, 17] on icon at bounding box center [775, 18] width 8 height 8
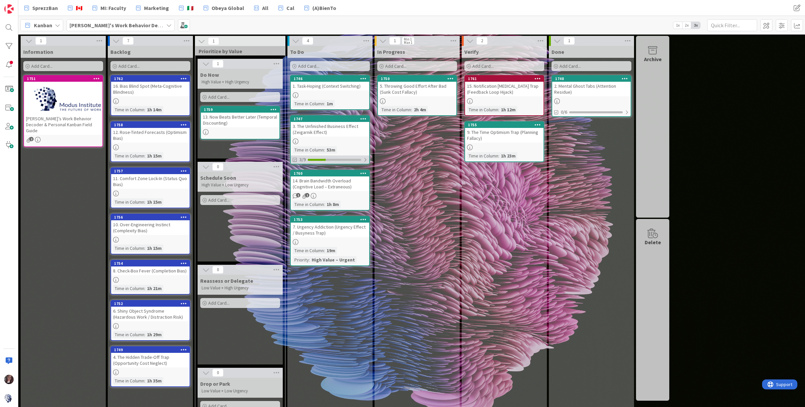
click at [323, 156] on div "3/9" at bounding box center [330, 160] width 79 height 8
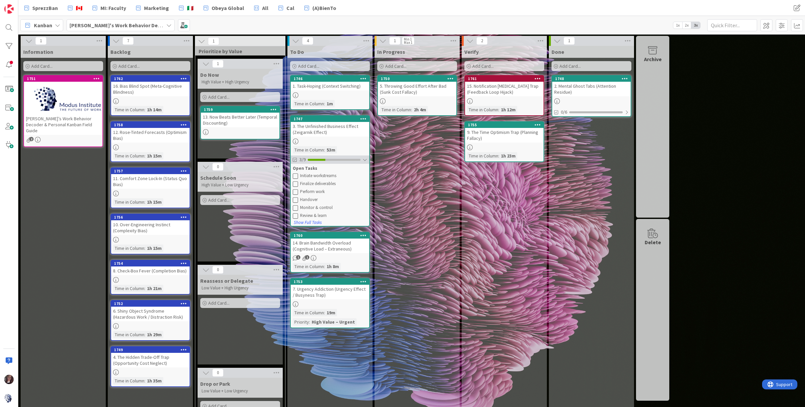
click at [330, 162] on div "3/9" at bounding box center [330, 160] width 79 height 8
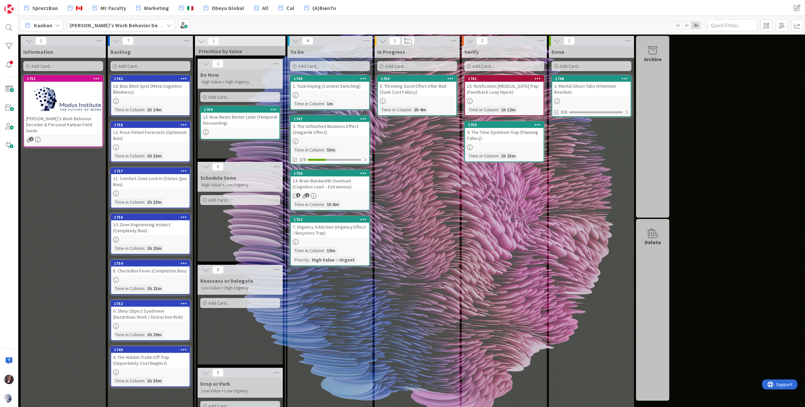
click at [331, 144] on link "1747 3. The Unfinished Business Effect (Zeigarnik Effect) Time in Column : 53m …" at bounding box center [330, 139] width 80 height 49
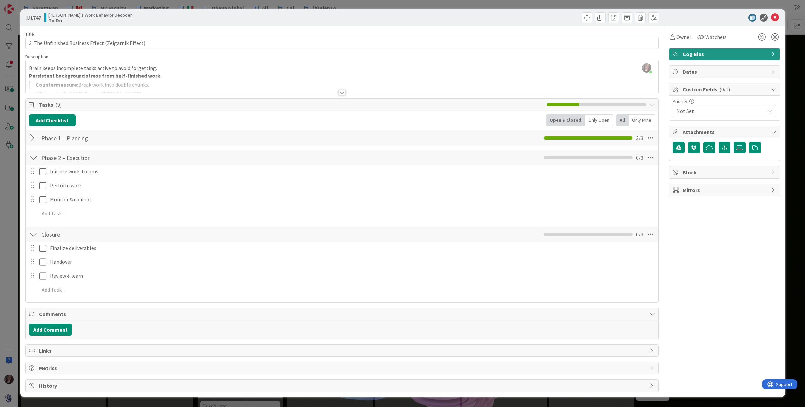
click at [32, 137] on div at bounding box center [33, 138] width 9 height 12
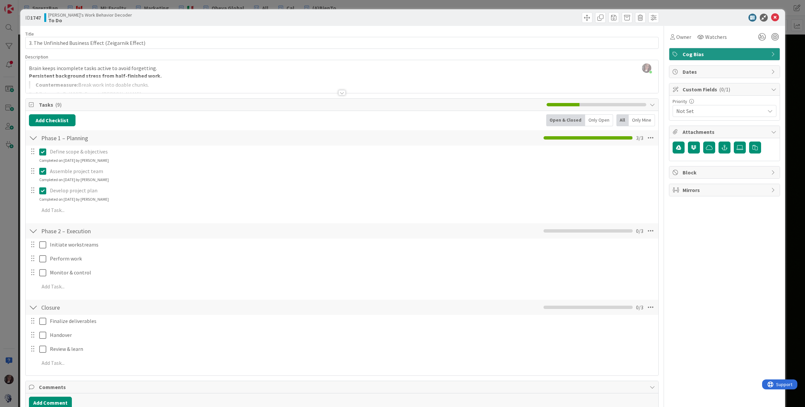
drag, startPoint x: 41, startPoint y: 150, endPoint x: 44, endPoint y: 159, distance: 8.6
click at [41, 150] on icon at bounding box center [44, 152] width 10 height 8
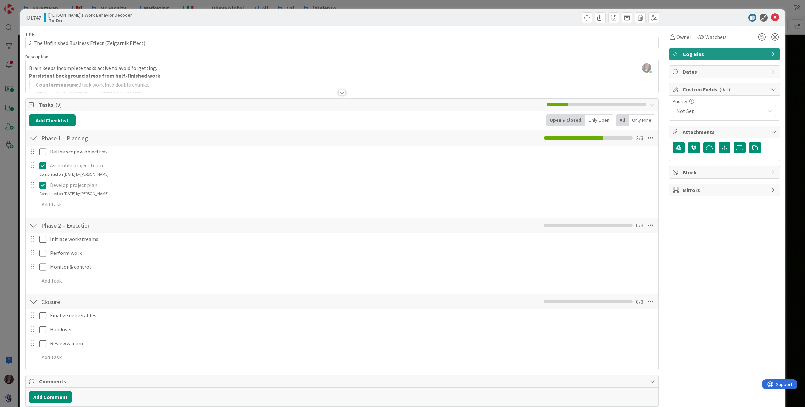
click at [40, 179] on div "Define scope & objectives Update Cancel Assemble project team Update Cancel Com…" at bounding box center [342, 180] width 626 height 68
click at [42, 185] on icon at bounding box center [44, 185] width 10 height 8
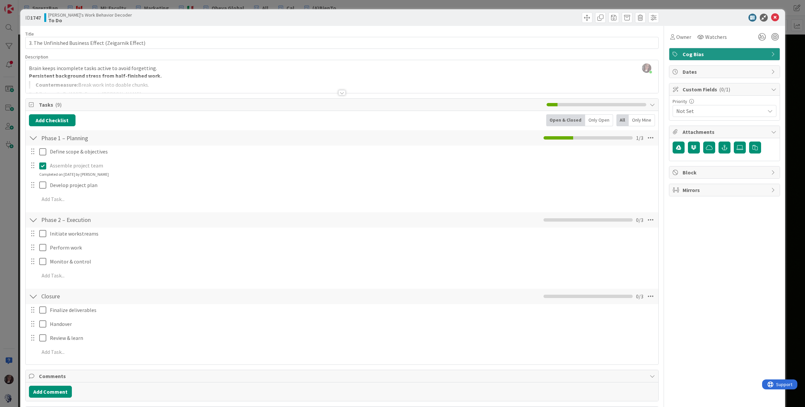
click at [43, 163] on icon at bounding box center [44, 166] width 10 height 8
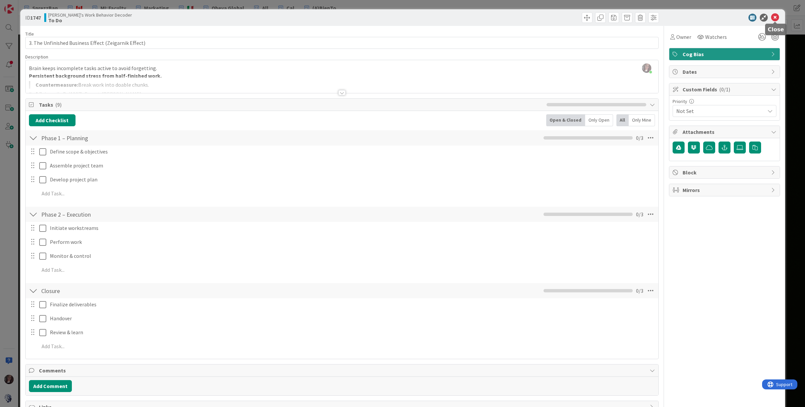
click at [633, 16] on icon at bounding box center [775, 18] width 8 height 8
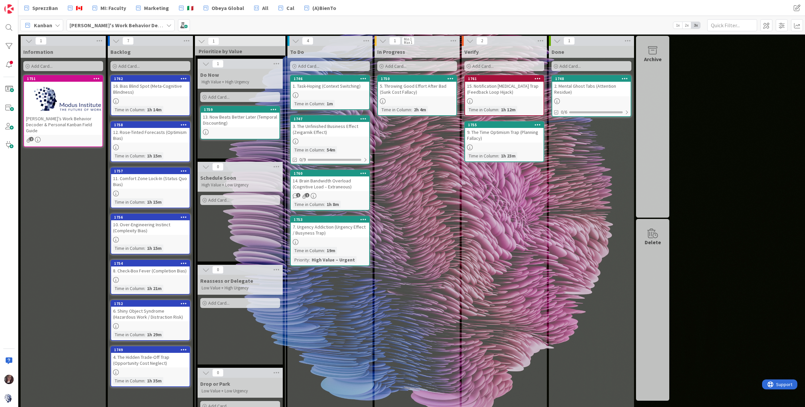
click at [342, 186] on div "14. Brain Bandwidth Overload (Cognitive Load – Extraneous)" at bounding box center [330, 184] width 79 height 15
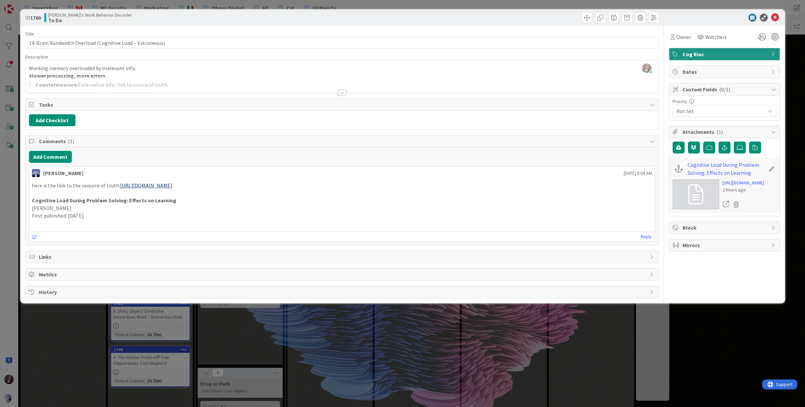
click at [84, 186] on p "here is the link to the soource of truth: [URL][DOMAIN_NAME]" at bounding box center [342, 186] width 620 height 8
click at [633, 17] on icon at bounding box center [775, 18] width 8 height 8
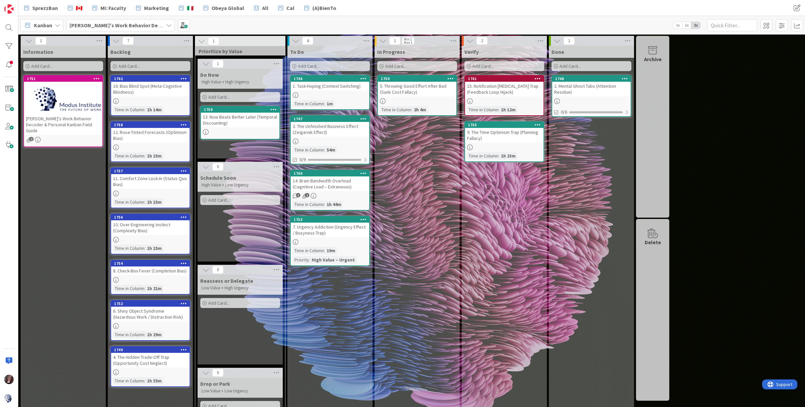
click at [317, 237] on div "7. Urgency Addiction (Urgency Effect / Busyness Trap)" at bounding box center [330, 230] width 79 height 15
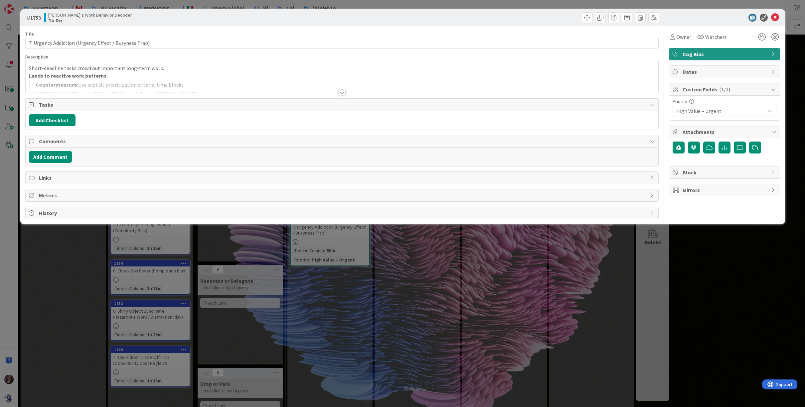
type input "7. Urgency Addiction (Urgency Effect / Busyness Trap)"
click at [104, 75] on div "Short-deadline tasks crowd out important long-term work. Leads to reactive work…" at bounding box center [342, 78] width 633 height 30
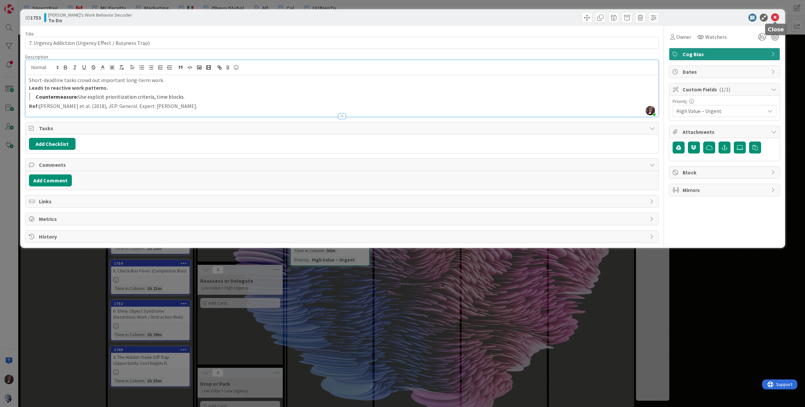
click at [633, 16] on icon at bounding box center [775, 18] width 8 height 8
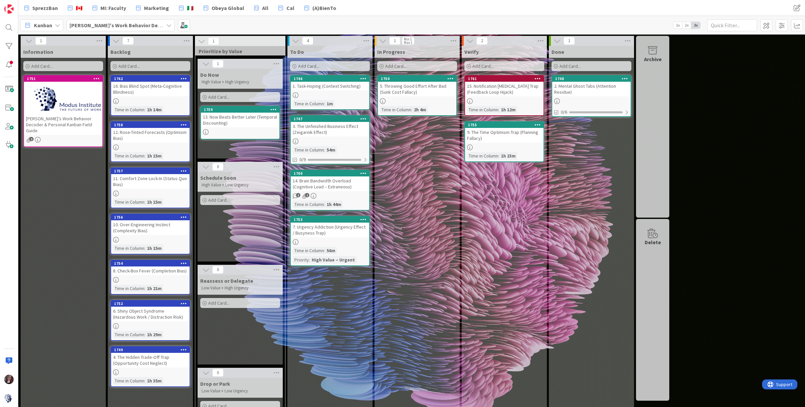
click at [294, 241] on icon at bounding box center [296, 243] width 6 height 6
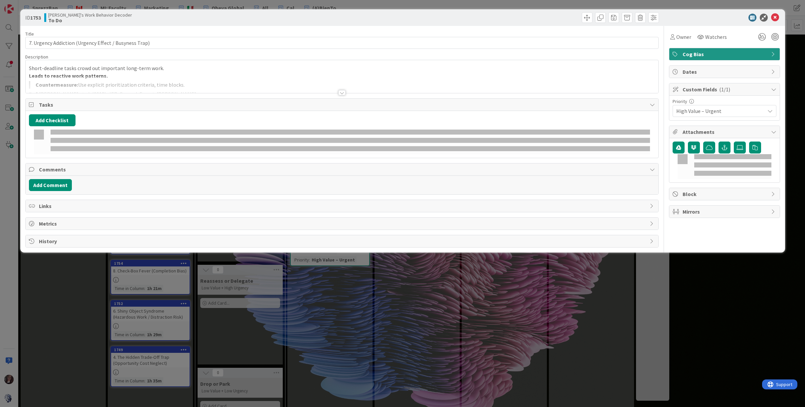
type input "7. Urgency Addiction (Urgency Effect / Busyness Trap)"
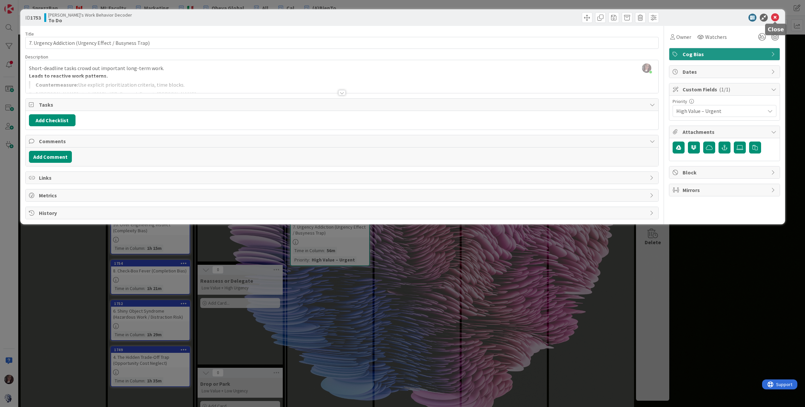
drag, startPoint x: 776, startPoint y: 15, endPoint x: 747, endPoint y: 19, distance: 29.2
click at [633, 15] on icon at bounding box center [775, 18] width 8 height 8
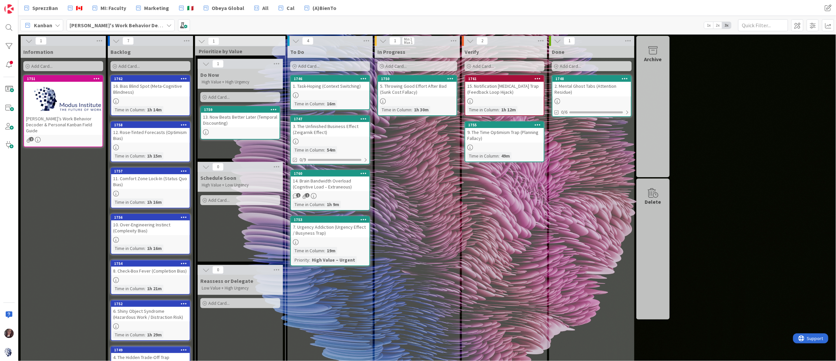
scroll to position [9, 0]
